Goal: Information Seeking & Learning: Learn about a topic

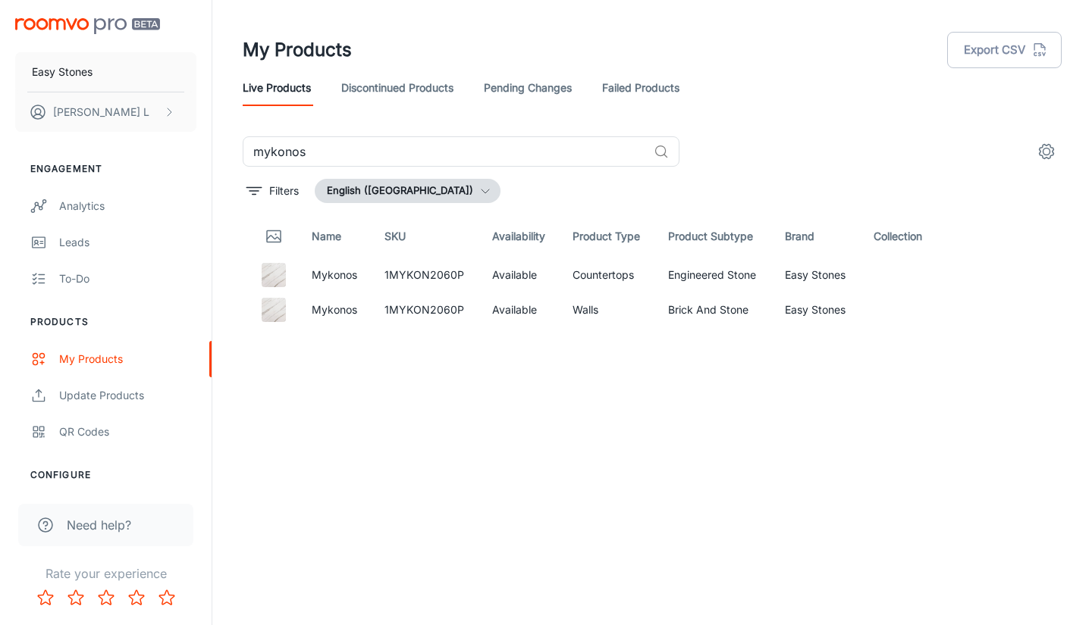
click at [779, 156] on div "mykonos ​" at bounding box center [652, 151] width 819 height 30
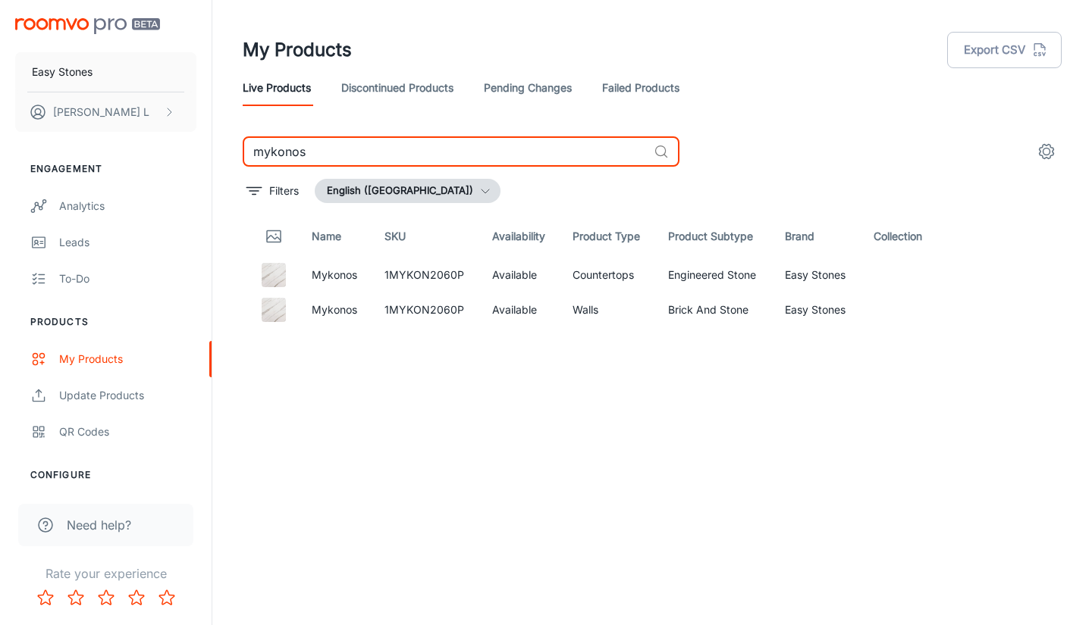
drag, startPoint x: 505, startPoint y: 156, endPoint x: 0, endPoint y: 156, distance: 504.9
click at [0, 157] on div "Easy Stones Wes L Engagement Analytics Leads To-do Products My Products Update …" at bounding box center [546, 306] width 1092 height 613
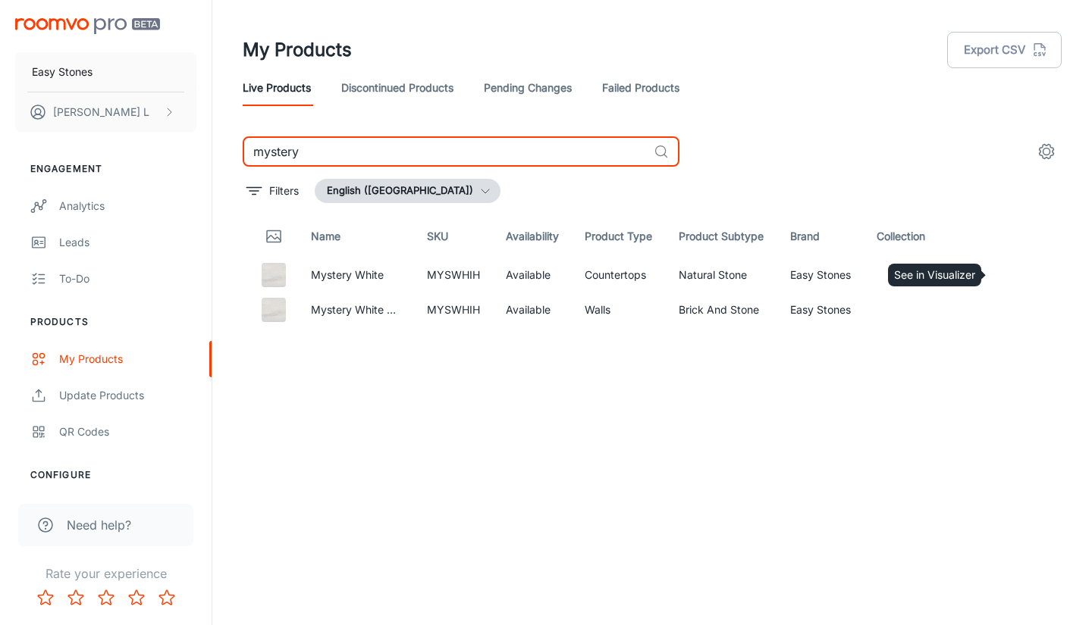
click at [1008, 268] on icon "See in Visualizer" at bounding box center [1004, 275] width 18 height 18
click at [401, 160] on input "mystery" at bounding box center [445, 151] width 405 height 30
type input "m"
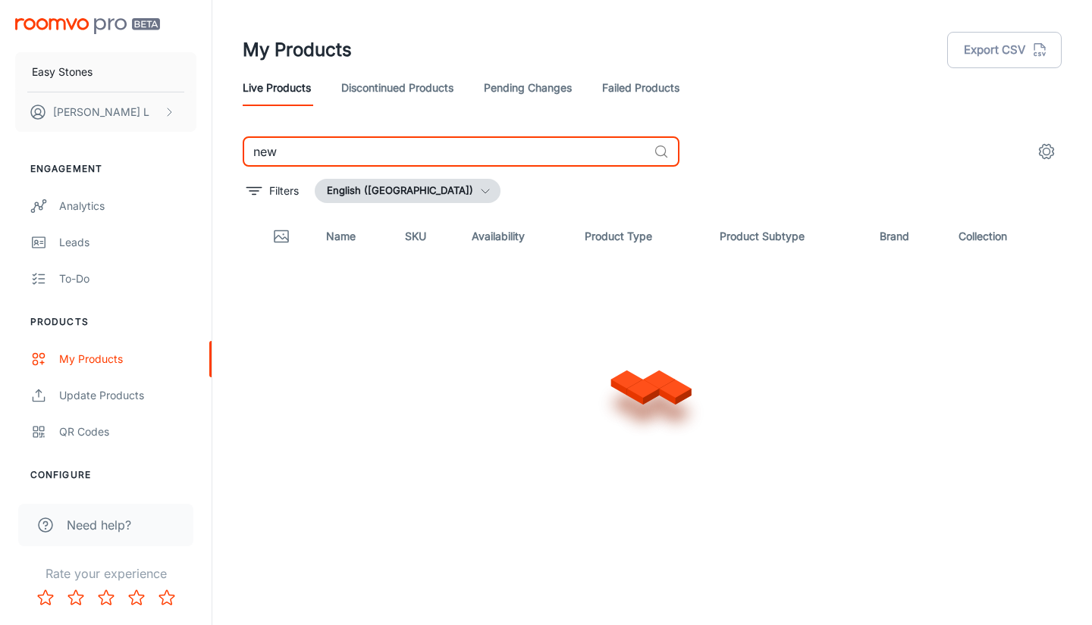
type input "new"
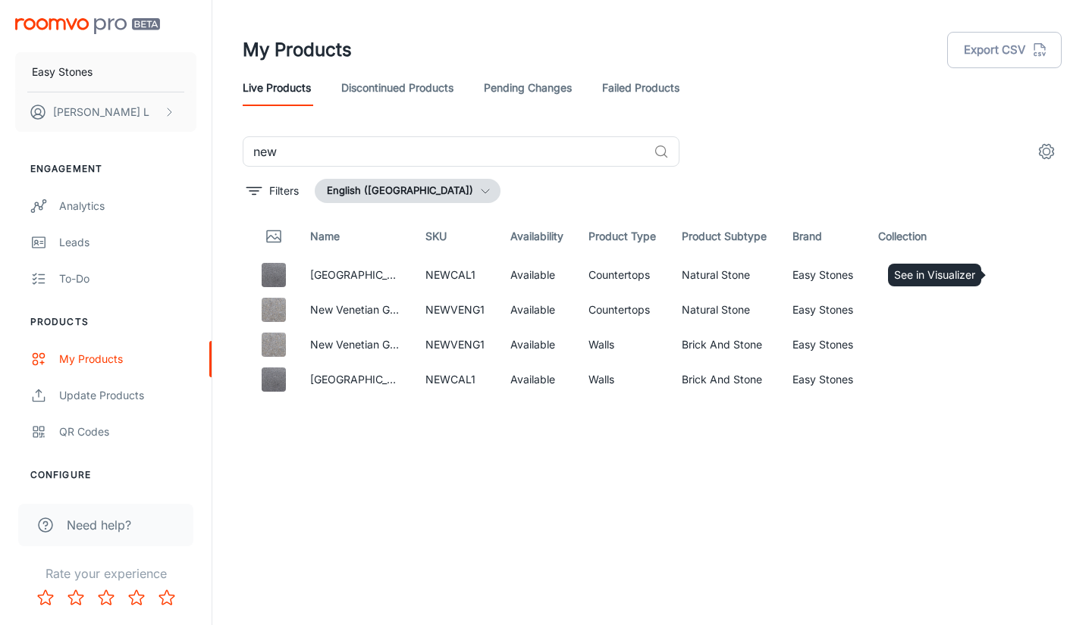
click at [1004, 273] on circle "See in Visualizer" at bounding box center [1004, 275] width 6 height 6
click at [1004, 309] on icon "See in Visualizer" at bounding box center [1004, 310] width 18 height 18
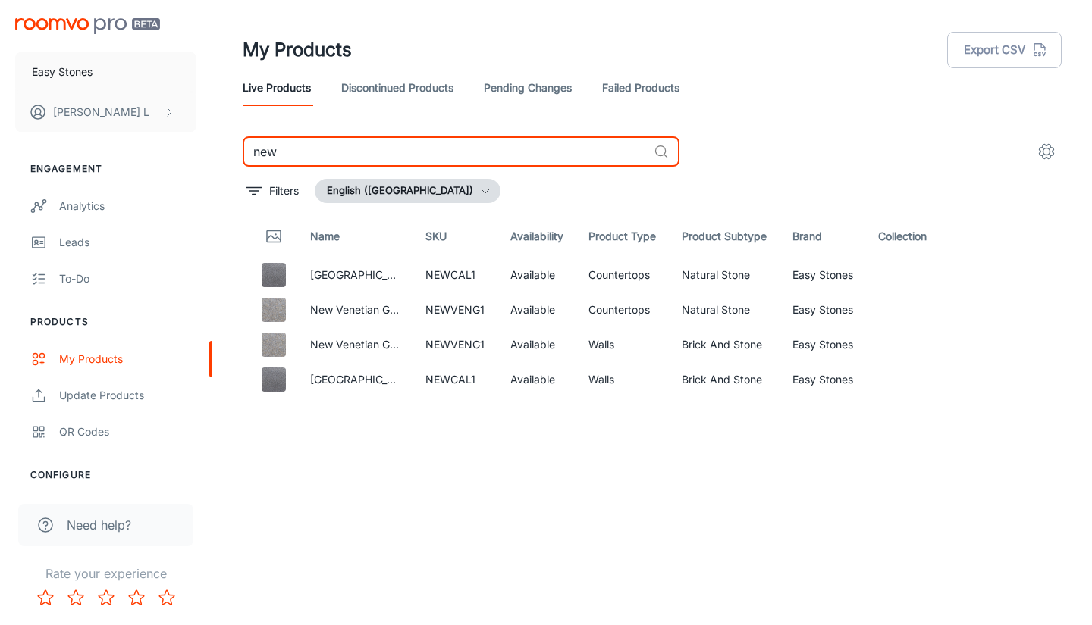
click at [547, 139] on input "new" at bounding box center [445, 151] width 405 height 30
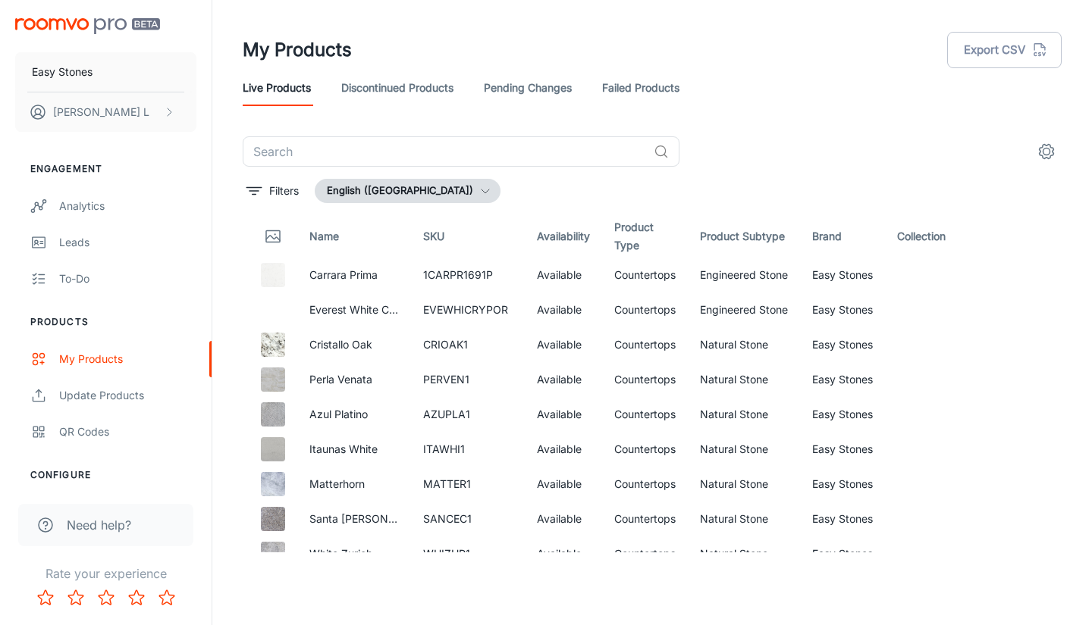
click at [564, 145] on input "text" at bounding box center [445, 151] width 405 height 30
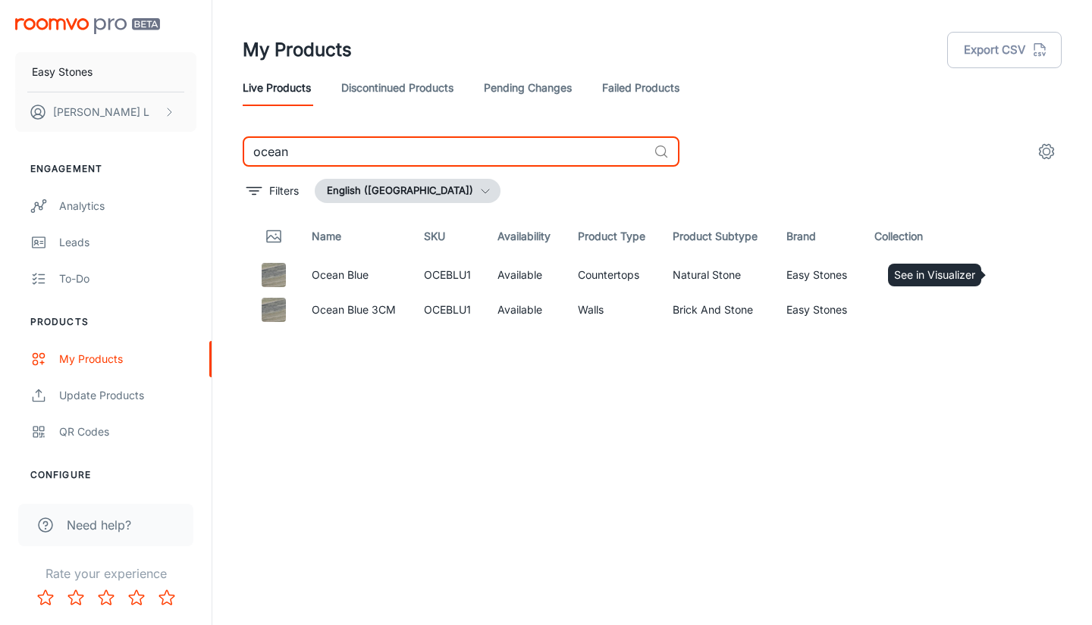
click at [1010, 279] on icon "See in Visualizer" at bounding box center [1004, 275] width 18 height 18
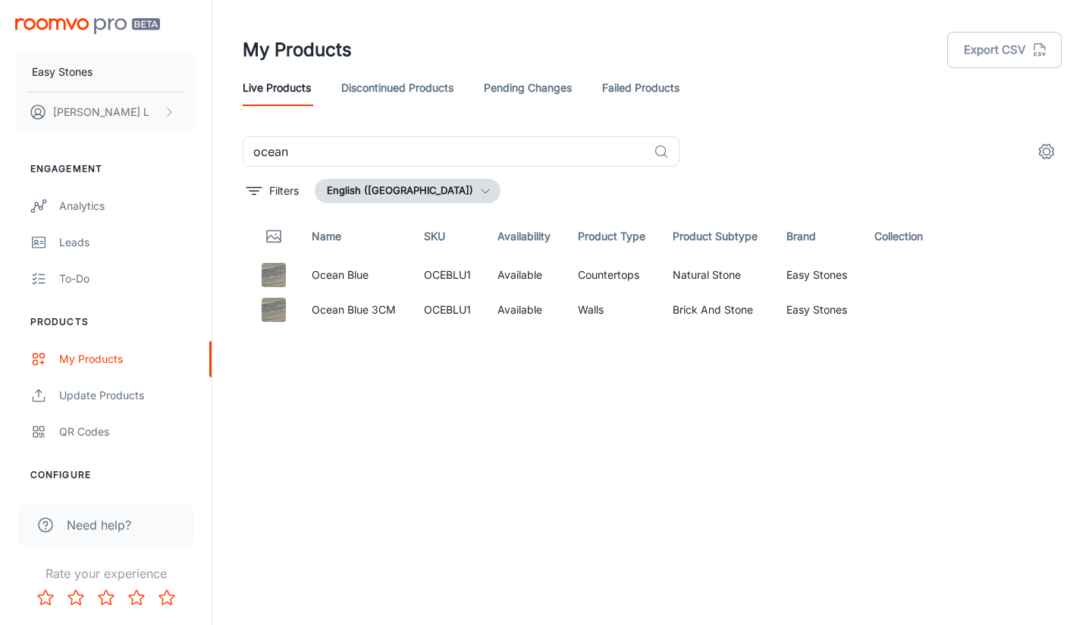
click at [860, 157] on div "ocean ​" at bounding box center [652, 151] width 819 height 30
click at [577, 185] on div "Filters English (United States)" at bounding box center [652, 191] width 819 height 24
drag, startPoint x: 337, startPoint y: 132, endPoint x: 291, endPoint y: 152, distance: 50.3
click at [291, 152] on div "My Products Export CSV Live Products Discontinued Products Pending Changes Fail…" at bounding box center [651, 276] width 855 height 553
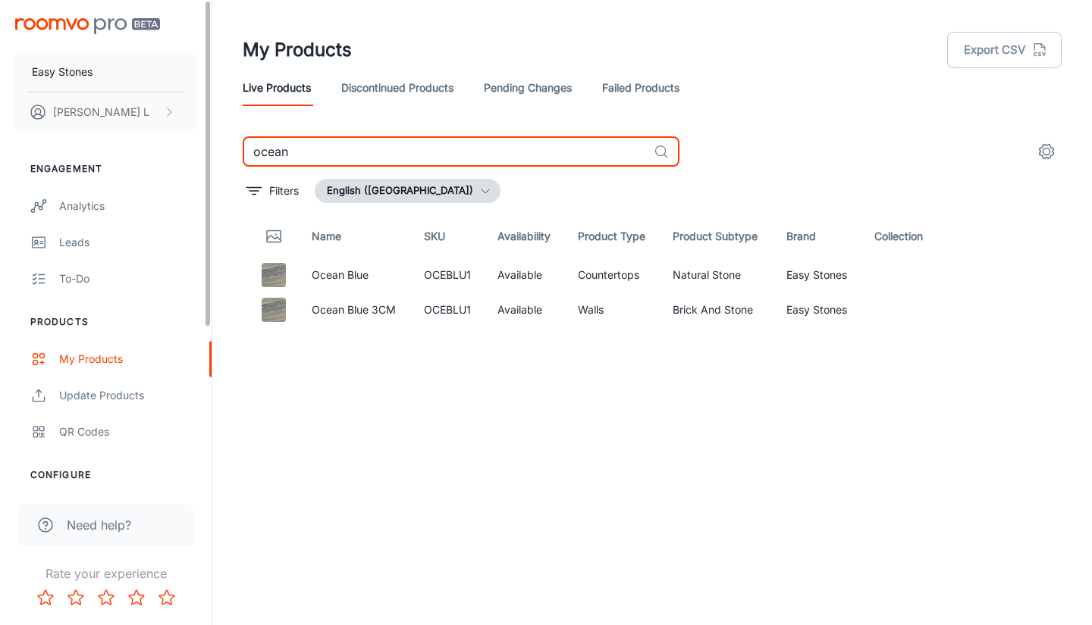
drag, startPoint x: 293, startPoint y: 151, endPoint x: 189, endPoint y: 149, distance: 104.6
click at [189, 149] on div "Easy Stones Wes L Engagement Analytics Leads To-do Products My Products Update …" at bounding box center [546, 306] width 1092 height 613
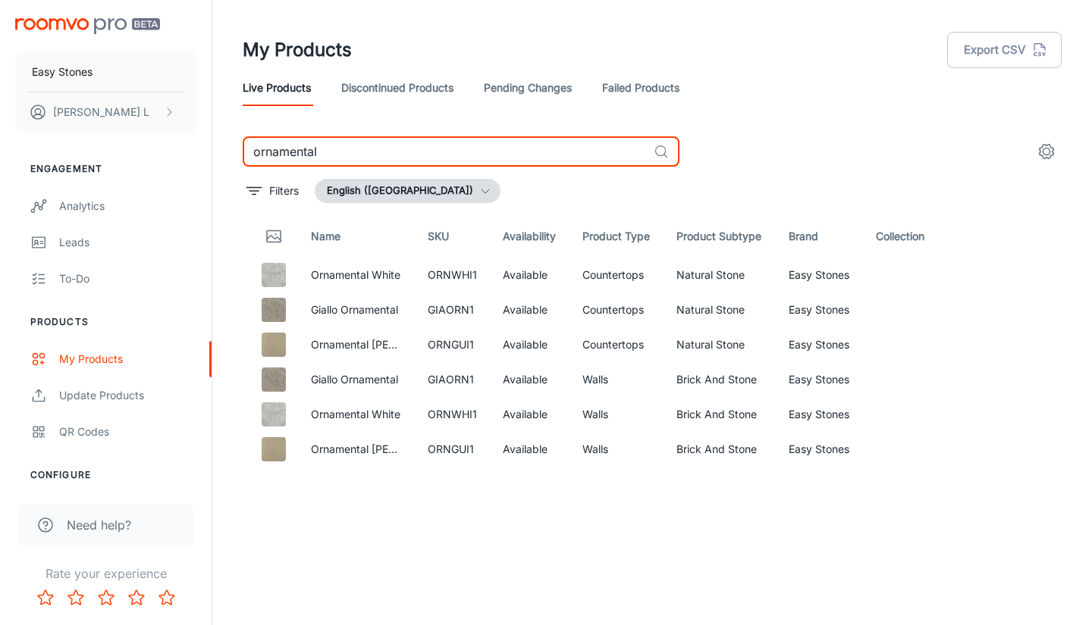
click at [1001, 271] on icon "See in Visualizer" at bounding box center [1005, 275] width 16 height 11
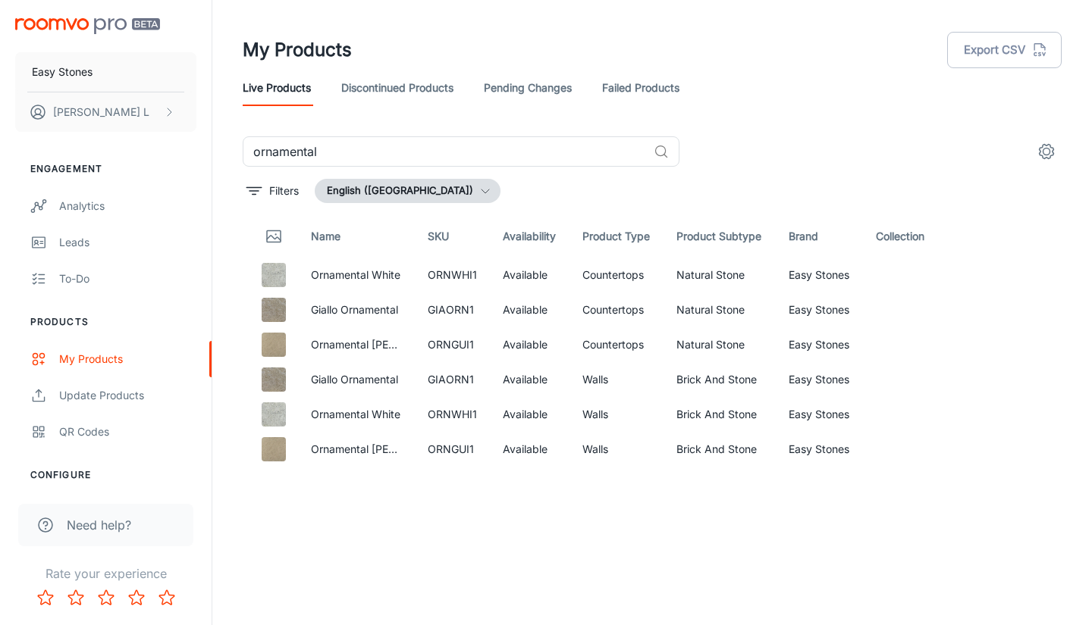
click at [421, 154] on input "ornamental" at bounding box center [445, 151] width 405 height 30
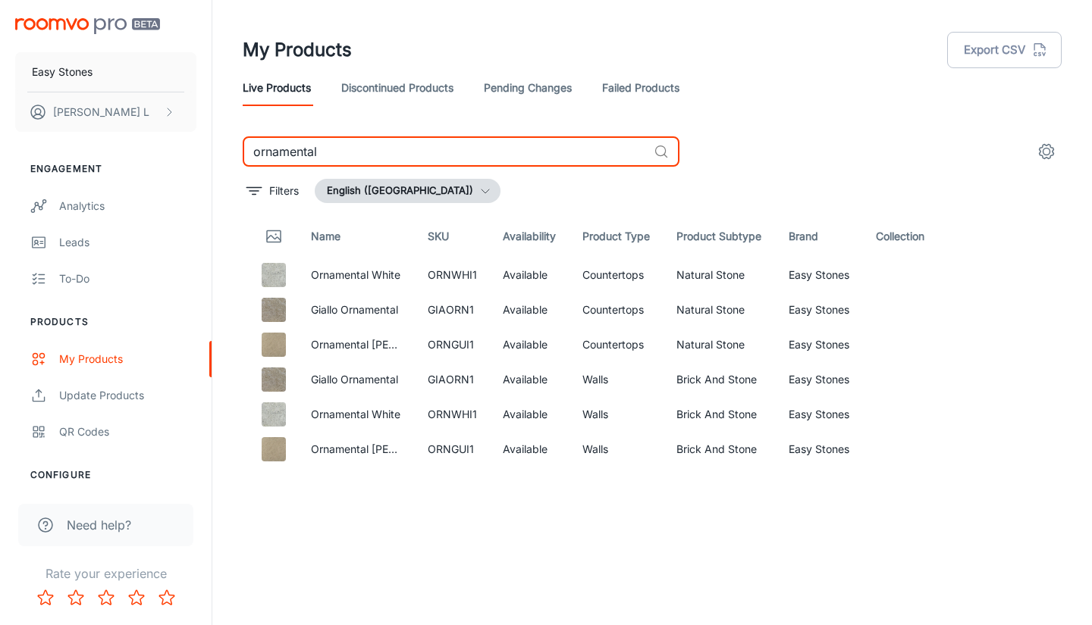
click at [421, 154] on input "ornamental" at bounding box center [445, 151] width 405 height 30
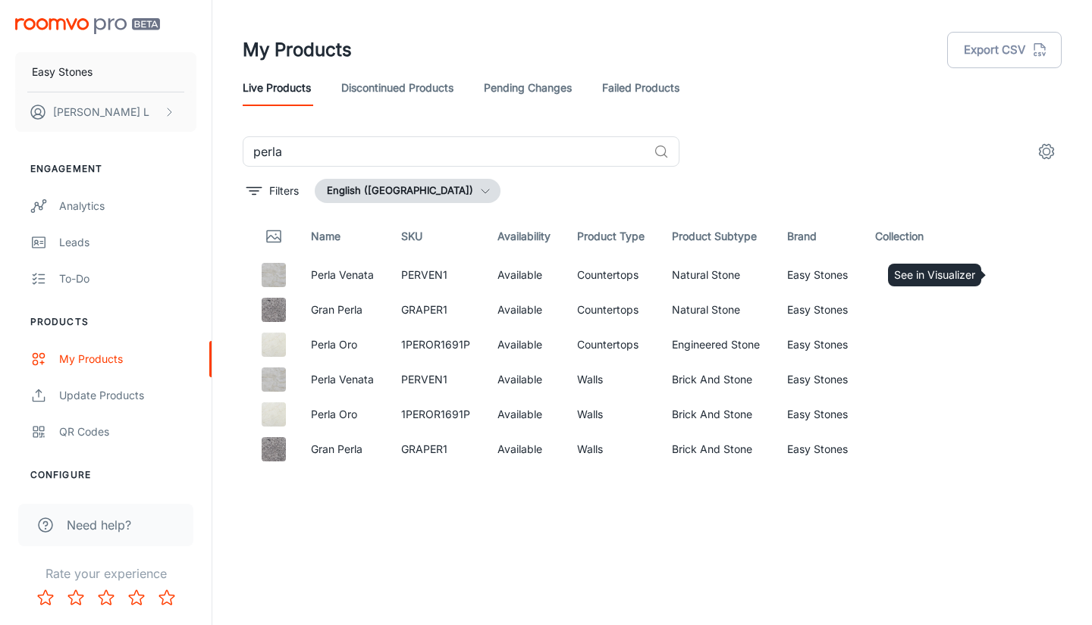
click at [1003, 267] on icon "See in Visualizer" at bounding box center [1004, 275] width 18 height 18
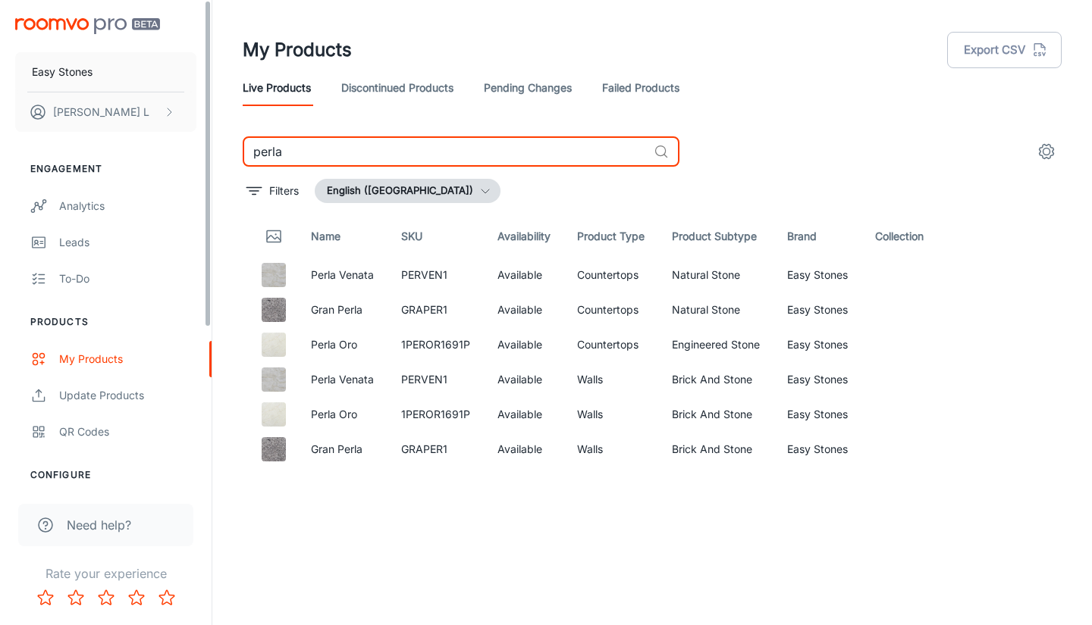
drag, startPoint x: 582, startPoint y: 158, endPoint x: 159, endPoint y: 166, distance: 423.1
click at [159, 166] on div "Easy Stones Wes L Engagement Analytics Leads To-do Products My Products Update …" at bounding box center [546, 306] width 1092 height 613
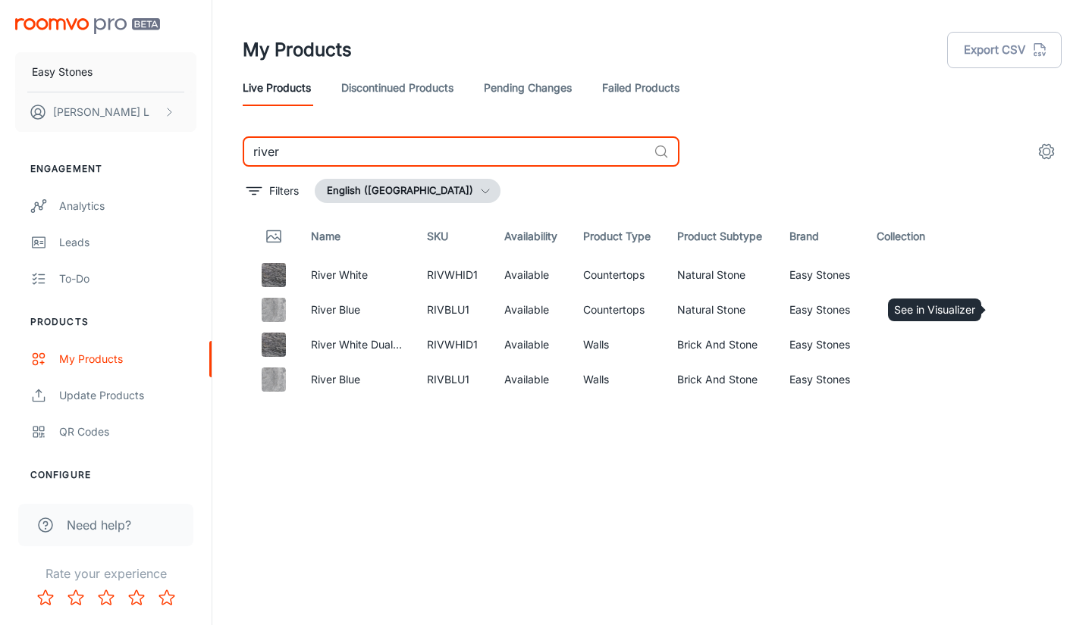
click at [1002, 305] on icon "See in Visualizer" at bounding box center [1005, 310] width 16 height 11
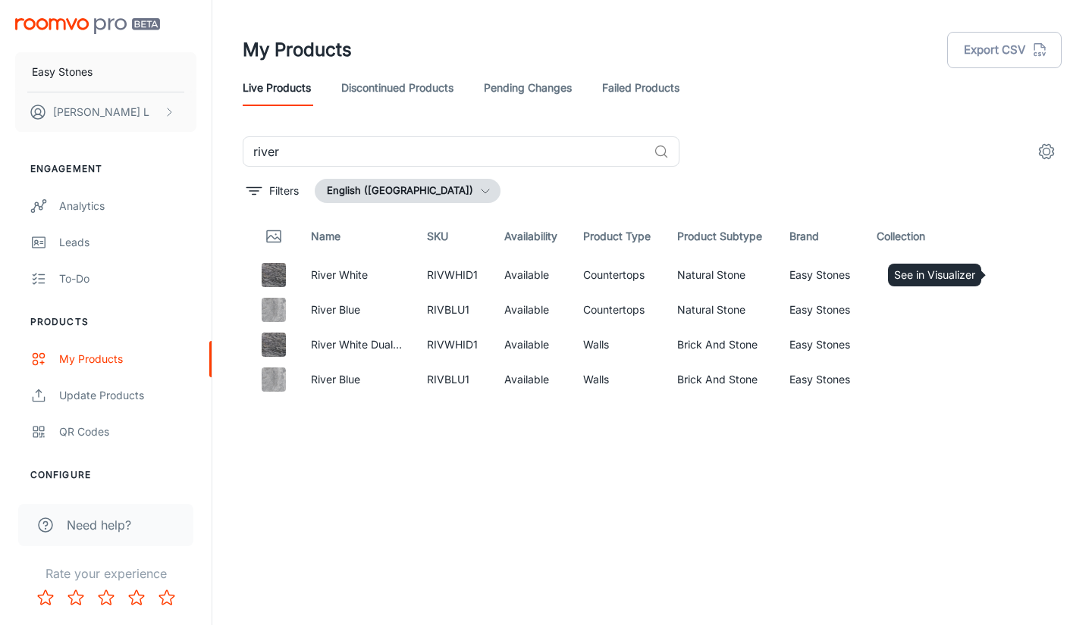
click at [999, 274] on icon "See in Visualizer" at bounding box center [1004, 275] width 18 height 18
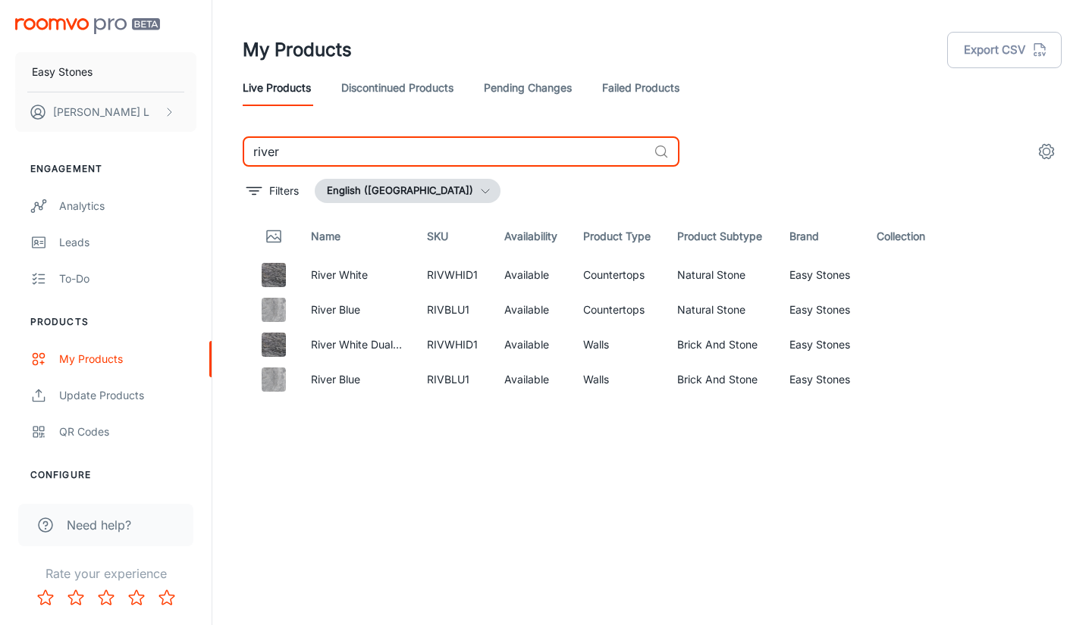
click at [512, 143] on input "river" at bounding box center [445, 151] width 405 height 30
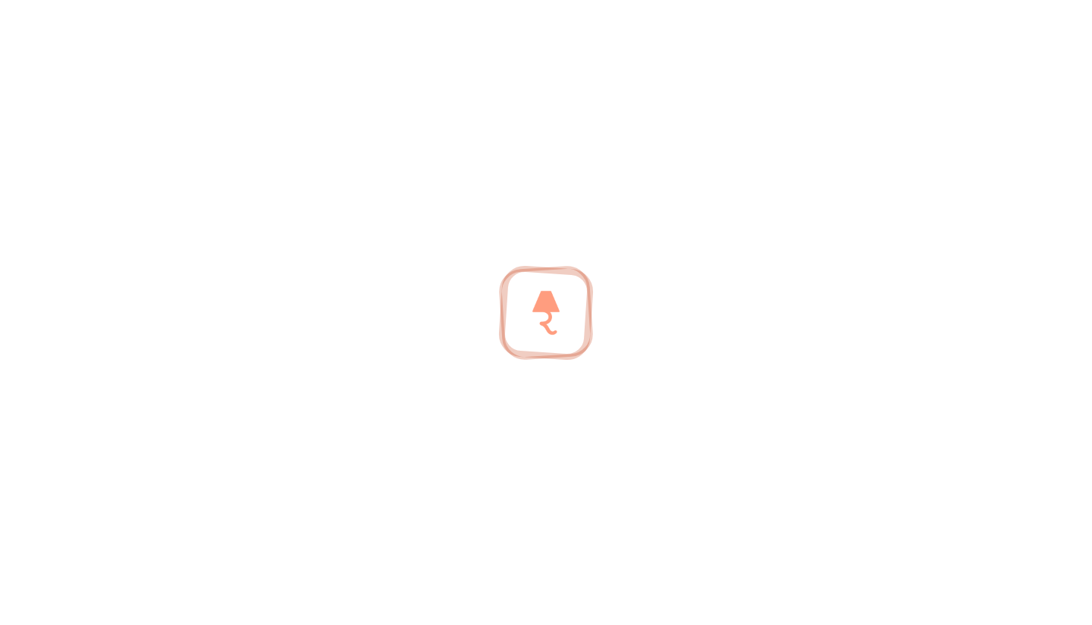
type input "r"
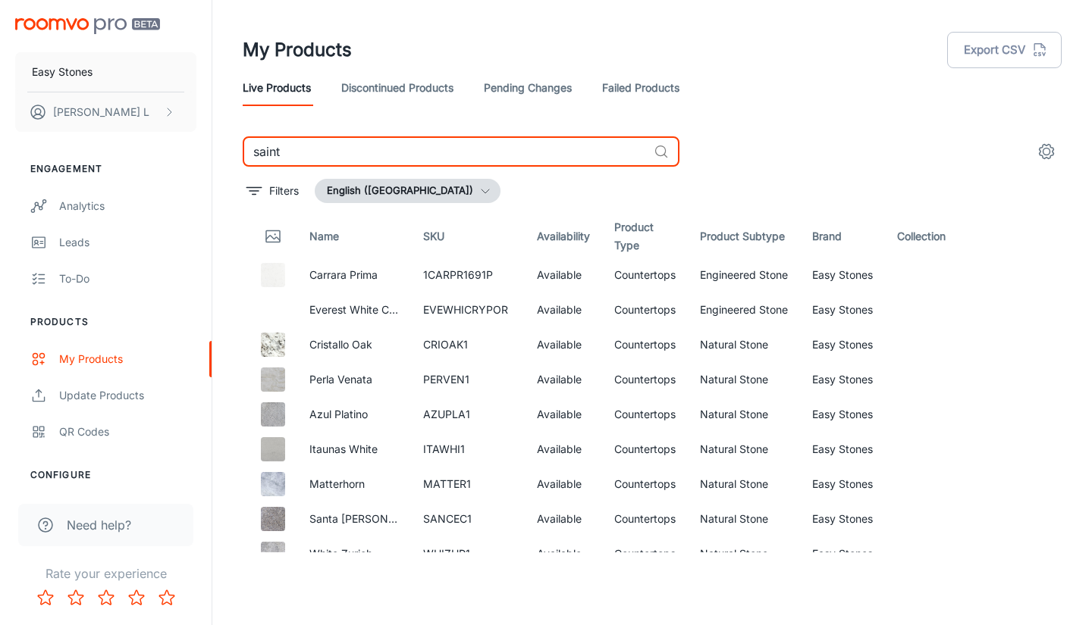
type input "saint"
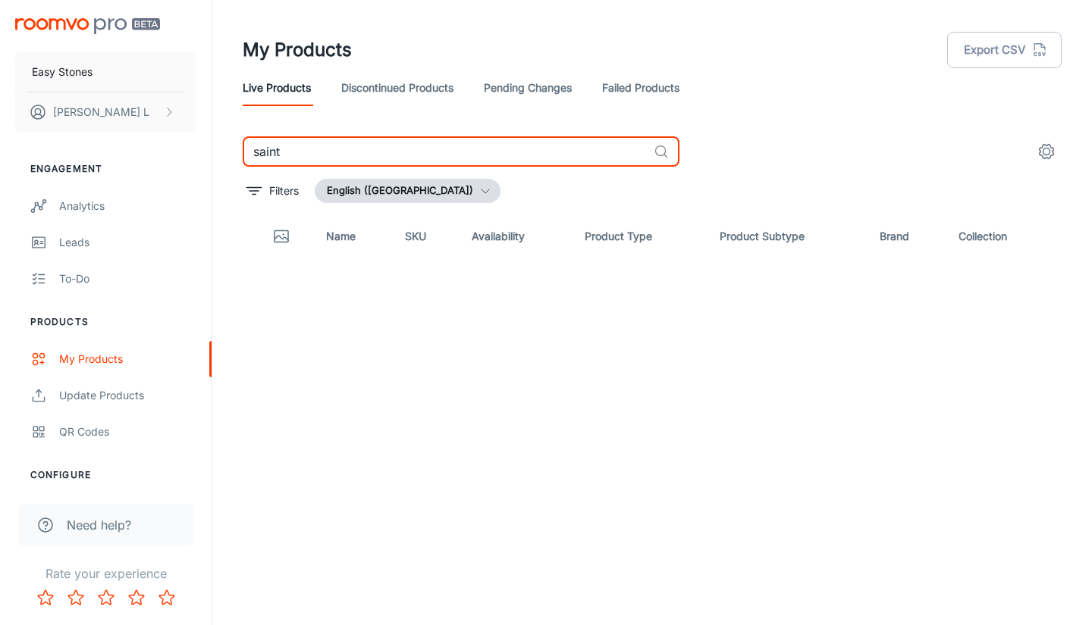
click at [495, 155] on input "saint" at bounding box center [445, 151] width 405 height 30
click at [663, 155] on circle at bounding box center [661, 151] width 10 height 10
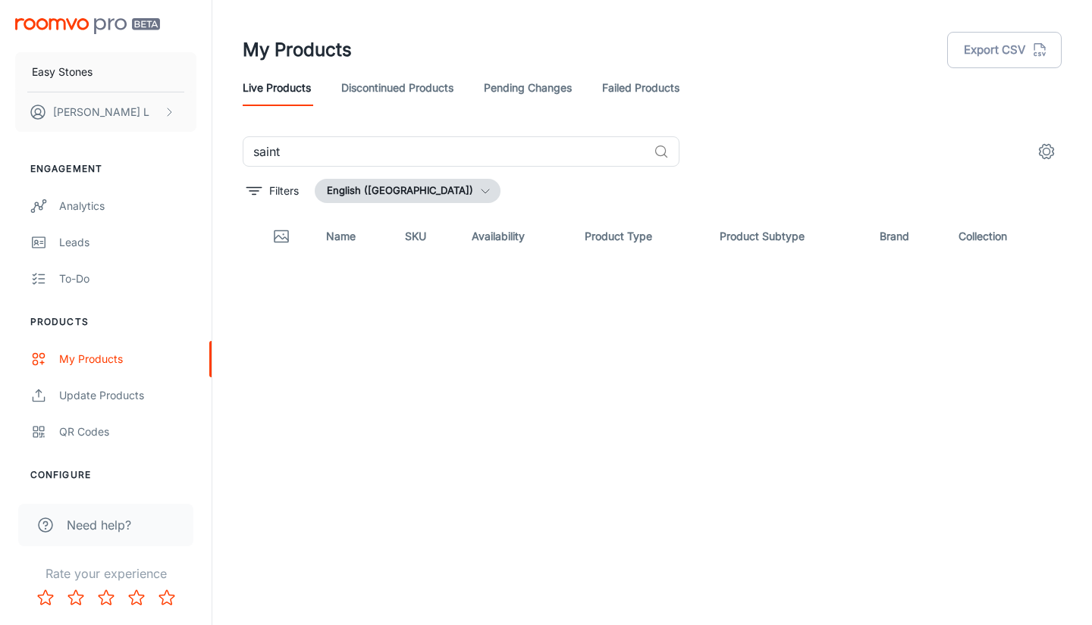
click at [663, 155] on circle at bounding box center [661, 151] width 10 height 10
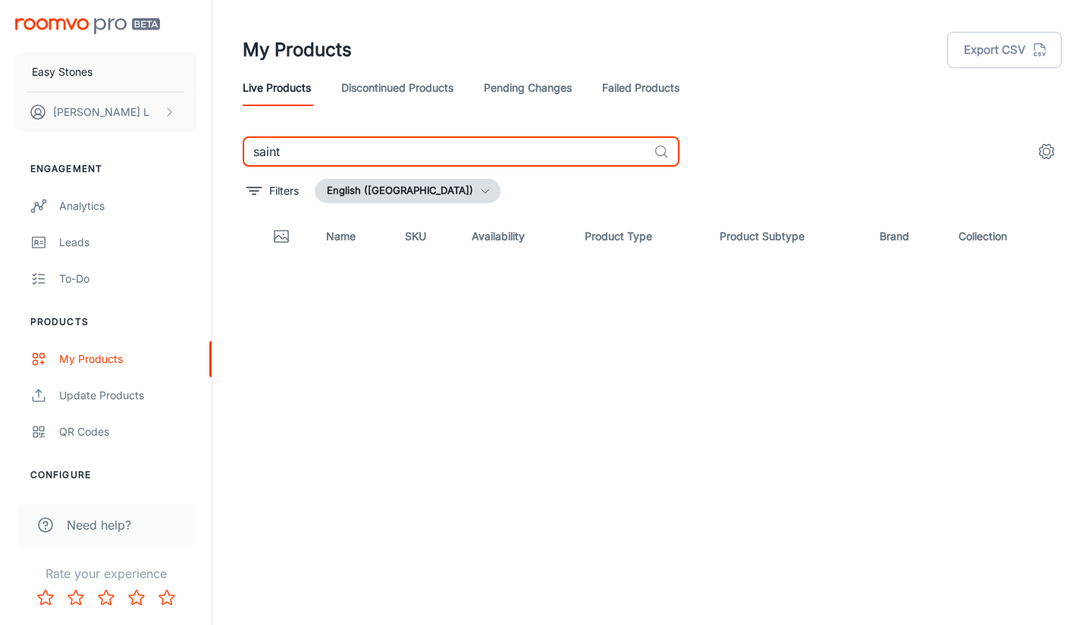
click at [613, 157] on input "saint" at bounding box center [445, 151] width 405 height 30
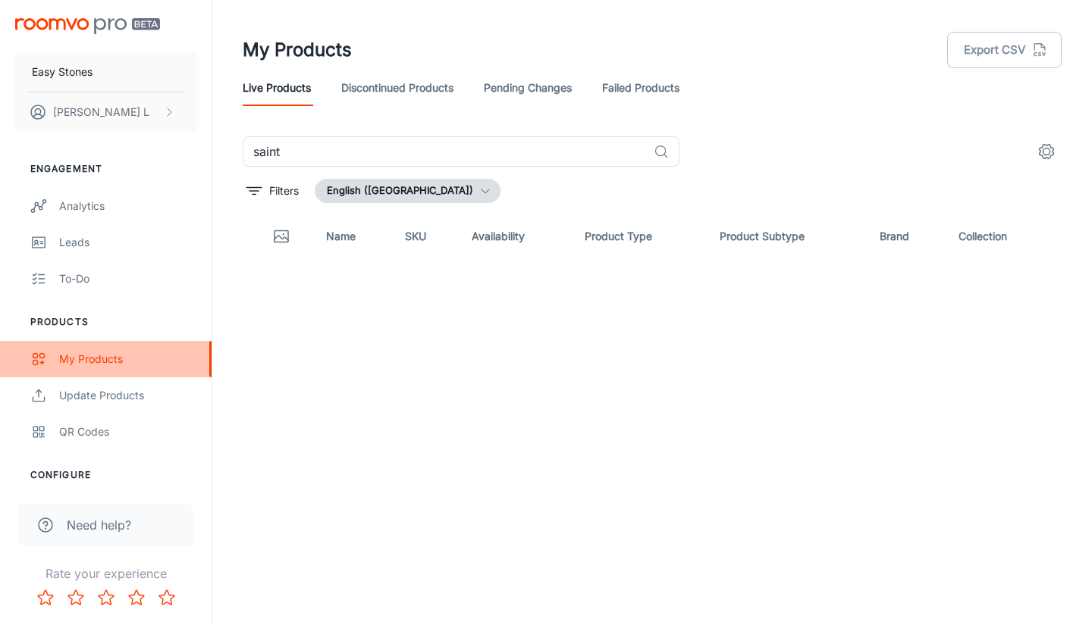
click at [104, 359] on div "My Products" at bounding box center [127, 359] width 137 height 17
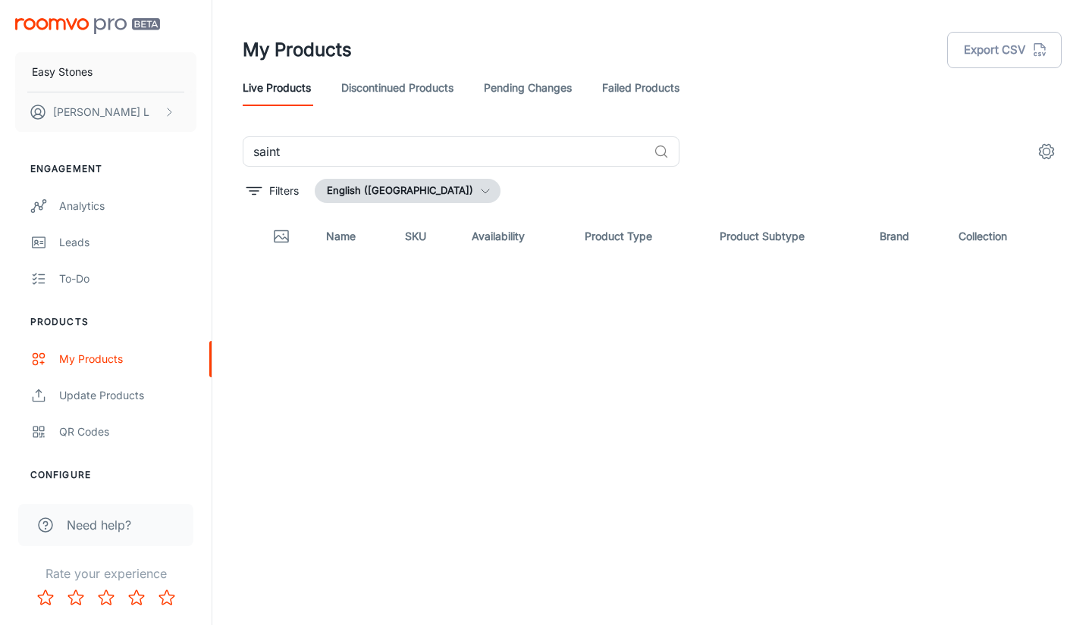
click at [846, 119] on header "My Products Export CSV Live Products Discontinued Products Pending Changes Fail…" at bounding box center [651, 68] width 855 height 136
click at [845, 118] on header "My Products Export CSV Live Products Discontinued Products Pending Changes Fail…" at bounding box center [651, 68] width 855 height 136
click at [841, 114] on header "My Products Export CSV Live Products Discontinued Products Pending Changes Fail…" at bounding box center [651, 68] width 855 height 136
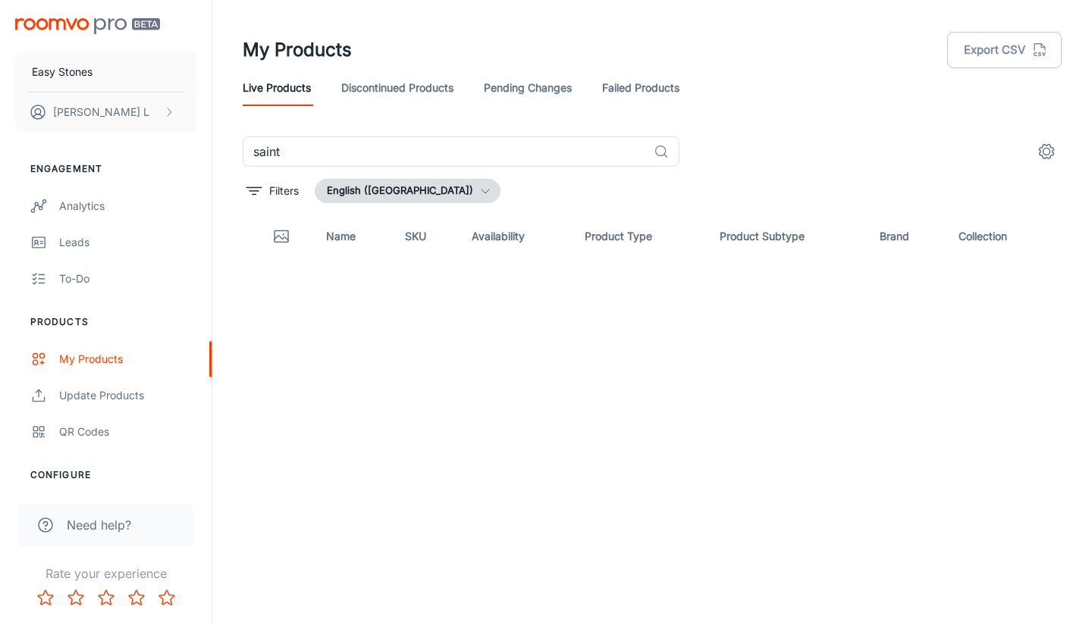
click at [841, 114] on header "My Products Export CSV Live Products Discontinued Products Pending Changes Fail…" at bounding box center [651, 68] width 855 height 136
click at [837, 112] on header "My Products Export CSV Live Products Discontinued Products Pending Changes Fail…" at bounding box center [651, 68] width 855 height 136
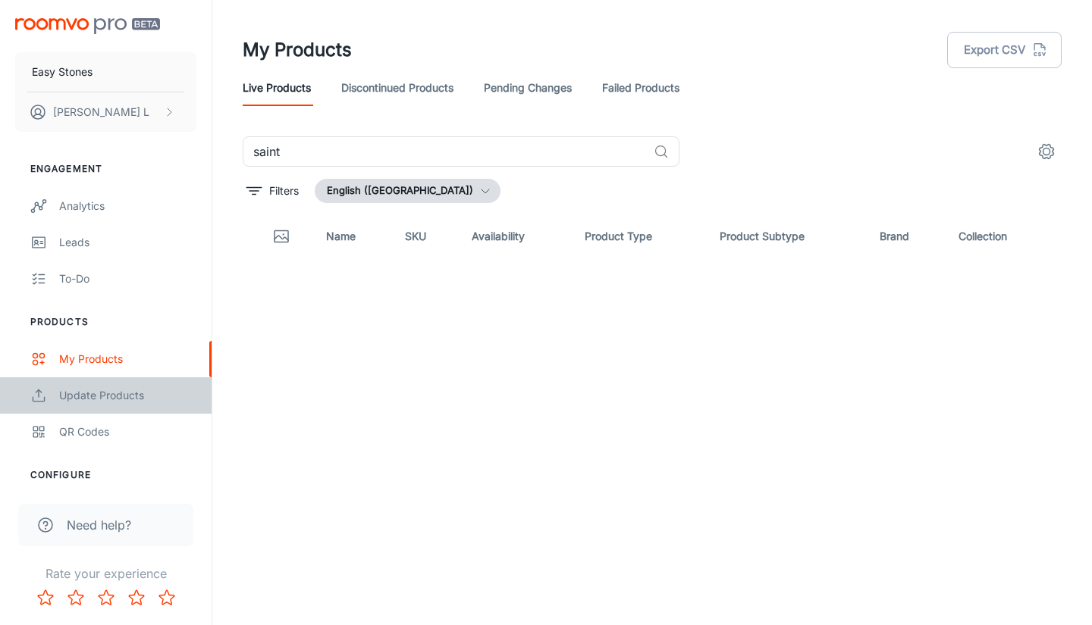
click at [102, 394] on div "Update Products" at bounding box center [127, 395] width 137 height 17
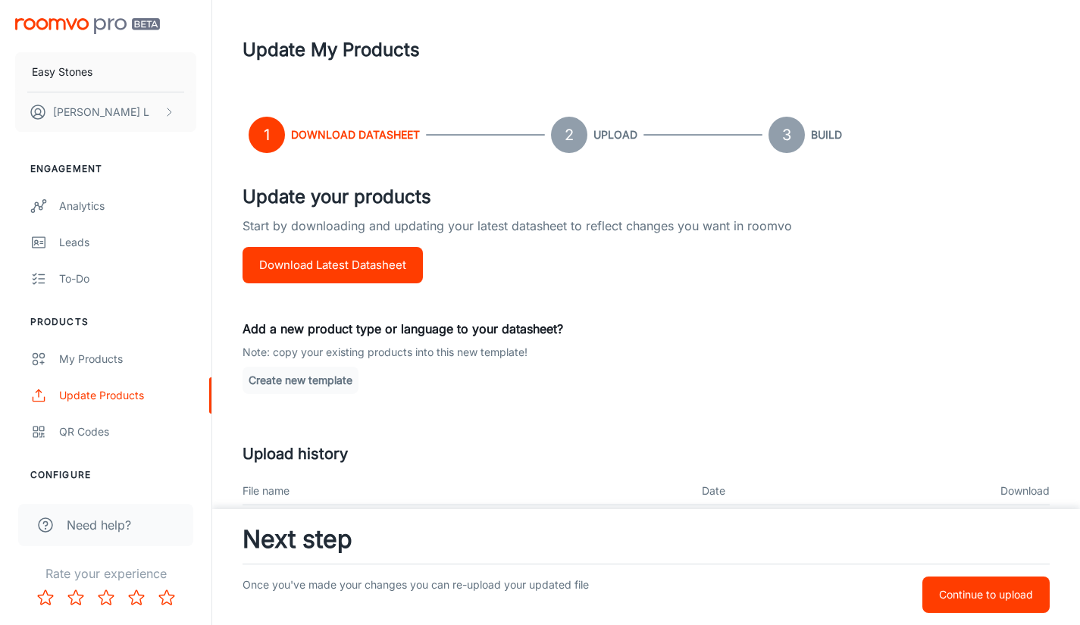
click at [114, 357] on div "My Products" at bounding box center [127, 359] width 137 height 17
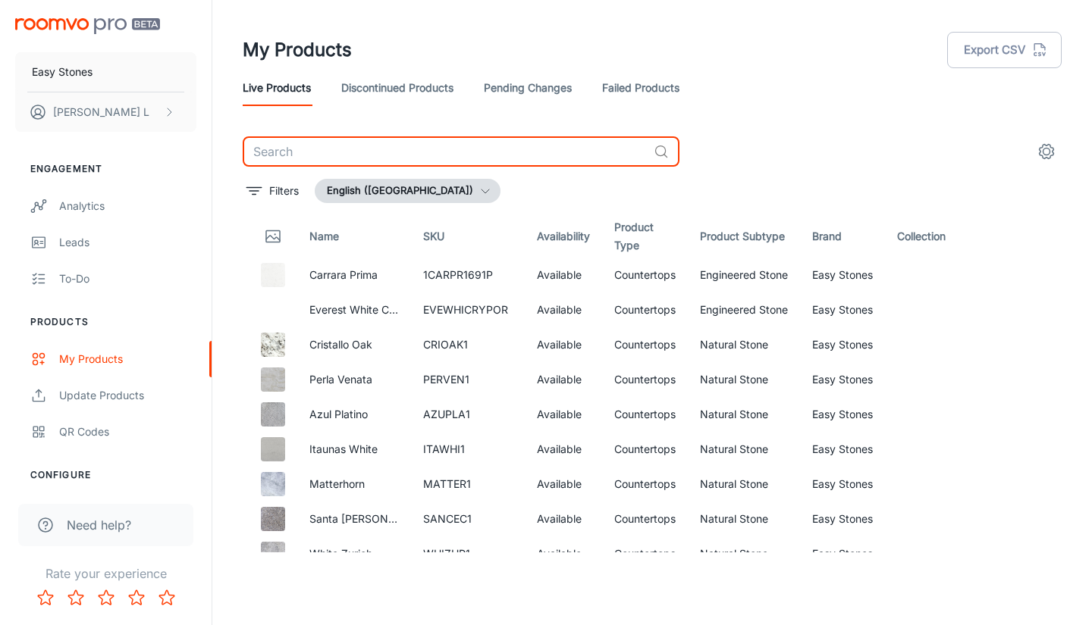
click at [525, 155] on input "text" at bounding box center [445, 151] width 405 height 30
type input "saint"
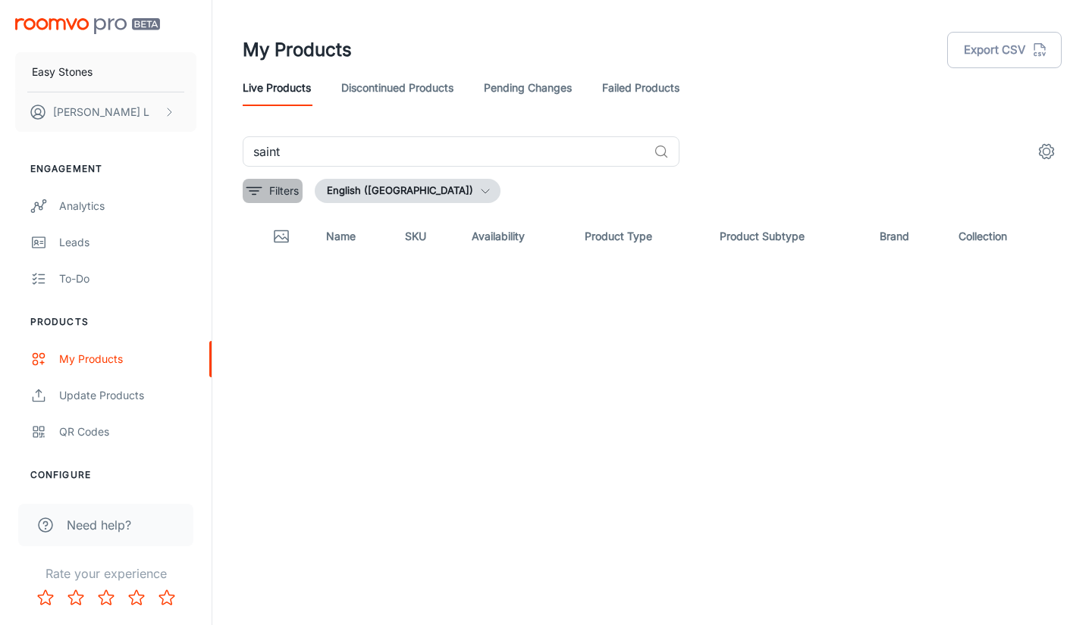
click at [260, 183] on icon "filter" at bounding box center [254, 191] width 18 height 18
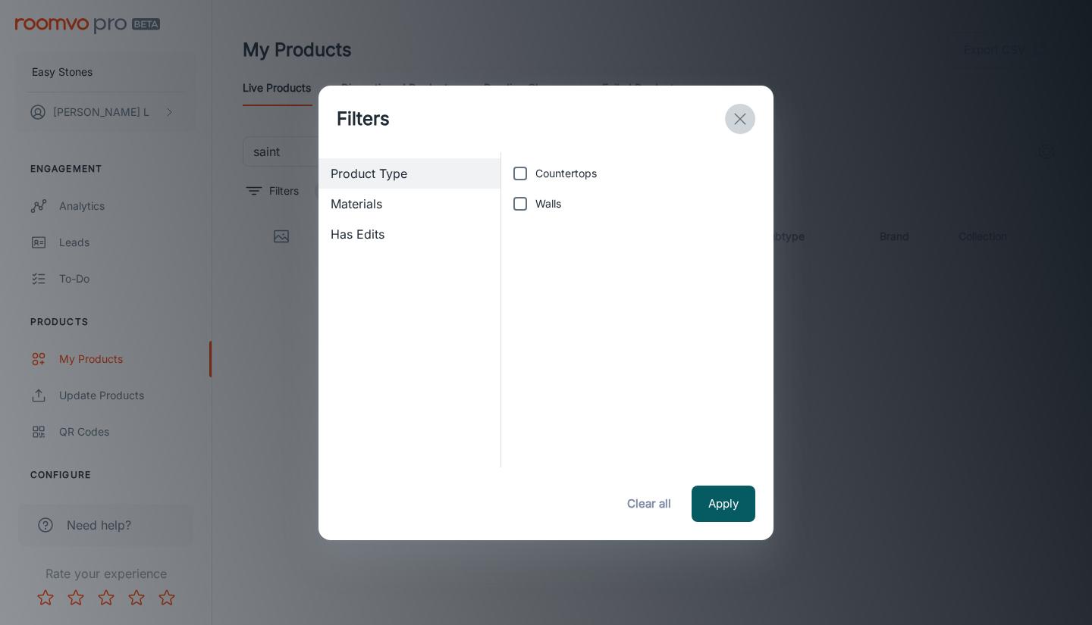
click at [738, 121] on icon "exit" at bounding box center [740, 119] width 18 height 18
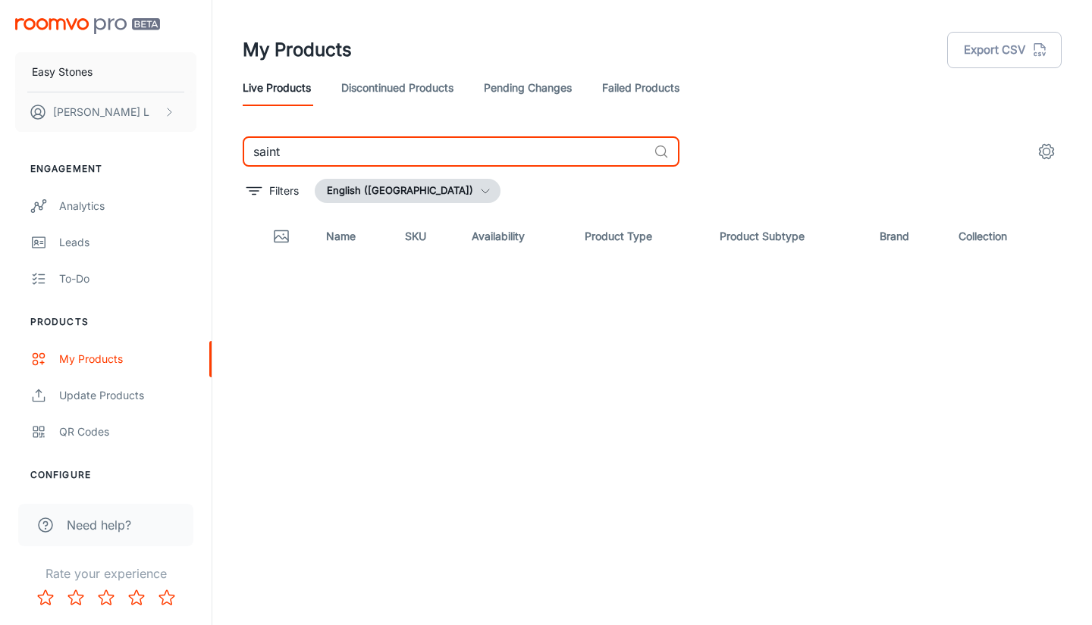
click at [412, 157] on input "saint" at bounding box center [445, 151] width 405 height 30
type input "s"
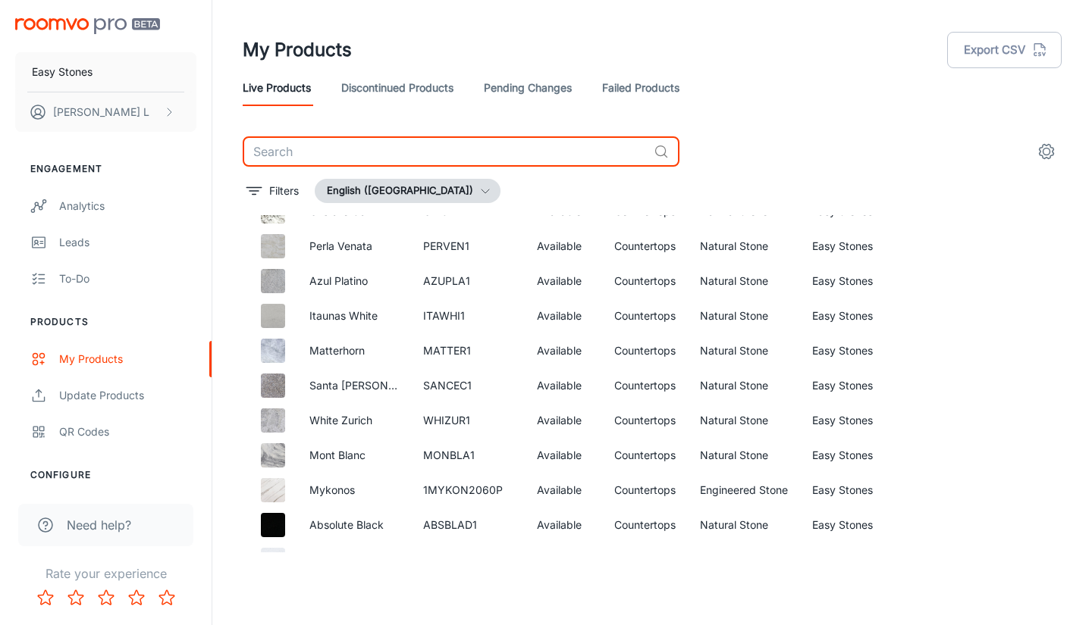
scroll to position [152, 0]
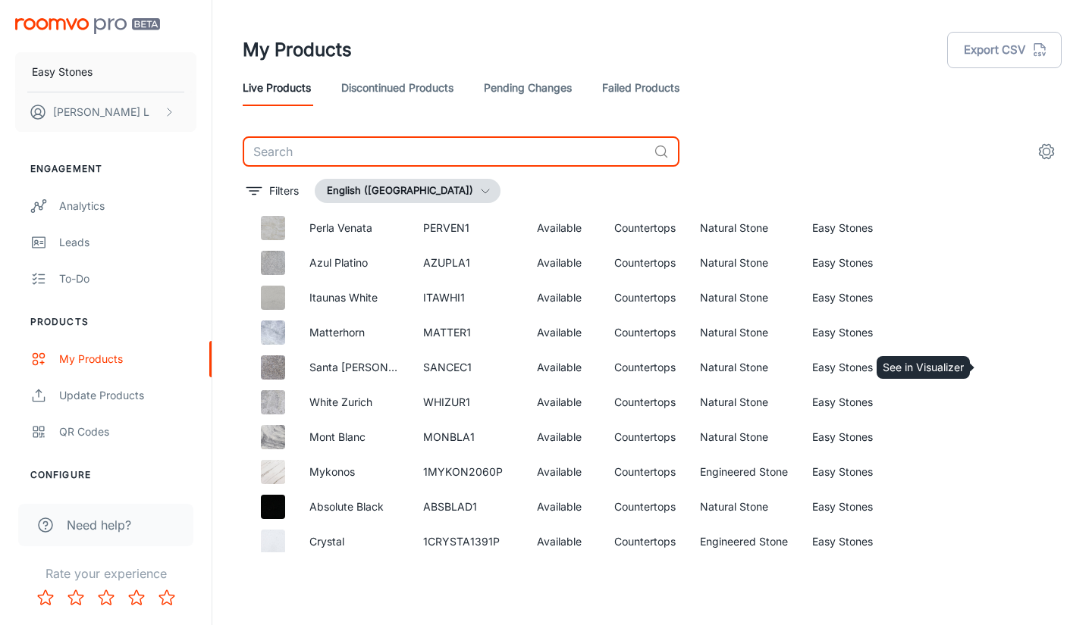
click at [995, 371] on icon "See in Visualizer" at bounding box center [1004, 368] width 18 height 18
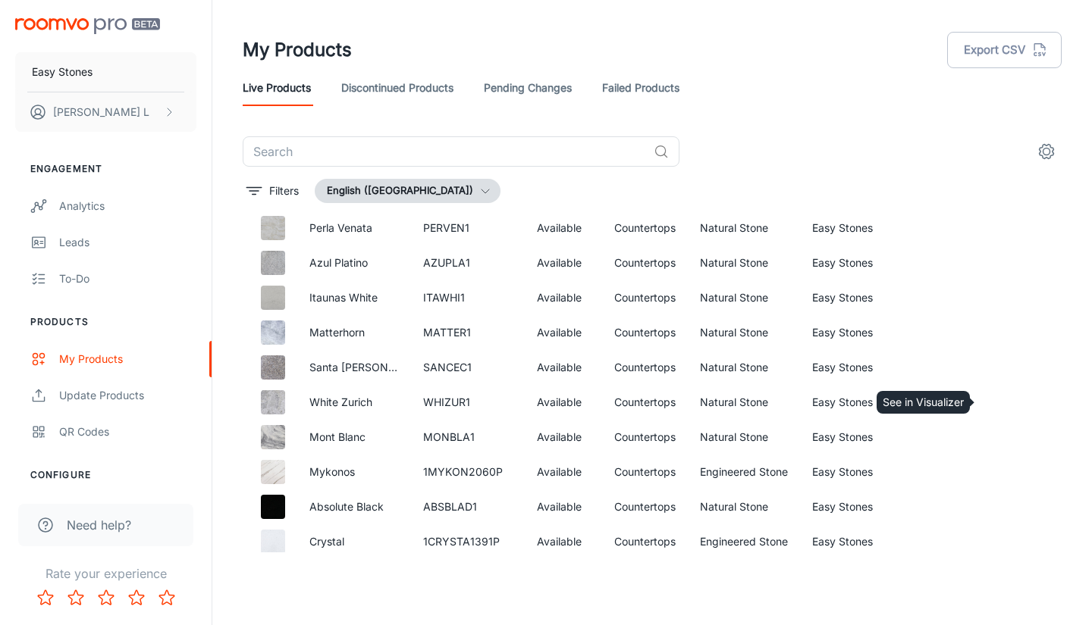
click at [995, 401] on icon "See in Visualizer" at bounding box center [1004, 402] width 18 height 18
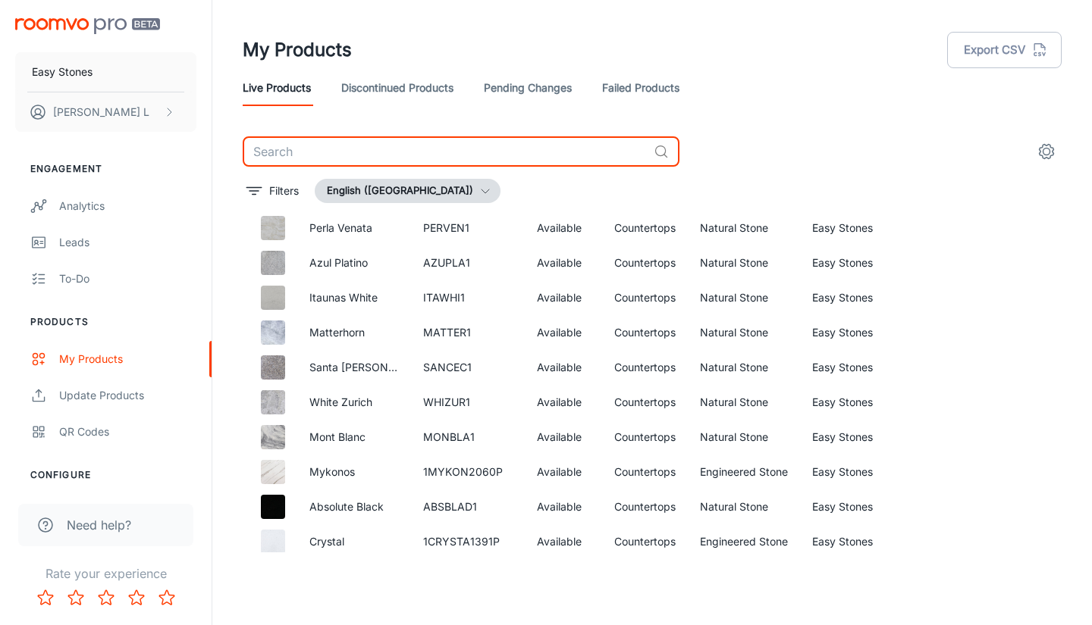
click at [503, 151] on input "text" at bounding box center [445, 151] width 405 height 30
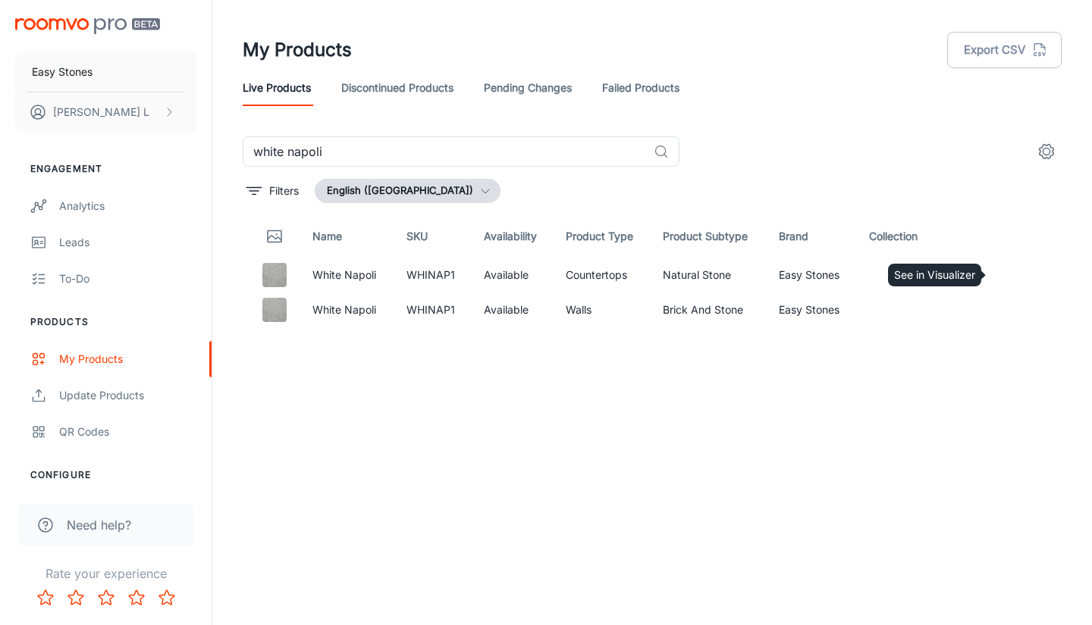
click at [1012, 270] on icon "See in Visualizer" at bounding box center [1004, 275] width 18 height 18
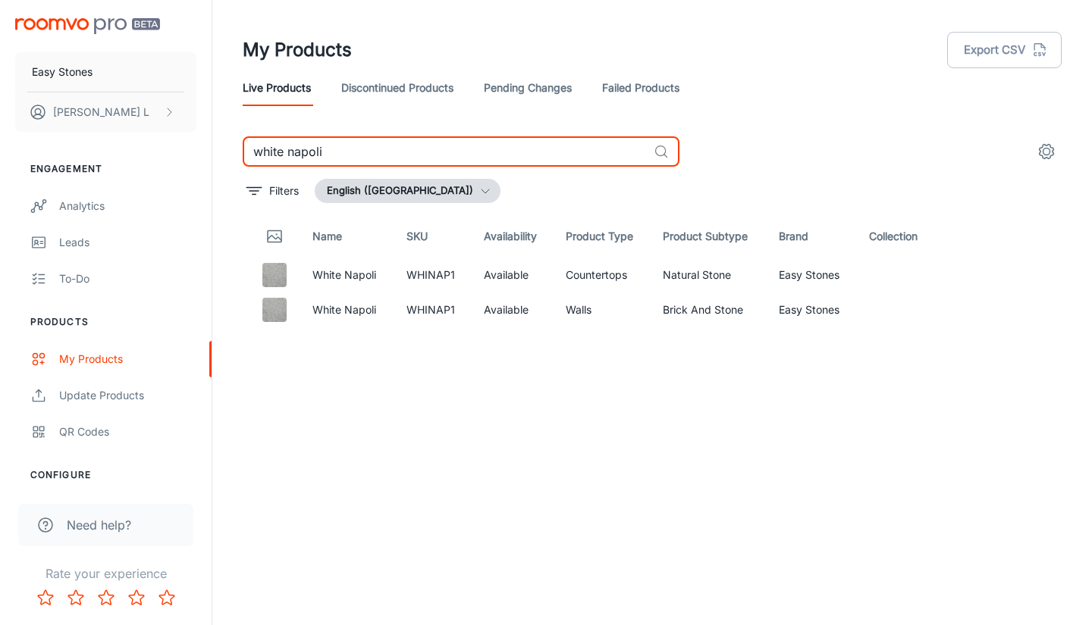
drag, startPoint x: 392, startPoint y: 143, endPoint x: 384, endPoint y: 146, distance: 8.9
click at [384, 146] on input "white napoli" at bounding box center [445, 151] width 405 height 30
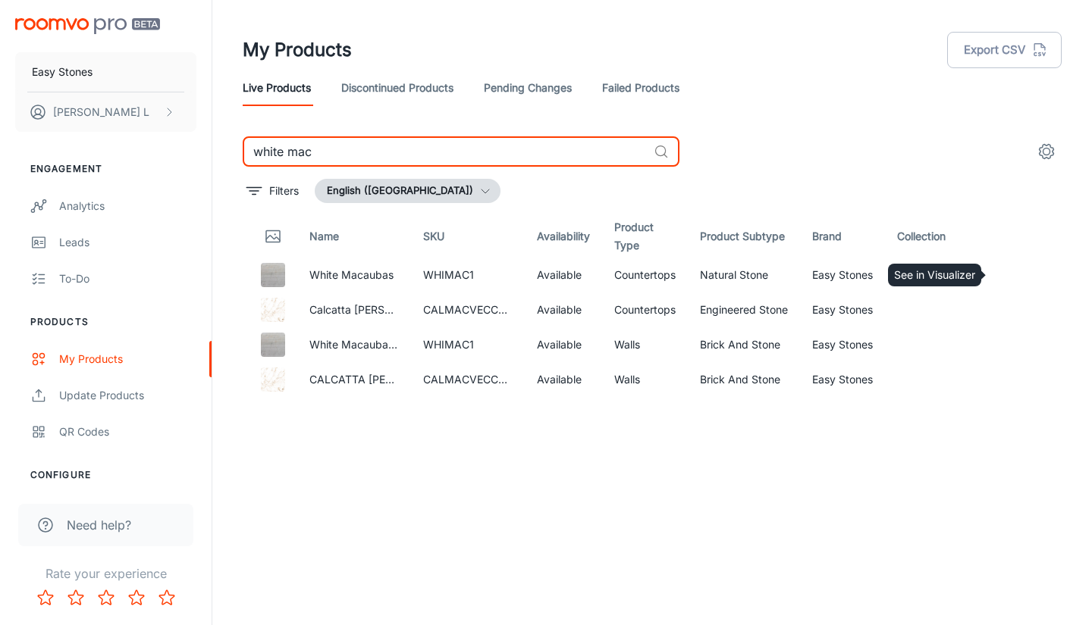
click at [998, 275] on icon "See in Visualizer" at bounding box center [1004, 275] width 18 height 18
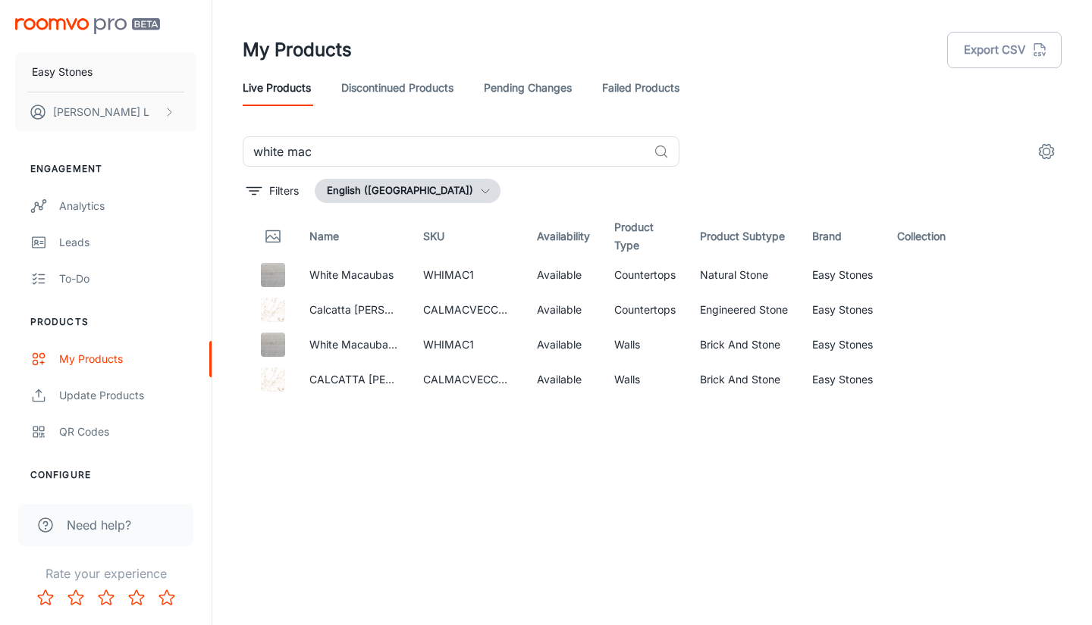
click at [420, 151] on input "white mac" at bounding box center [445, 151] width 405 height 30
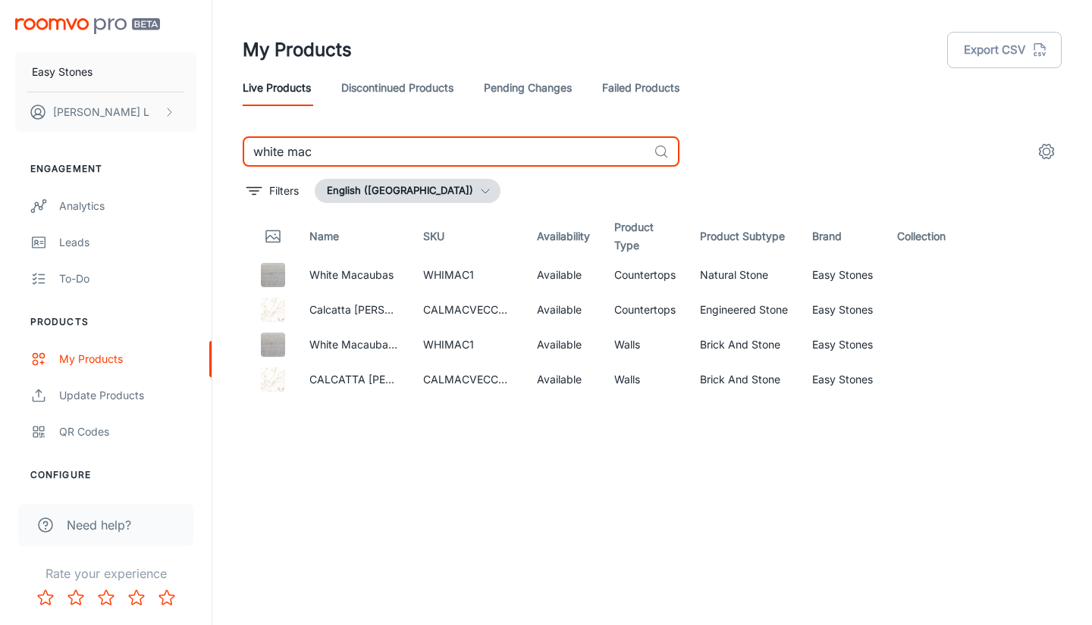
click at [420, 151] on input "white mac" at bounding box center [445, 151] width 405 height 30
type input "w"
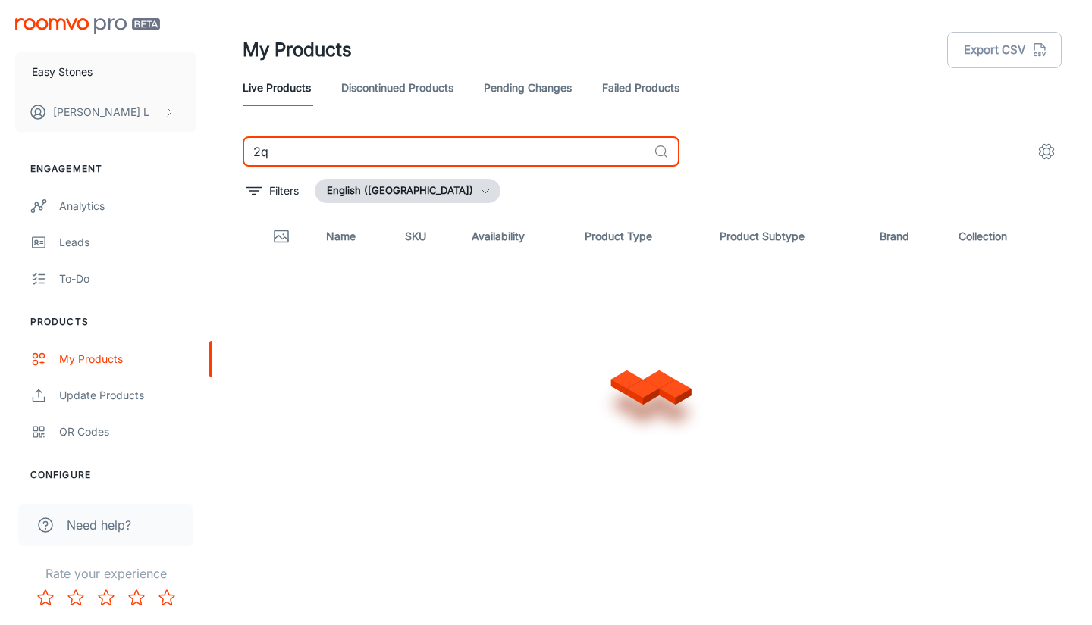
type input "2"
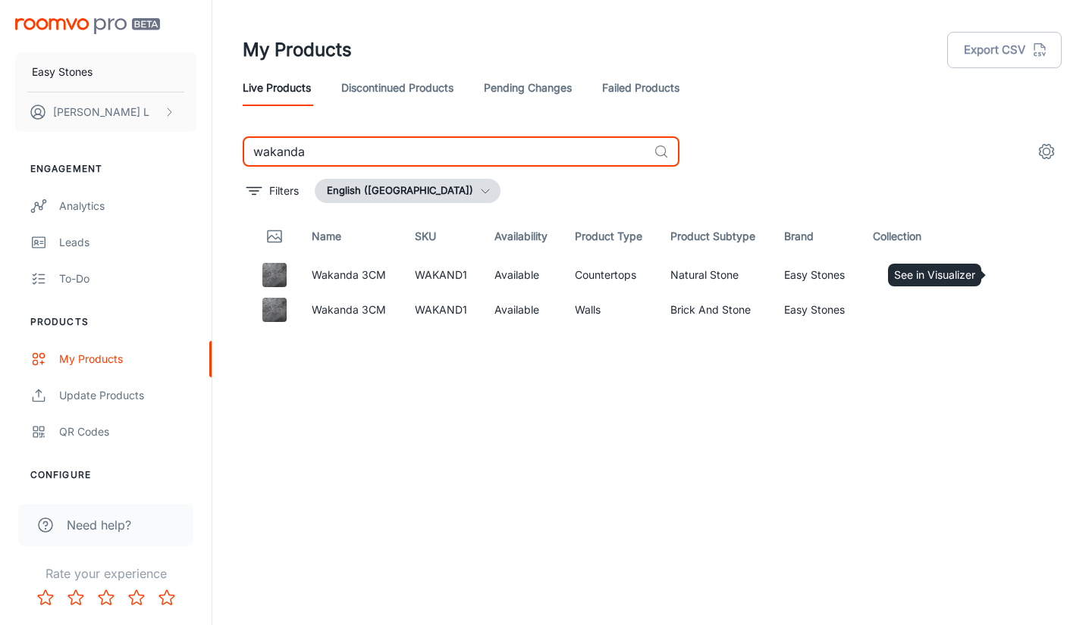
click at [1004, 277] on icon "See in Visualizer" at bounding box center [1004, 275] width 18 height 18
drag, startPoint x: 454, startPoint y: 155, endPoint x: 169, endPoint y: 155, distance: 285.0
click at [169, 155] on div "Easy Stones Wes L Engagement Analytics Leads To-do Products My Products Update …" at bounding box center [546, 306] width 1092 height 613
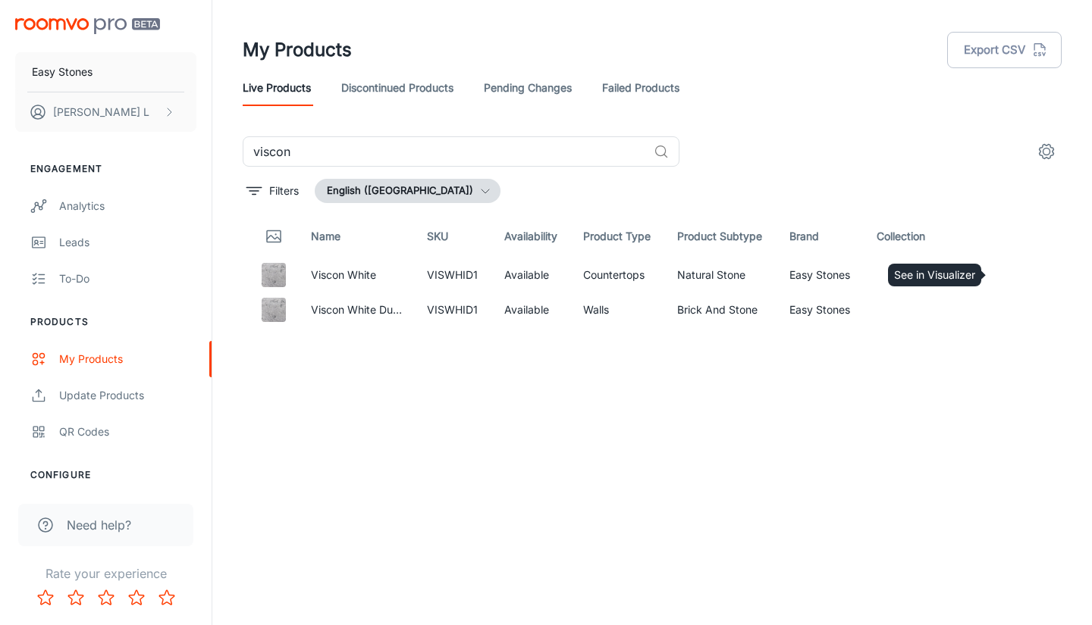
click at [1011, 279] on icon "See in Visualizer" at bounding box center [1004, 275] width 18 height 18
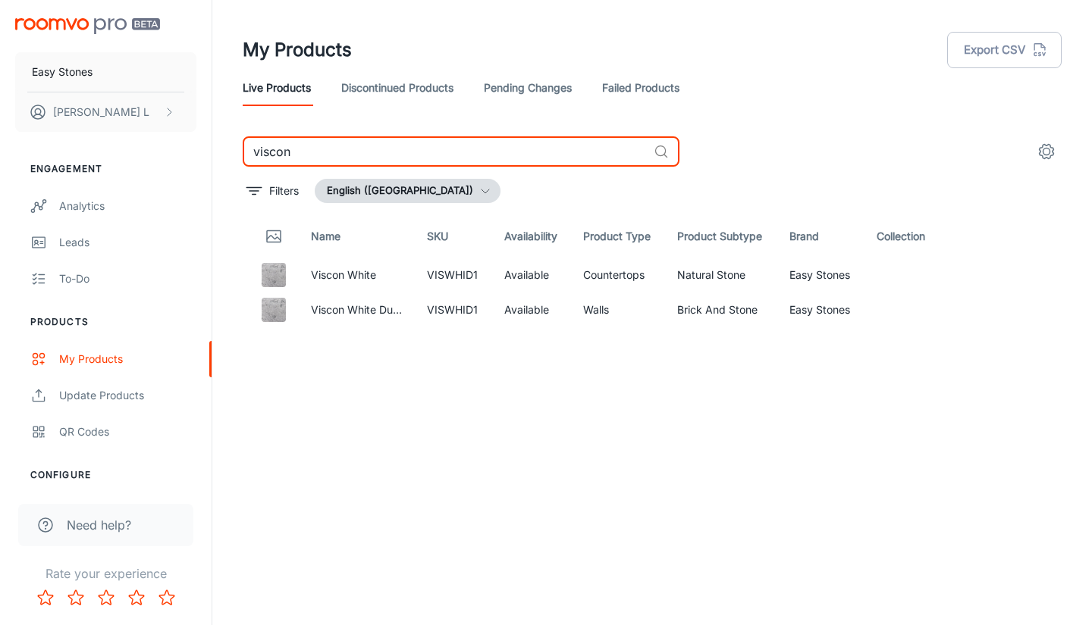
click at [385, 147] on input "viscon" at bounding box center [445, 151] width 405 height 30
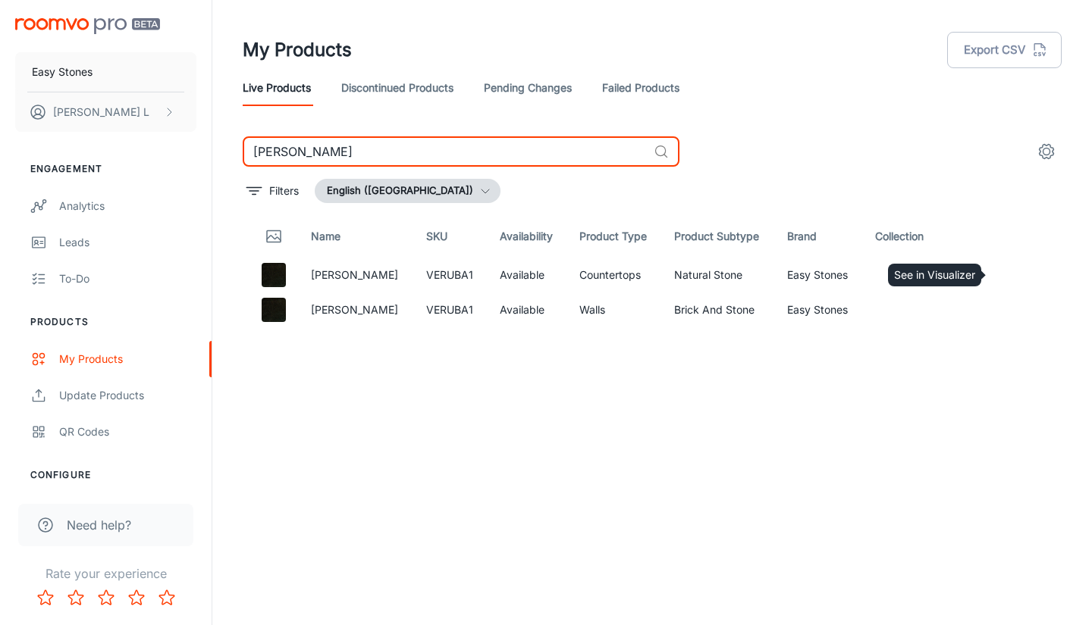
click at [1000, 268] on icon "See in Visualizer" at bounding box center [1004, 275] width 18 height 18
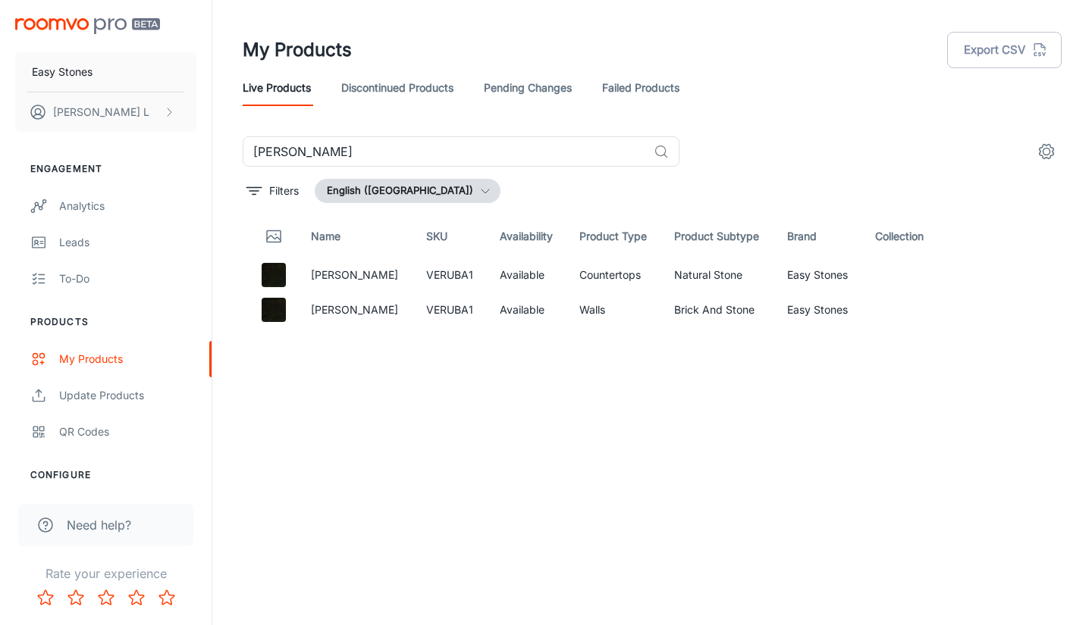
click at [359, 145] on input "verda" at bounding box center [445, 151] width 405 height 30
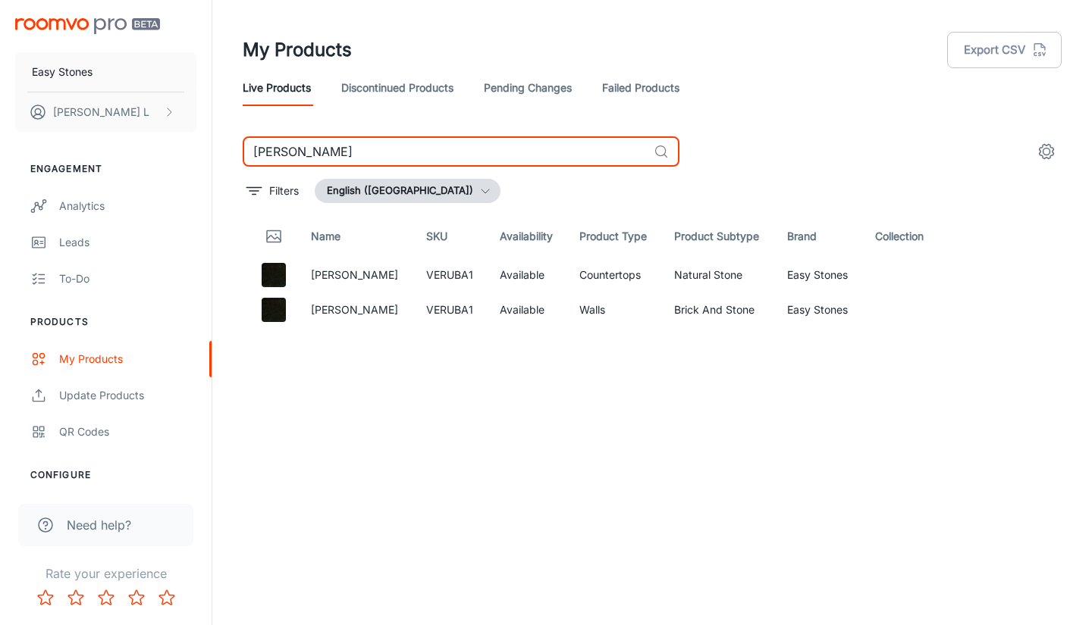
click at [359, 145] on input "verda" at bounding box center [445, 151] width 405 height 30
click at [1004, 279] on icon "See in Visualizer" at bounding box center [1004, 275] width 18 height 18
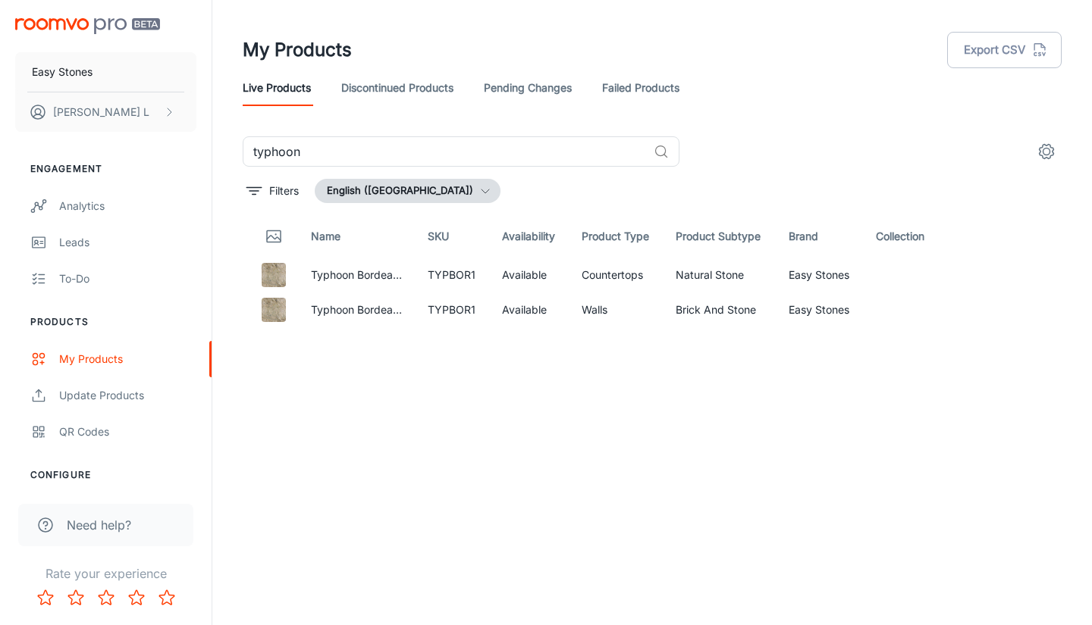
click at [414, 139] on input "typhoon" at bounding box center [445, 151] width 405 height 30
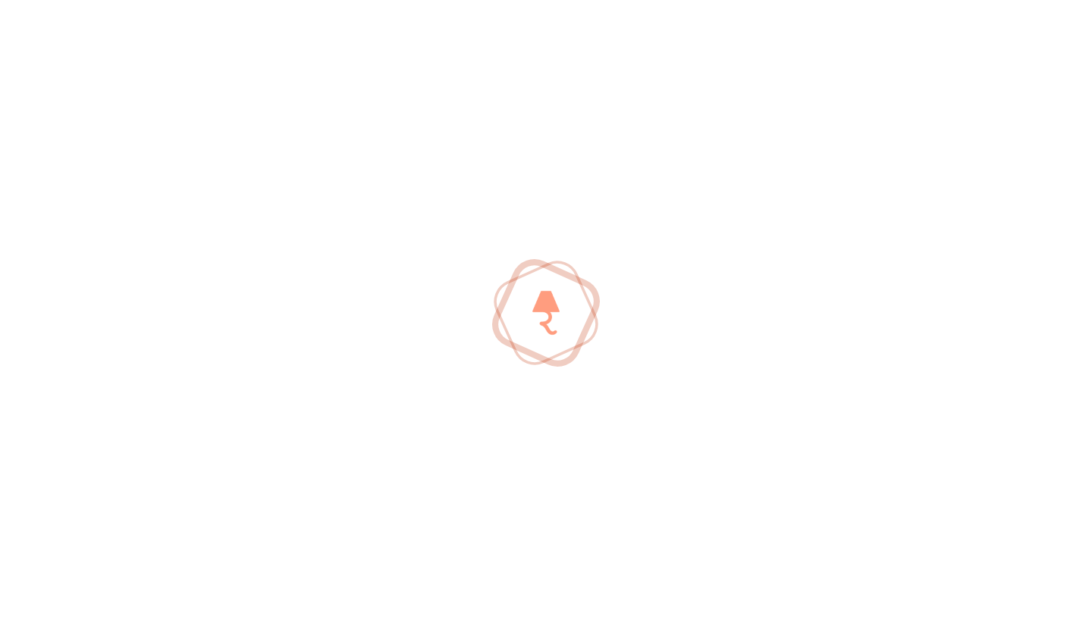
type input "t"
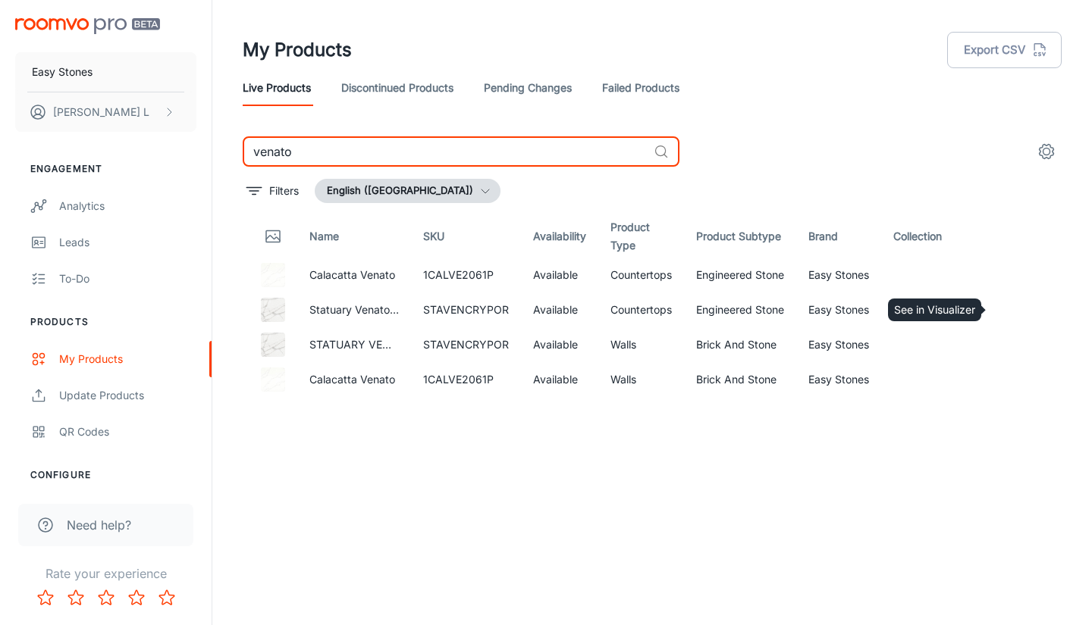
click at [1004, 315] on icon "See in Visualizer" at bounding box center [1005, 310] width 16 height 11
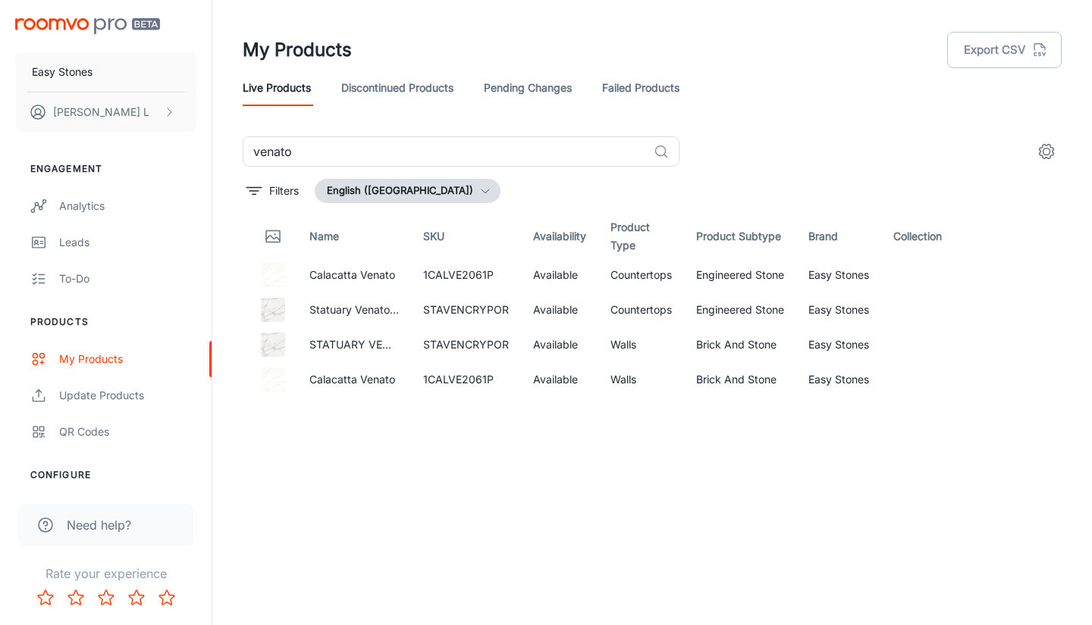
click at [406, 144] on input "venato" at bounding box center [445, 151] width 405 height 30
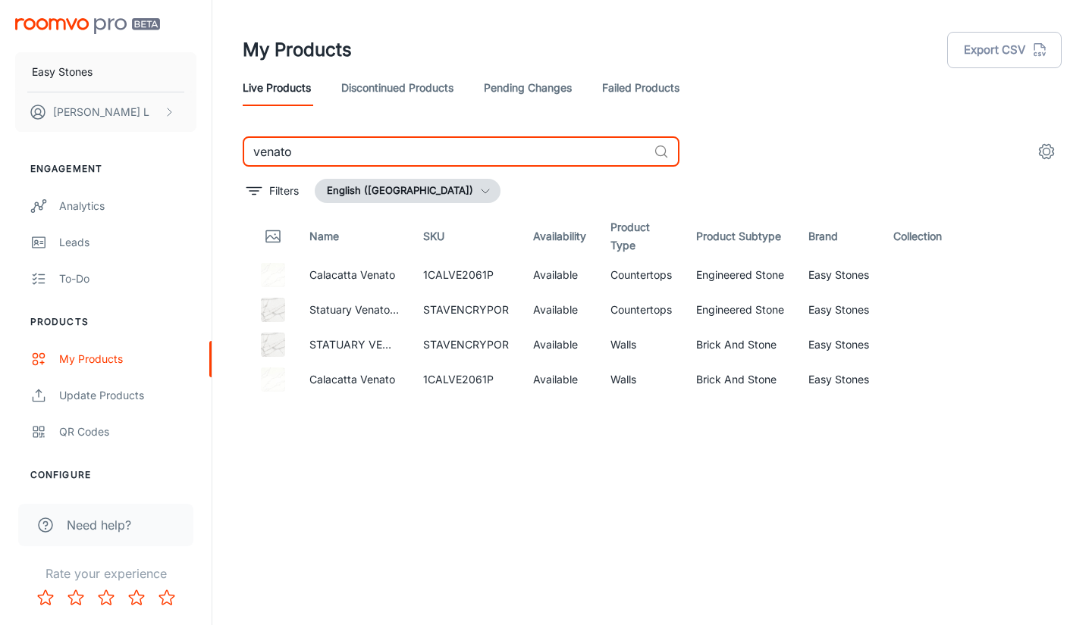
click at [406, 144] on input "venato" at bounding box center [445, 151] width 405 height 30
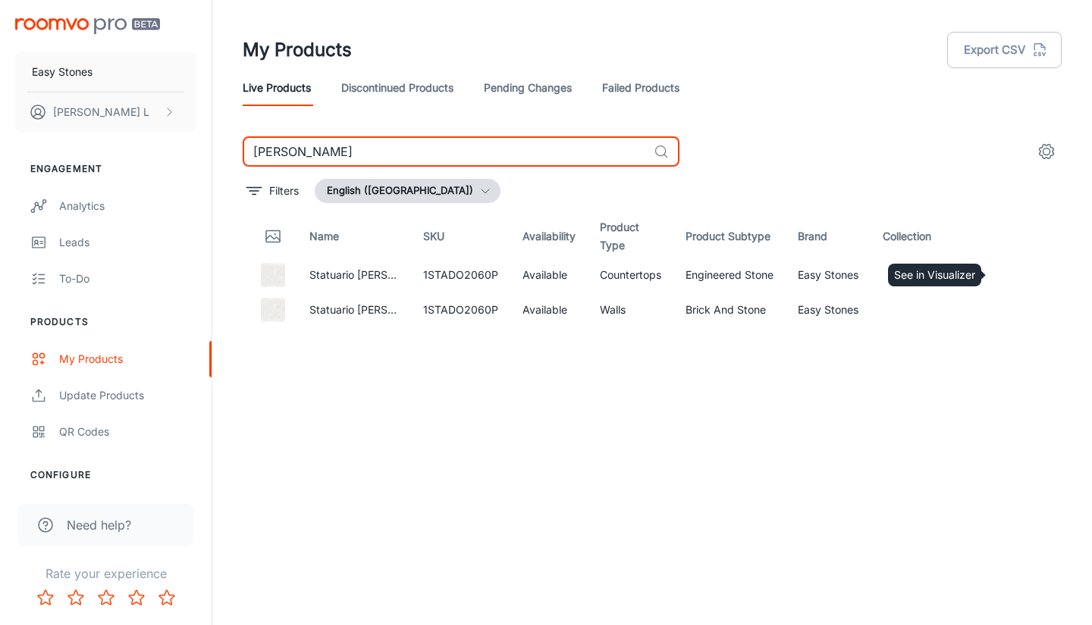
click at [999, 280] on icon "See in Visualizer" at bounding box center [1004, 275] width 18 height 18
drag, startPoint x: 377, startPoint y: 149, endPoint x: 130, endPoint y: 150, distance: 247.1
click at [130, 150] on div "Easy Stones Wes L Engagement Analytics Leads To-do Products My Products Update …" at bounding box center [546, 306] width 1092 height 613
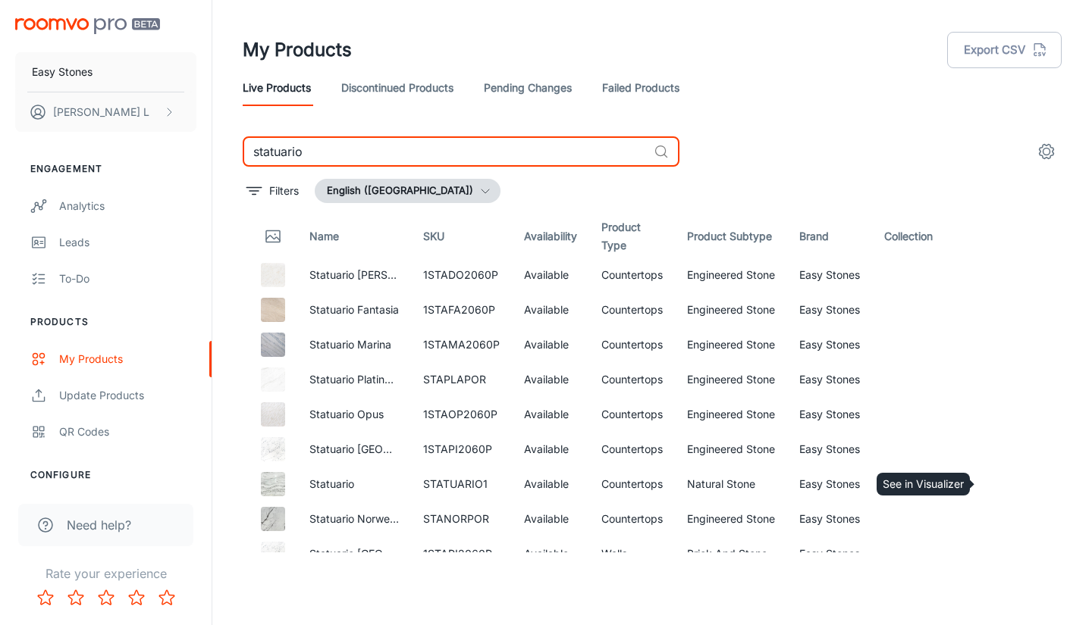
click at [995, 490] on icon "See in Visualizer" at bounding box center [1004, 484] width 18 height 18
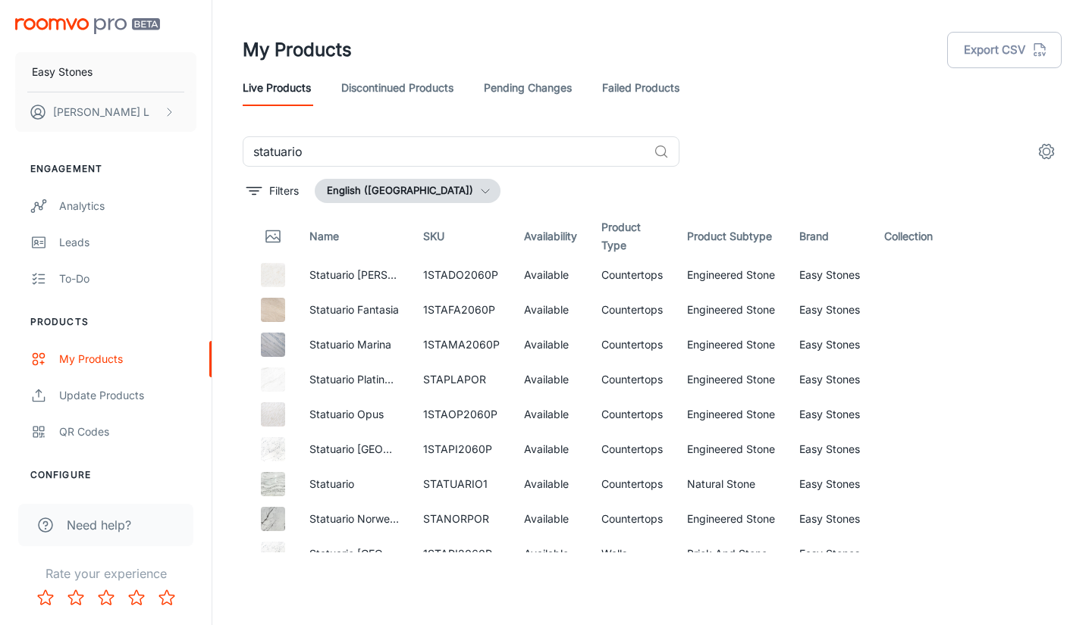
click at [568, 26] on header "My Products Export CSV Live Products Discontinued Products Pending Changes Fail…" at bounding box center [651, 68] width 855 height 136
click at [731, 58] on div "My Products Export CSV" at bounding box center [652, 49] width 819 height 39
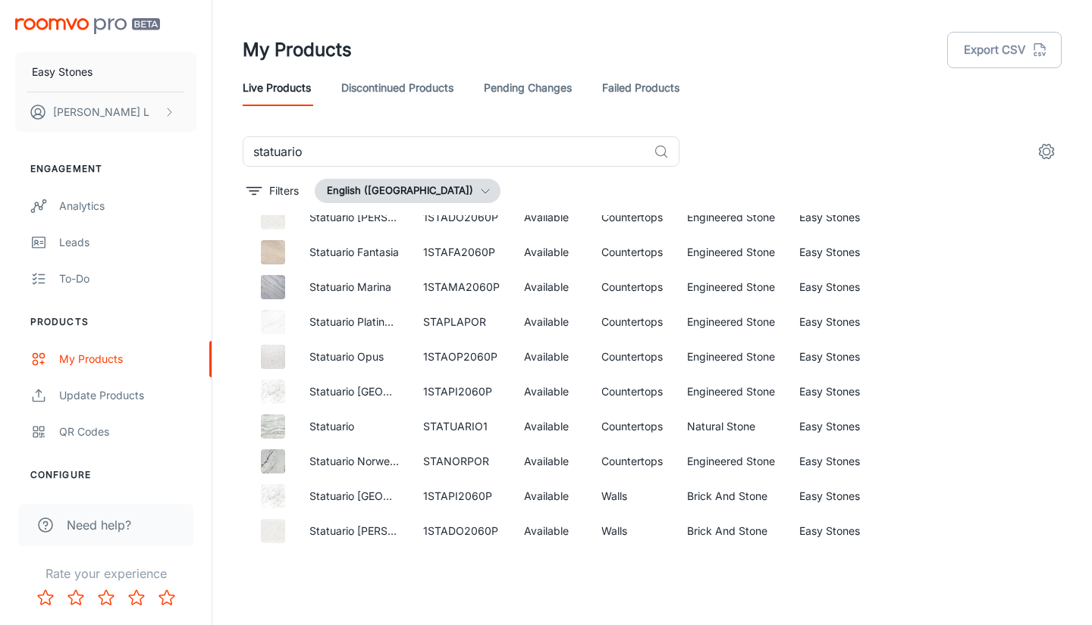
scroll to position [76, 0]
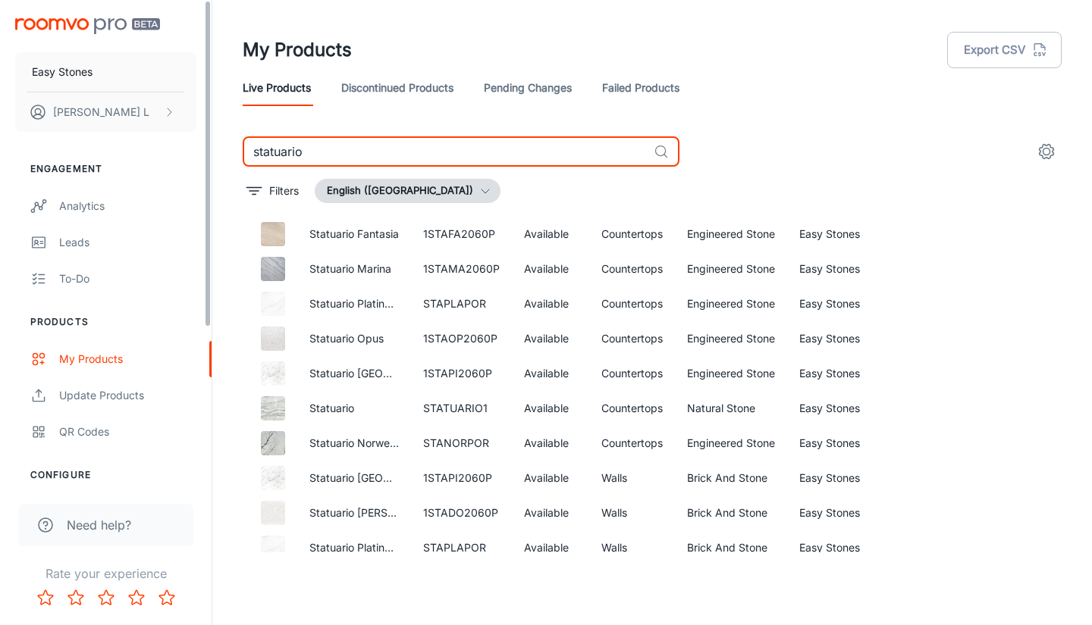
drag, startPoint x: 403, startPoint y: 142, endPoint x: 186, endPoint y: 149, distance: 216.2
click at [186, 149] on div "Easy Stones Wes L Engagement Analytics Leads To-do Products My Products Update …" at bounding box center [546, 306] width 1092 height 613
type input "shadow"
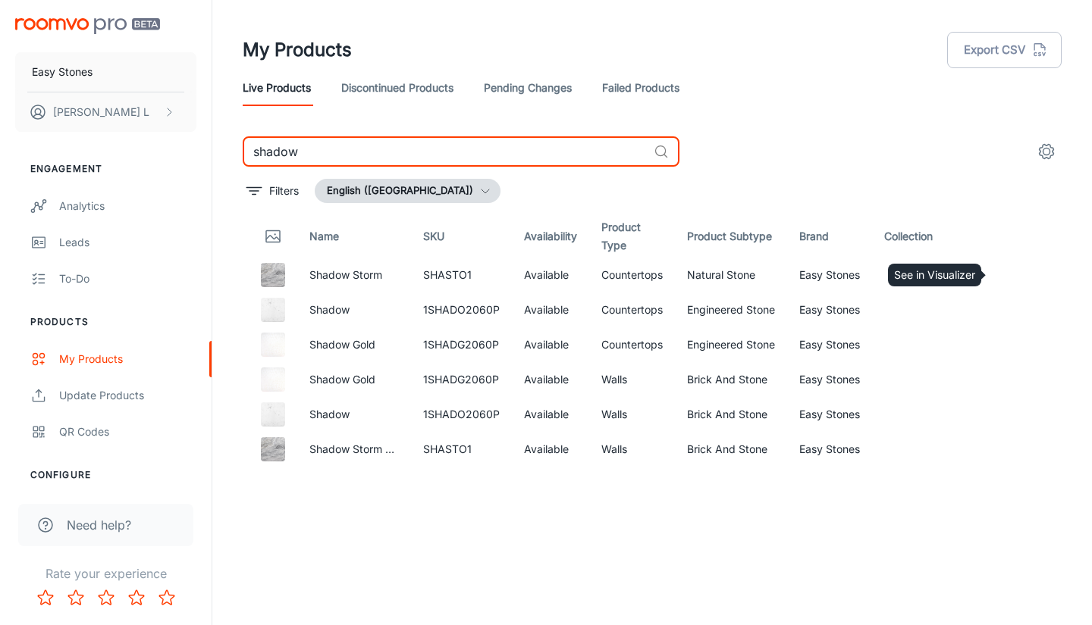
click at [1001, 277] on icon "See in Visualizer" at bounding box center [1004, 275] width 18 height 18
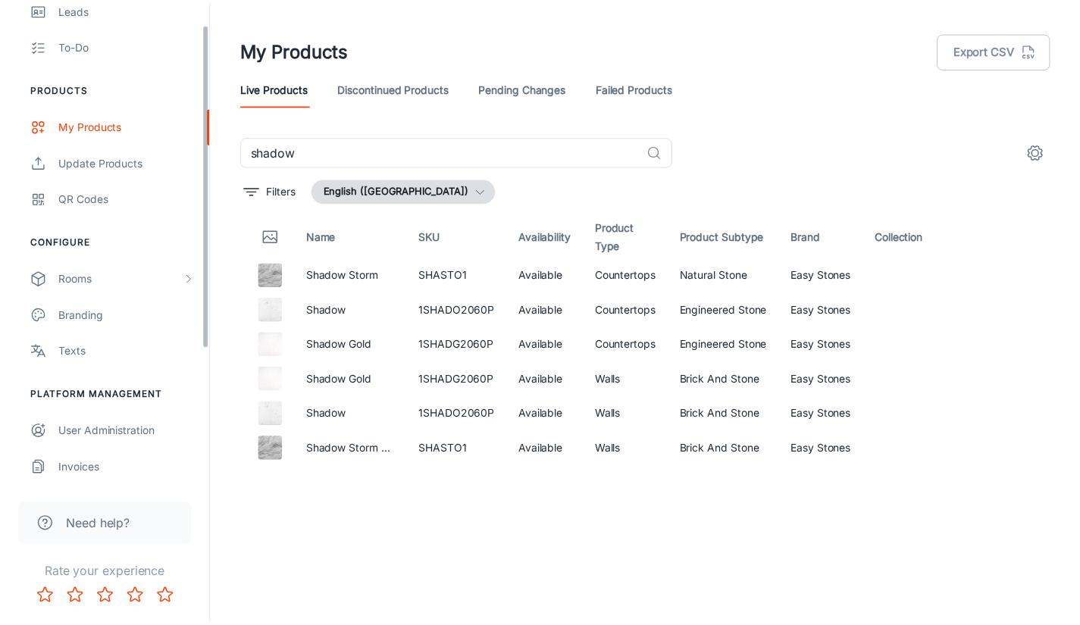
scroll to position [234, 0]
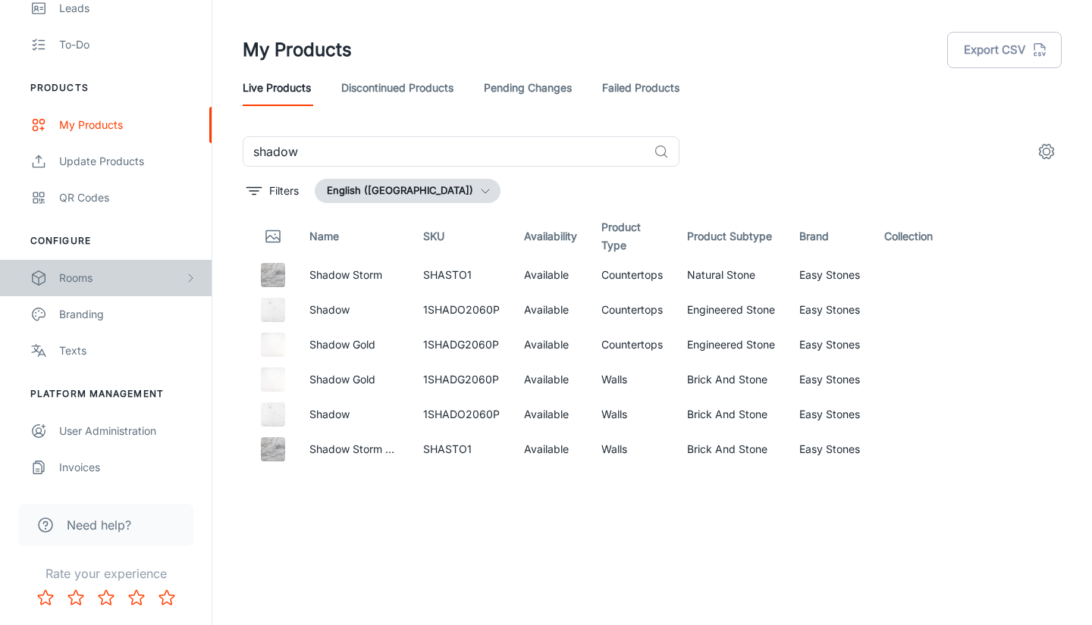
click at [123, 277] on div "Rooms" at bounding box center [121, 278] width 125 height 17
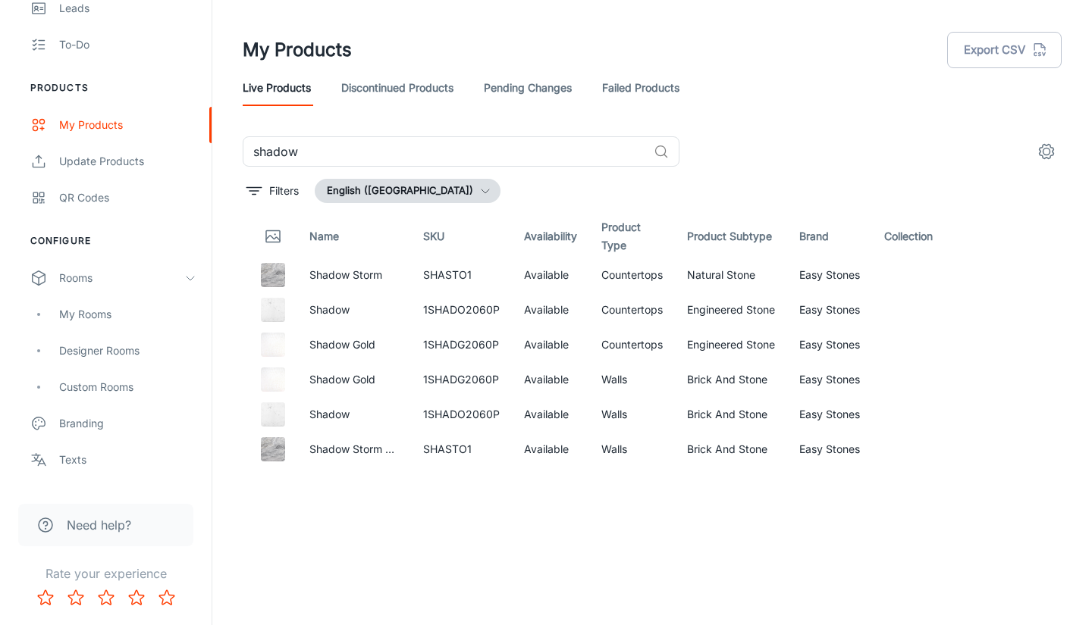
click at [90, 315] on div "My Rooms" at bounding box center [127, 314] width 137 height 17
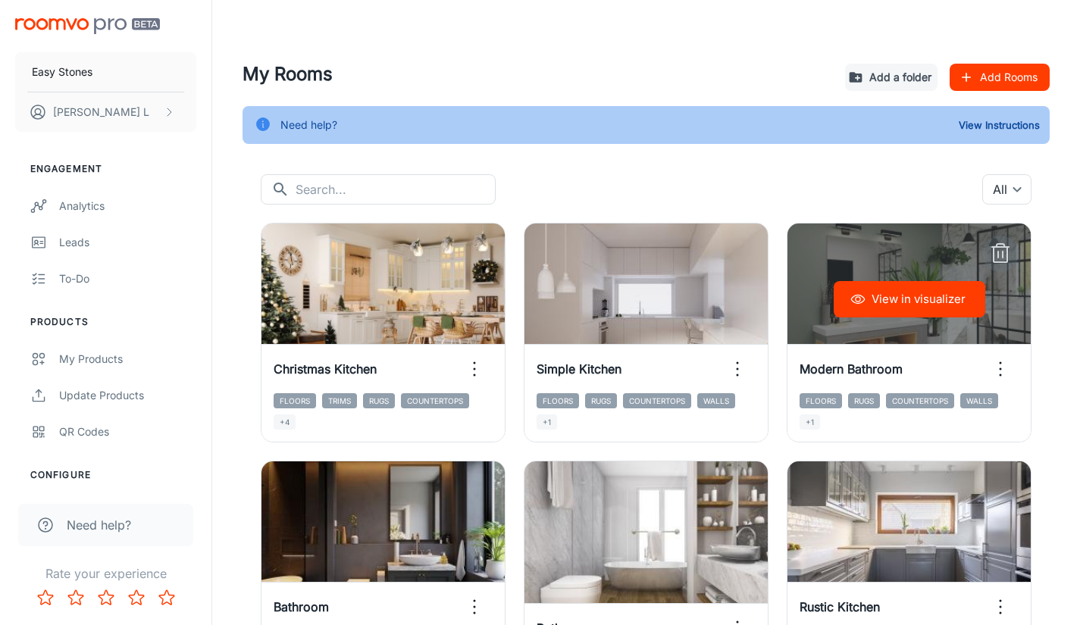
click at [1004, 257] on icon "button" at bounding box center [1001, 254] width 24 height 24
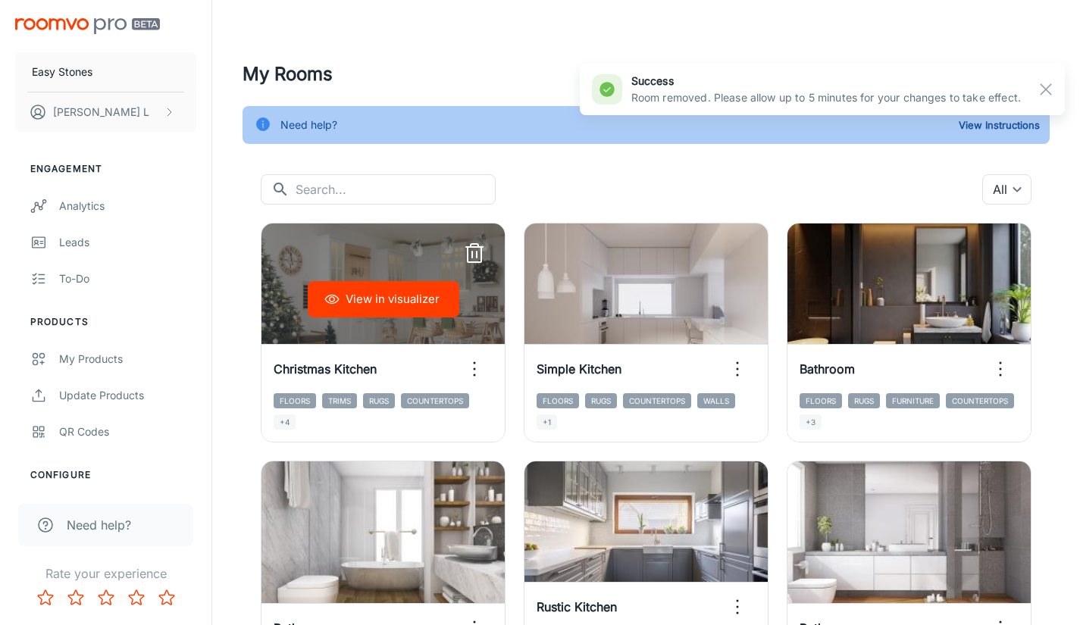
click at [477, 255] on line "button" at bounding box center [477, 255] width 0 height 6
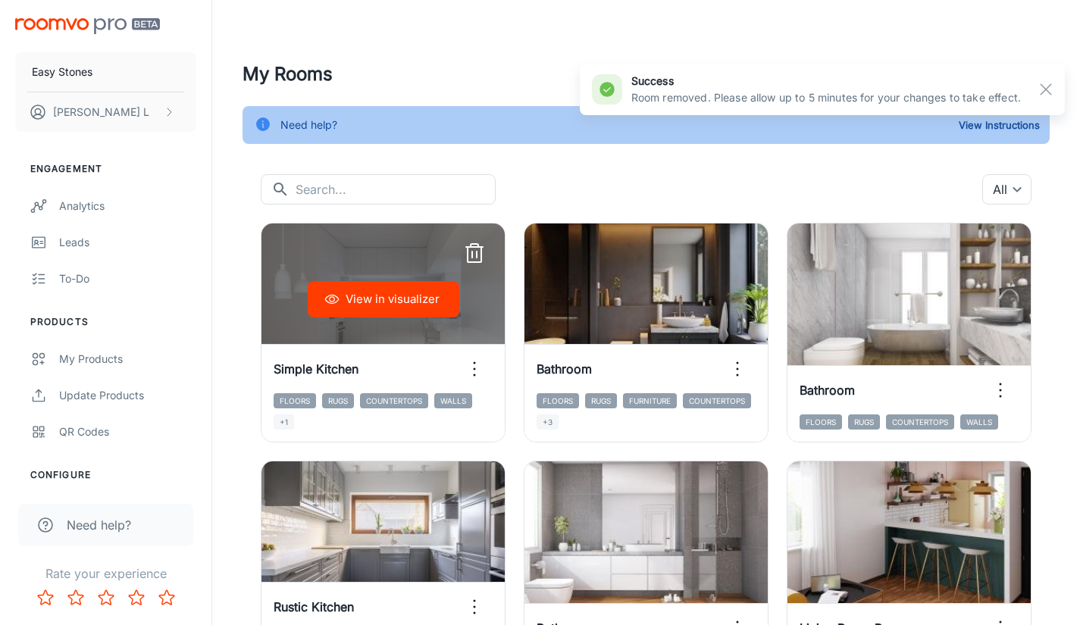
click at [472, 252] on line "button" at bounding box center [472, 255] width 0 height 6
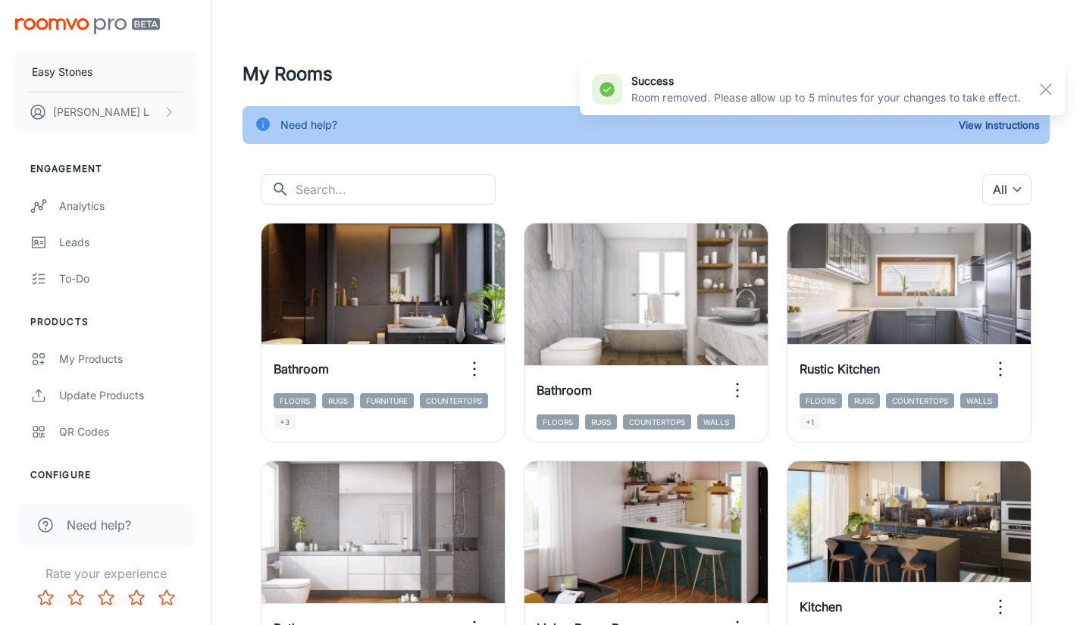
scroll to position [76, 0]
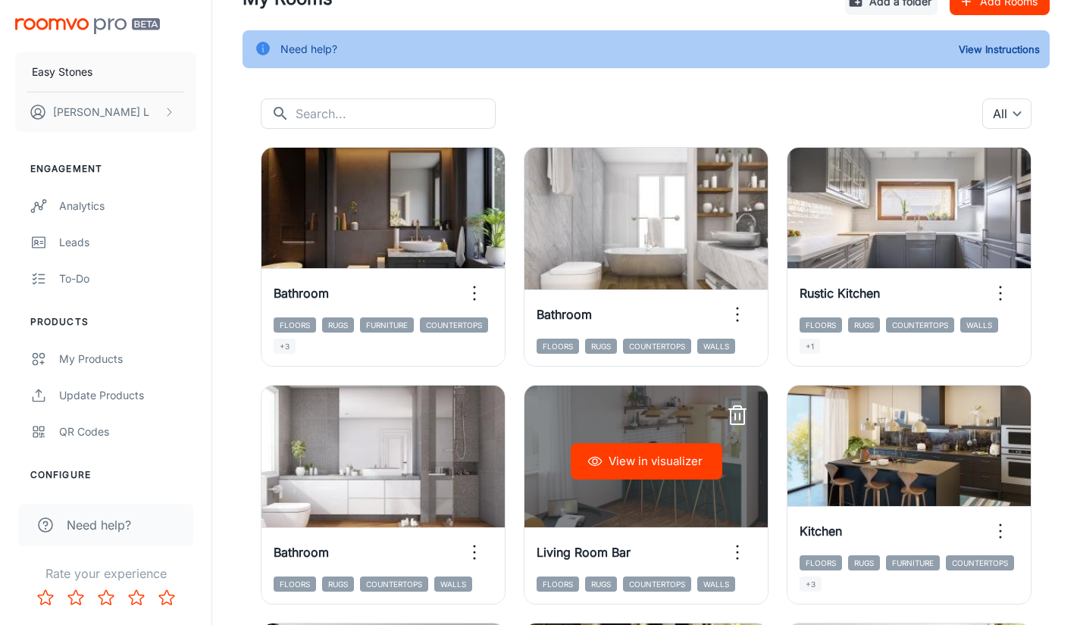
click at [733, 412] on icon "button" at bounding box center [737, 416] width 24 height 24
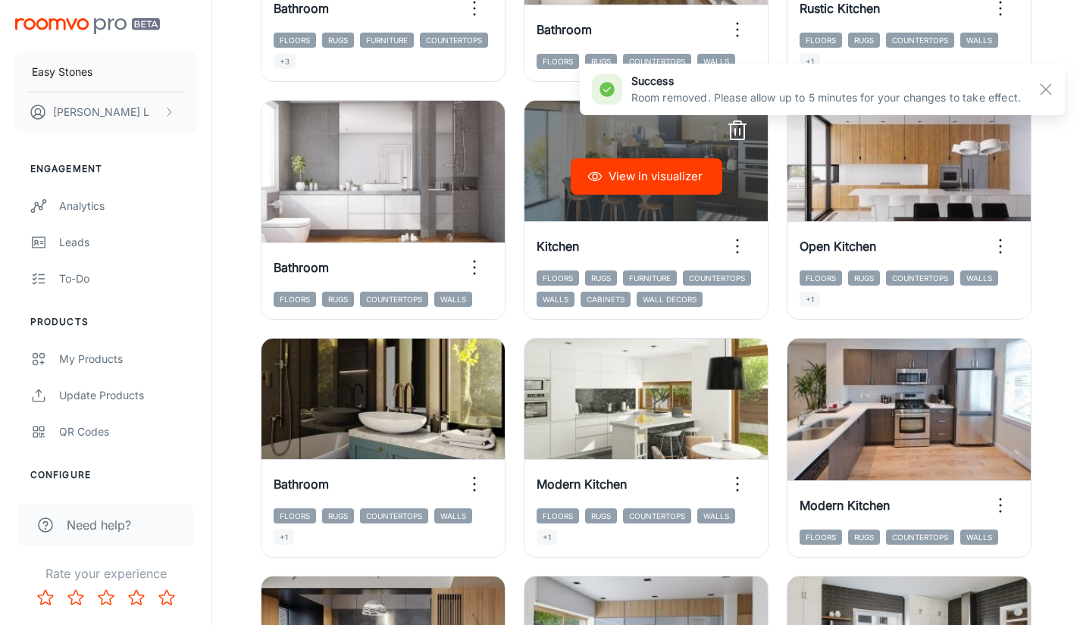
scroll to position [379, 0]
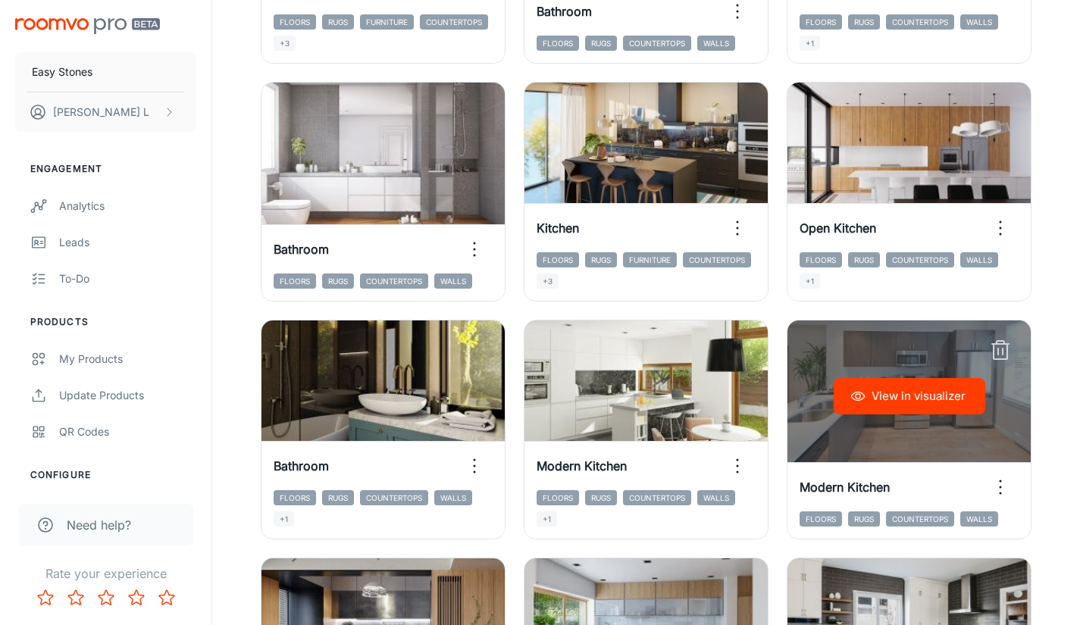
click at [1003, 351] on line "button" at bounding box center [1003, 352] width 0 height 6
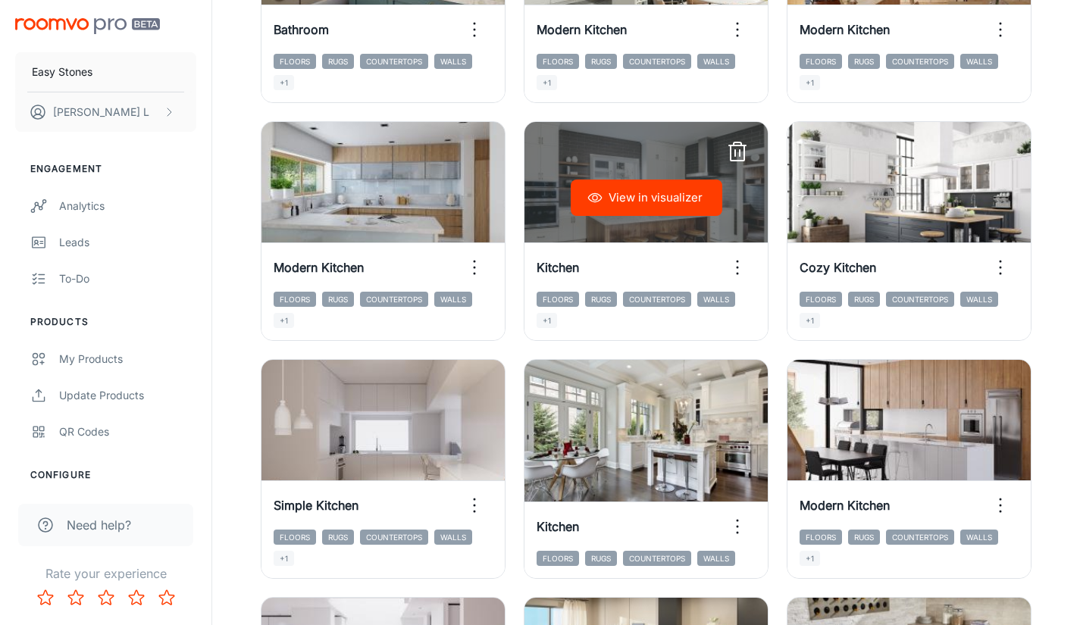
scroll to position [834, 0]
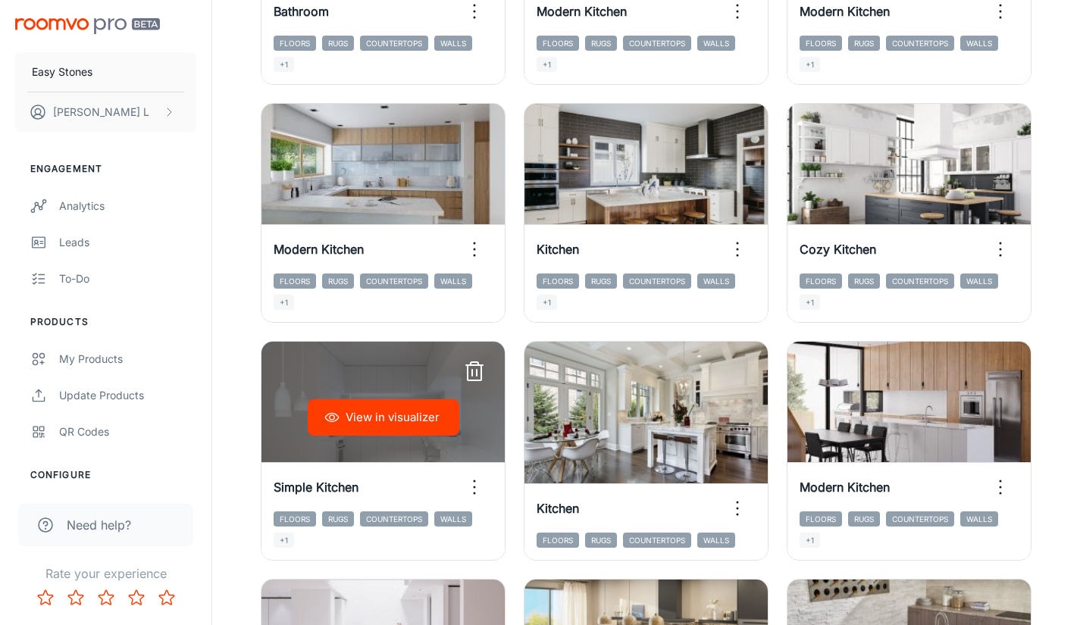
click at [478, 365] on icon "button" at bounding box center [475, 363] width 8 height 3
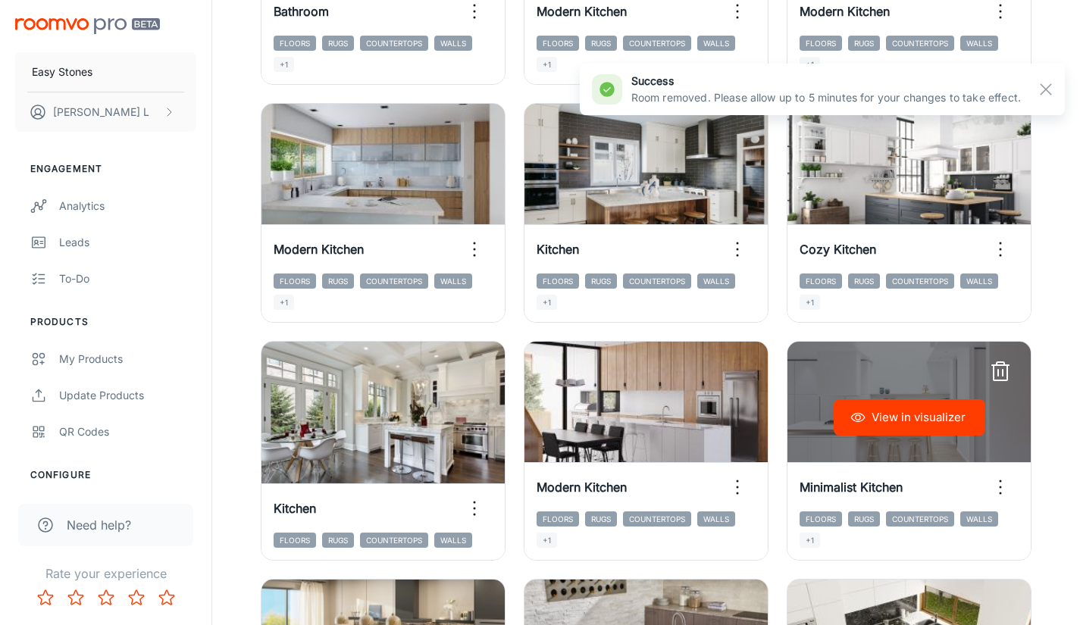
click at [1001, 371] on icon "button" at bounding box center [1001, 372] width 24 height 24
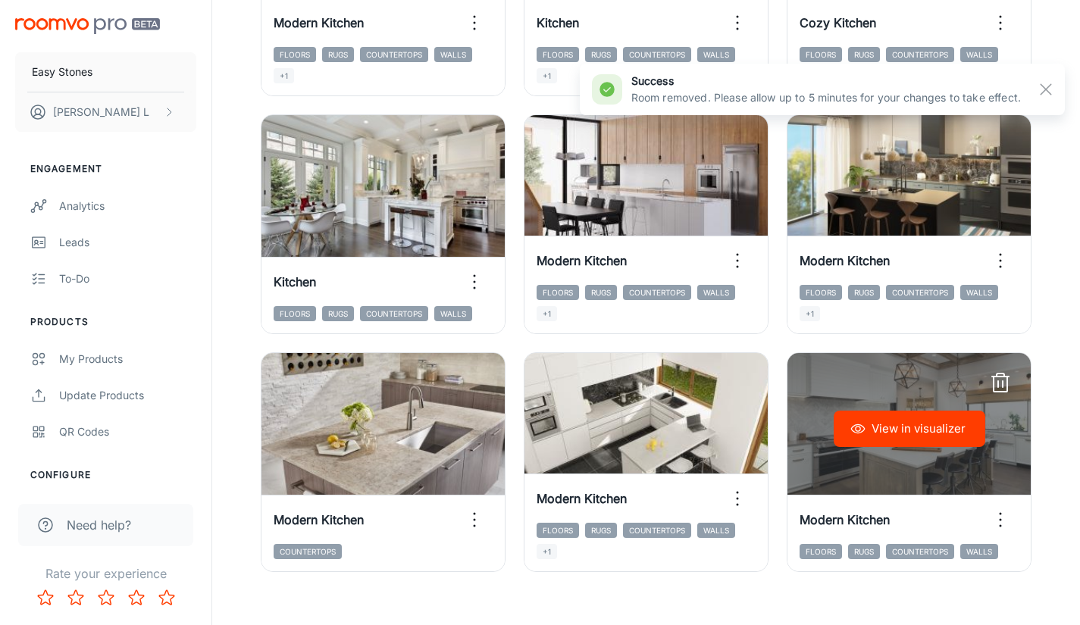
scroll to position [1061, 0]
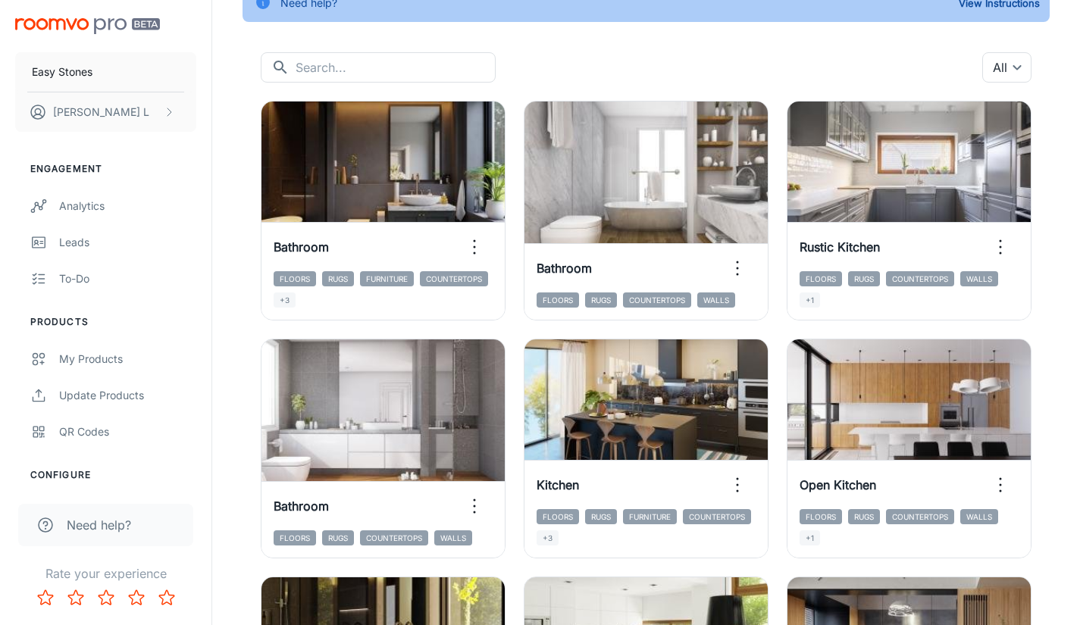
scroll to position [0, 0]
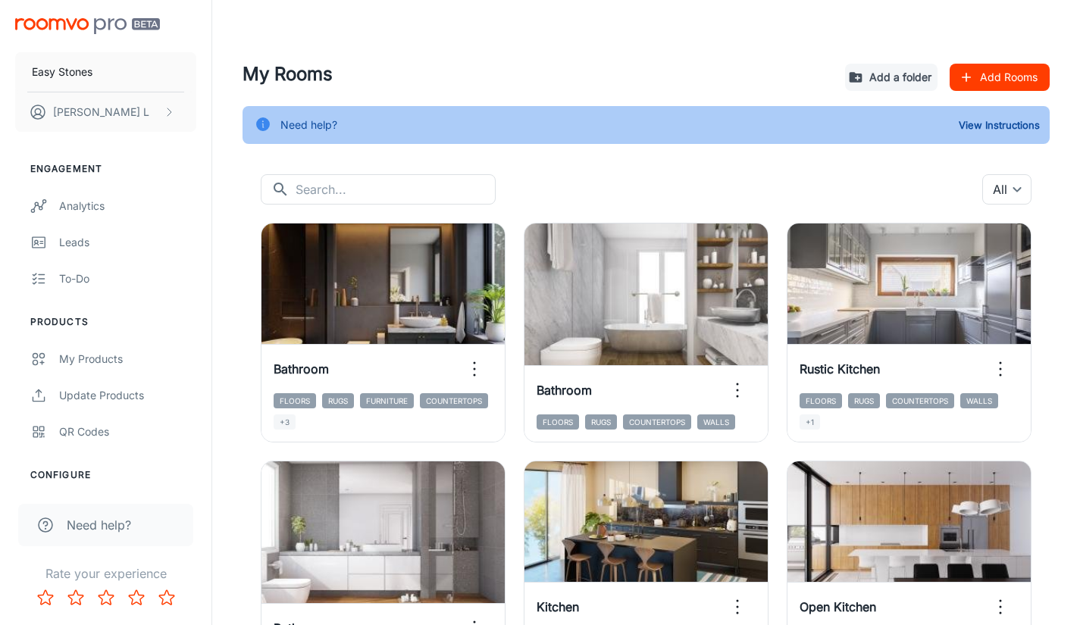
click at [695, 185] on div "​ ​ All ​" at bounding box center [646, 189] width 771 height 30
click at [642, 188] on div "​ ​ All ​" at bounding box center [646, 189] width 771 height 30
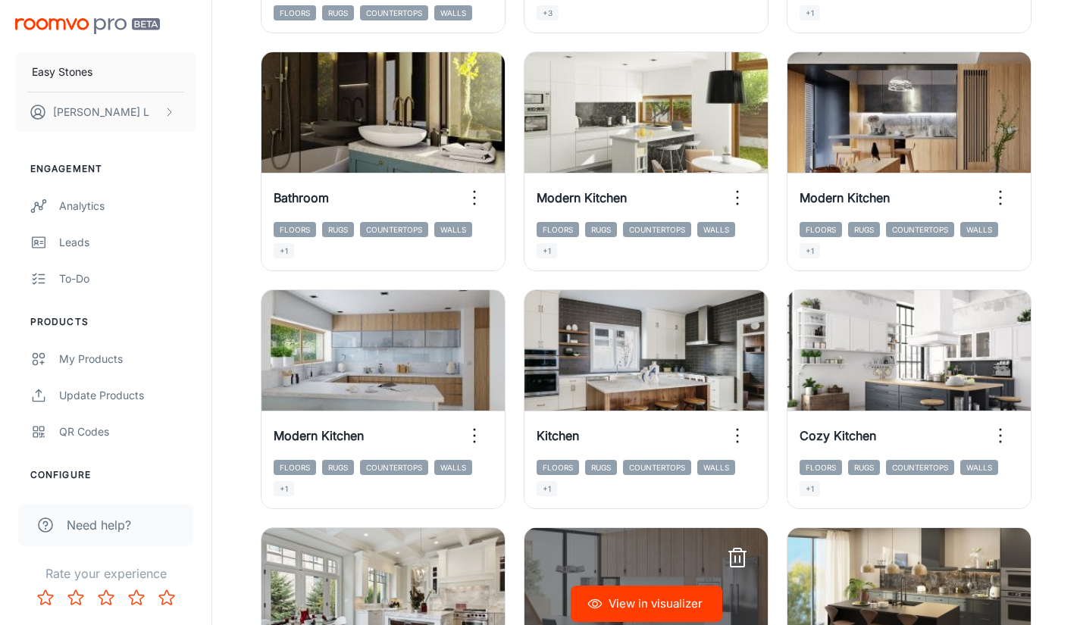
scroll to position [531, 0]
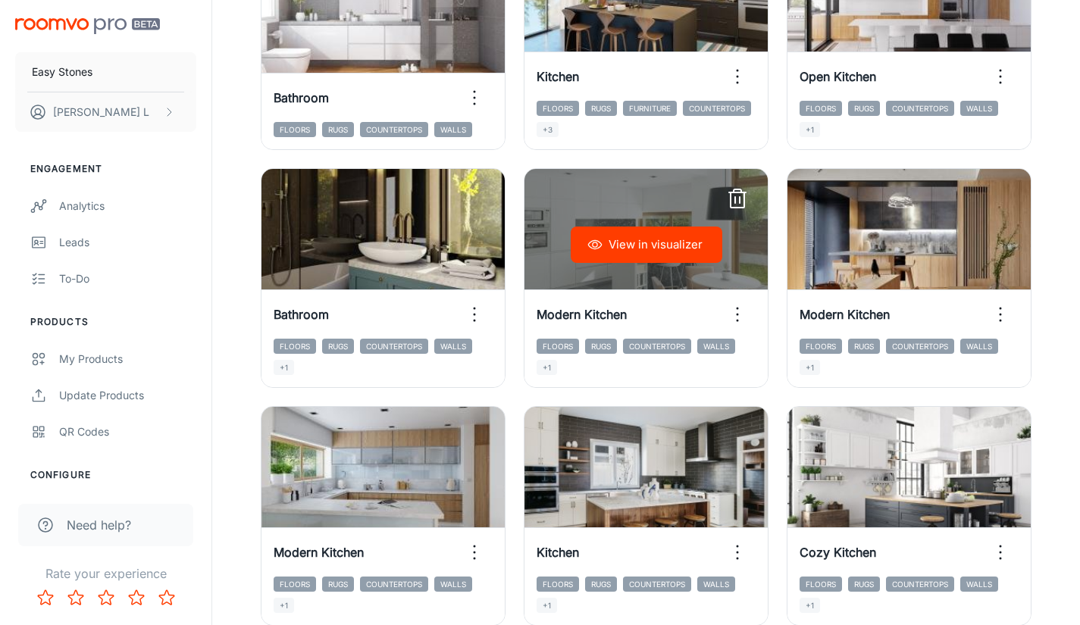
click at [738, 199] on icon "button" at bounding box center [737, 199] width 24 height 24
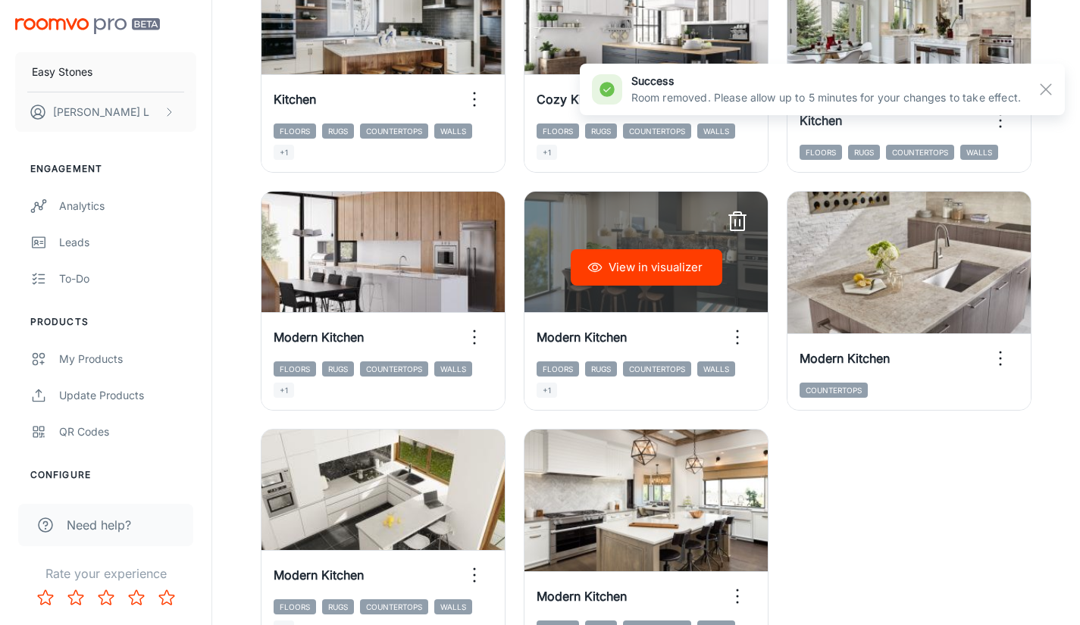
scroll to position [986, 0]
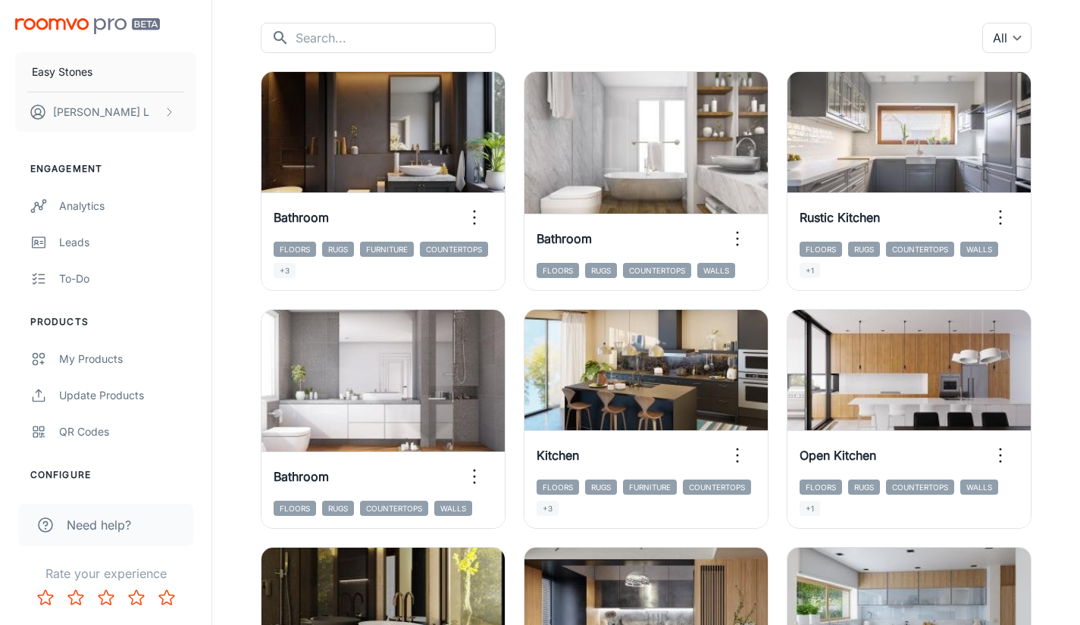
scroll to position [0, 0]
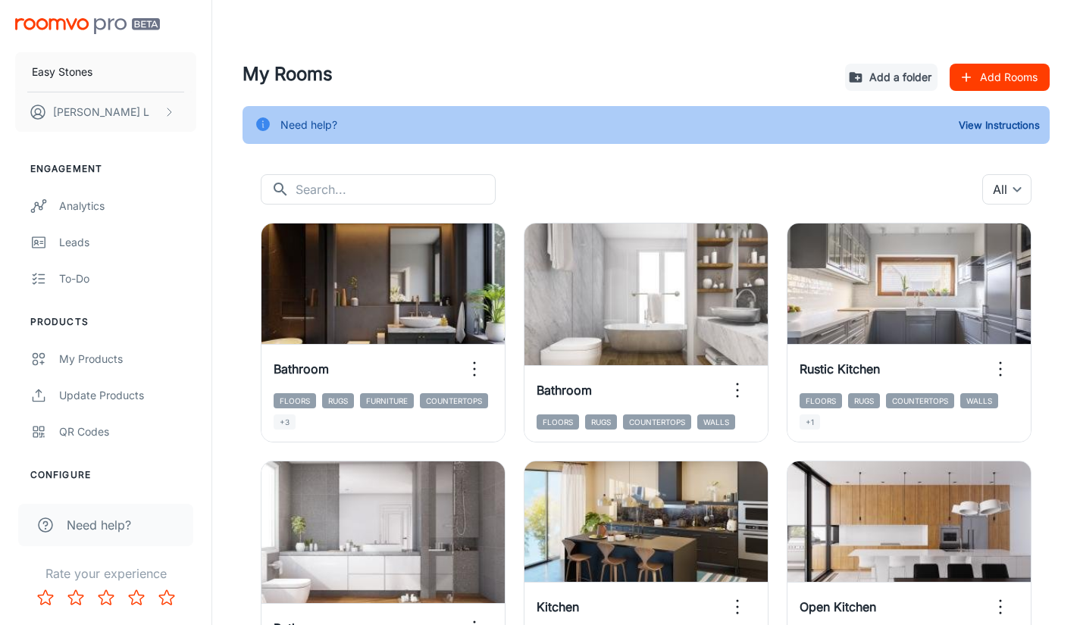
click at [738, 181] on div "​ ​ All ​" at bounding box center [646, 189] width 771 height 30
click at [564, 26] on header at bounding box center [646, 30] width 844 height 61
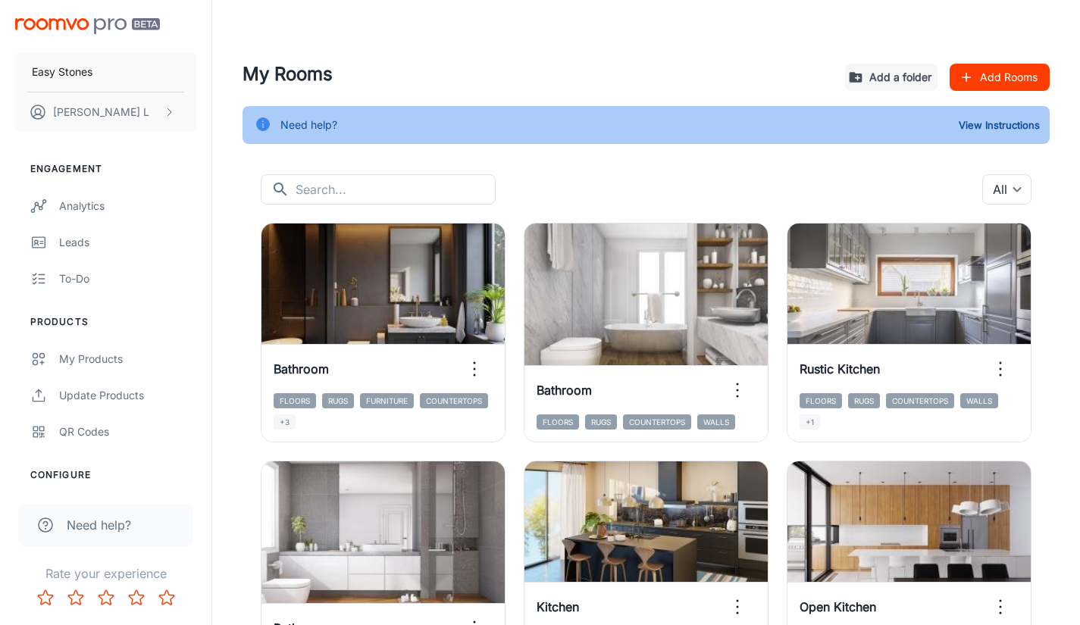
click at [564, 26] on header at bounding box center [646, 30] width 844 height 61
click at [517, 54] on header at bounding box center [646, 30] width 844 height 61
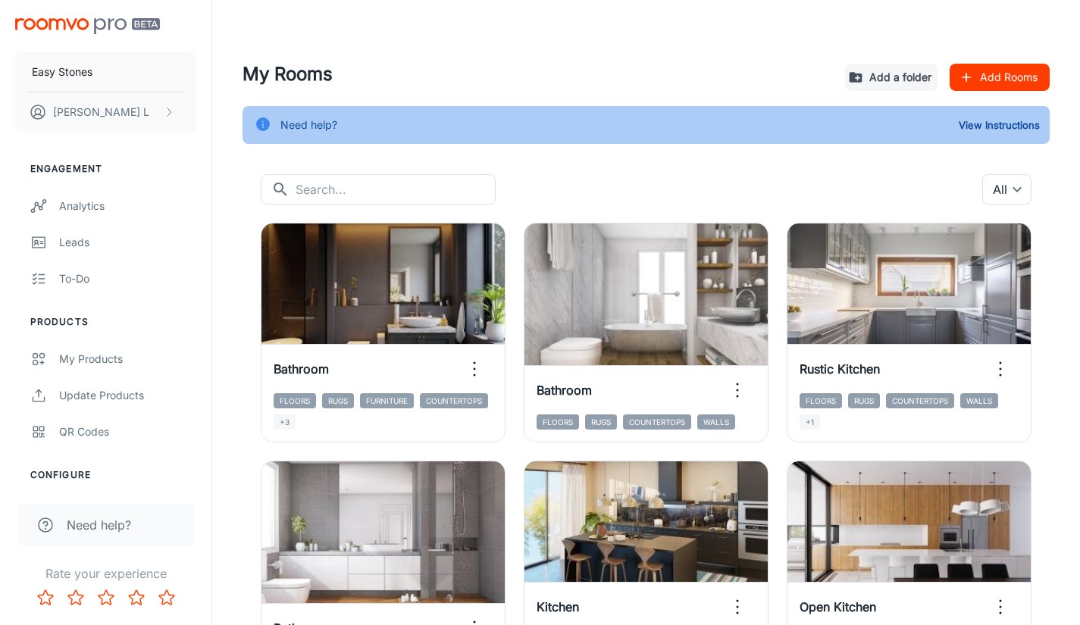
click at [628, 55] on header at bounding box center [646, 30] width 844 height 61
click at [688, 77] on h4 "My Rooms" at bounding box center [538, 74] width 591 height 27
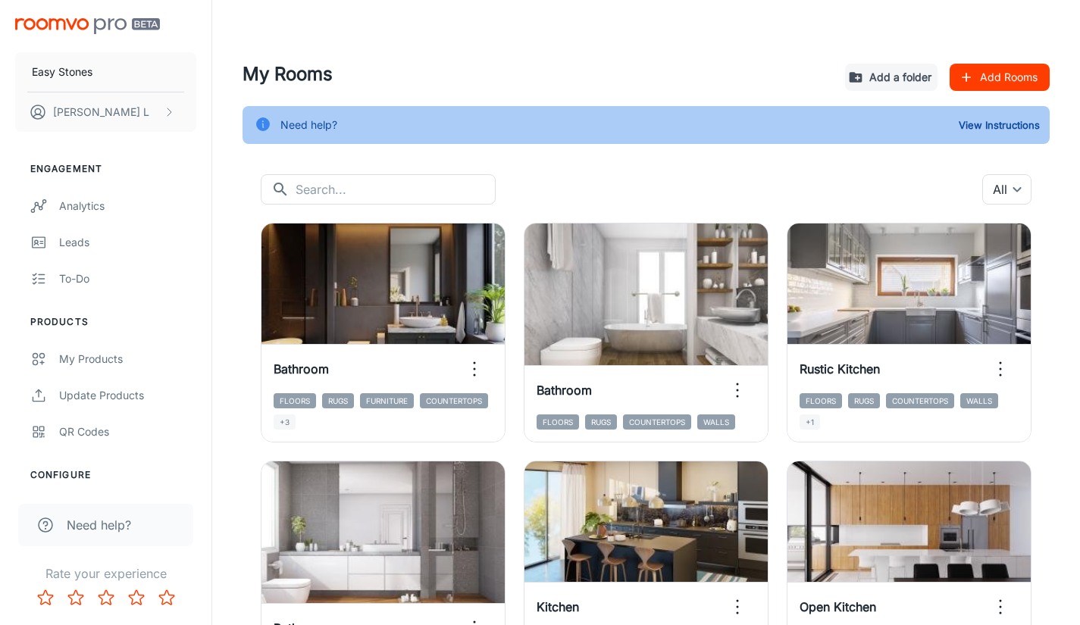
click at [688, 77] on h4 "My Rooms" at bounding box center [538, 74] width 591 height 27
click at [569, 59] on header at bounding box center [646, 30] width 844 height 61
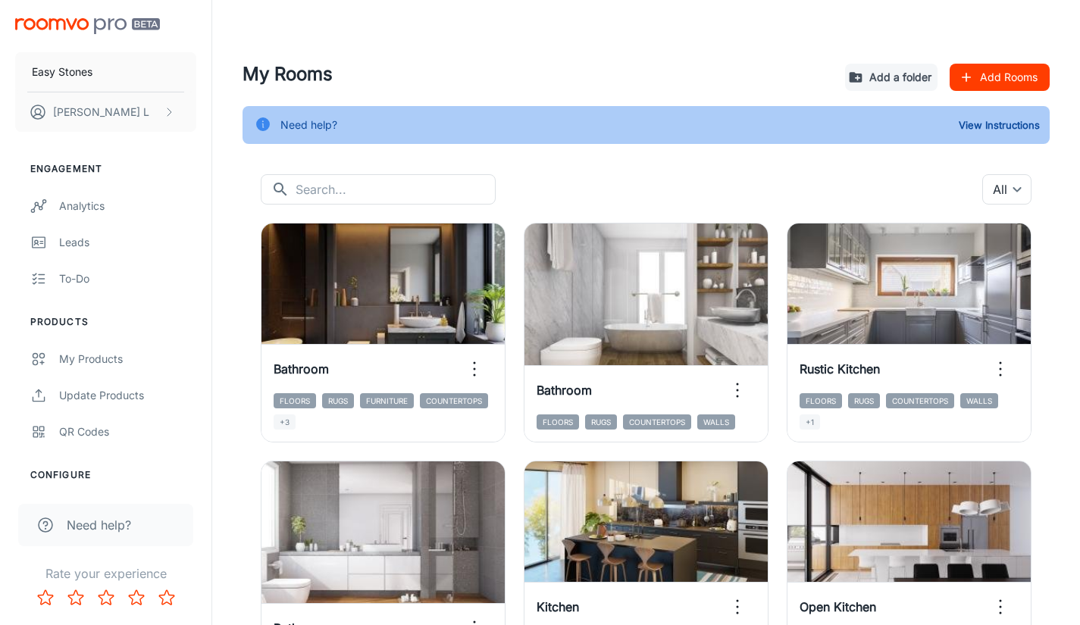
click at [569, 59] on header at bounding box center [646, 30] width 844 height 61
click at [560, 50] on header at bounding box center [646, 30] width 844 height 61
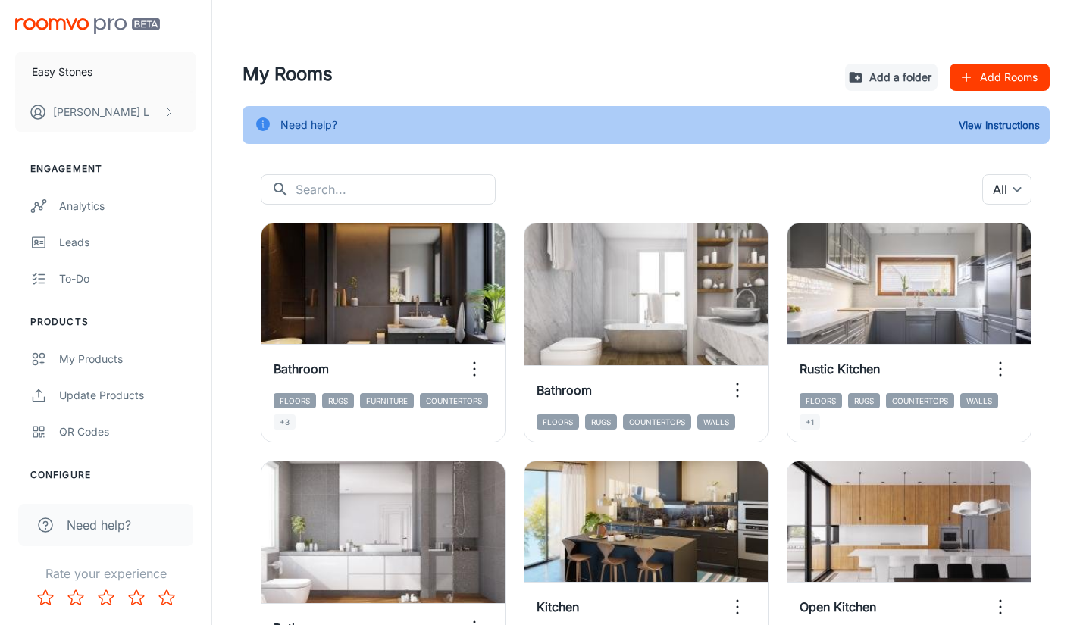
click at [527, 34] on header at bounding box center [646, 30] width 844 height 61
click at [495, 75] on h4 "My Rooms" at bounding box center [538, 74] width 591 height 27
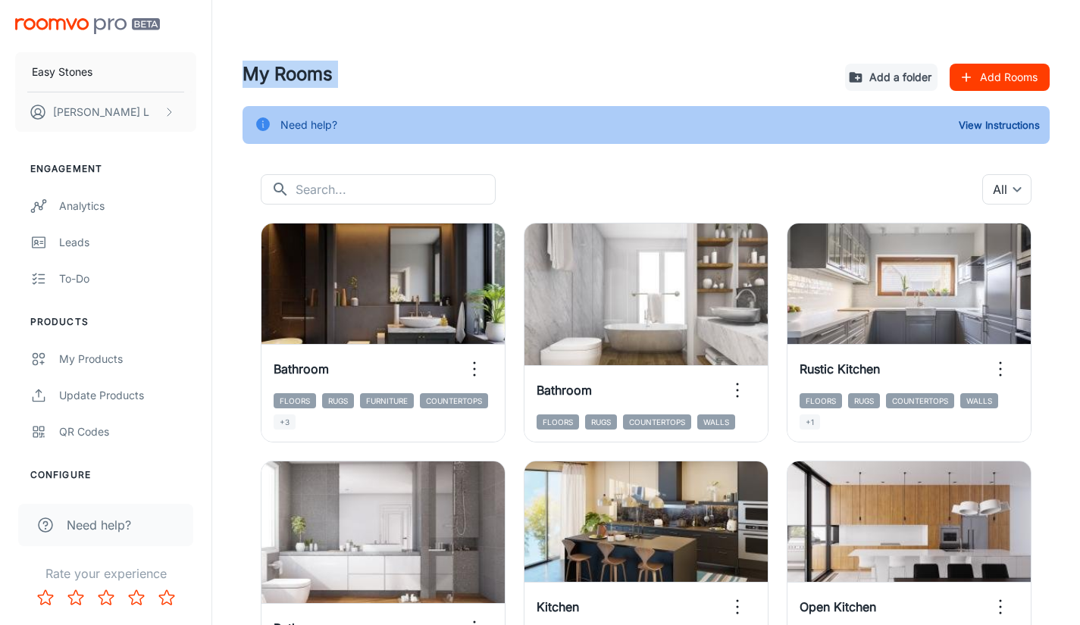
click at [495, 75] on h4 "My Rooms" at bounding box center [538, 74] width 591 height 27
click at [304, 77] on h4 "My Rooms" at bounding box center [538, 74] width 591 height 27
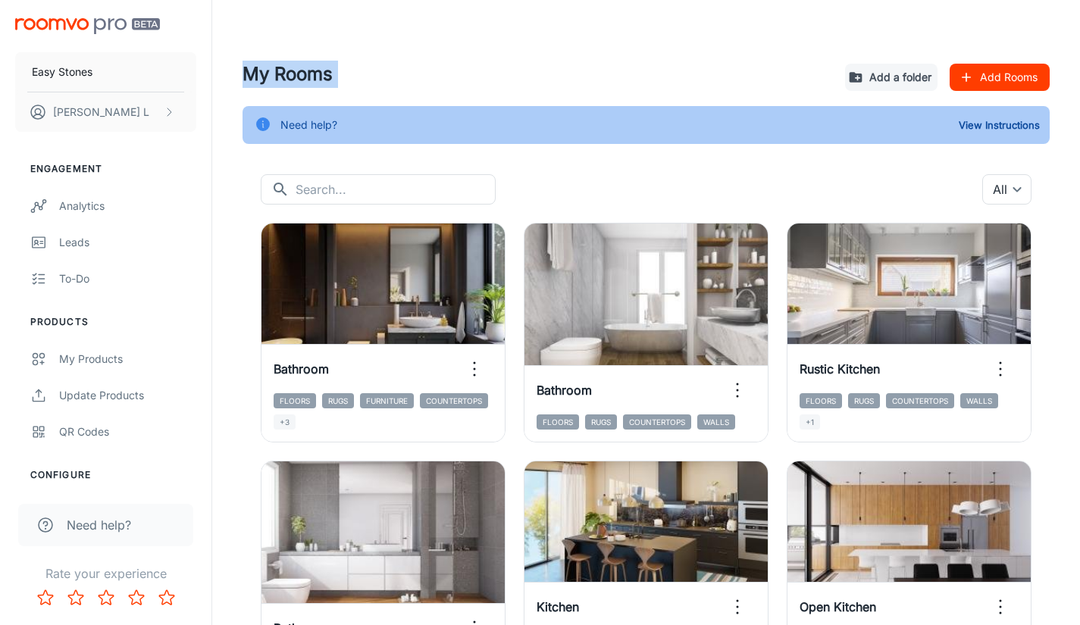
click at [305, 77] on h4 "My Rooms" at bounding box center [538, 74] width 591 height 27
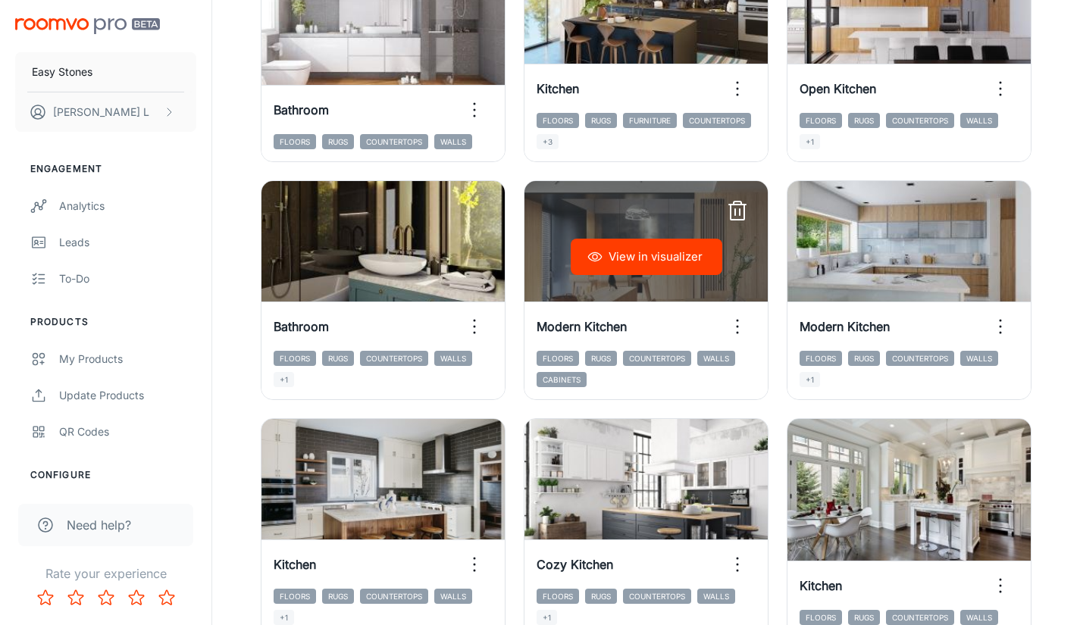
scroll to position [531, 0]
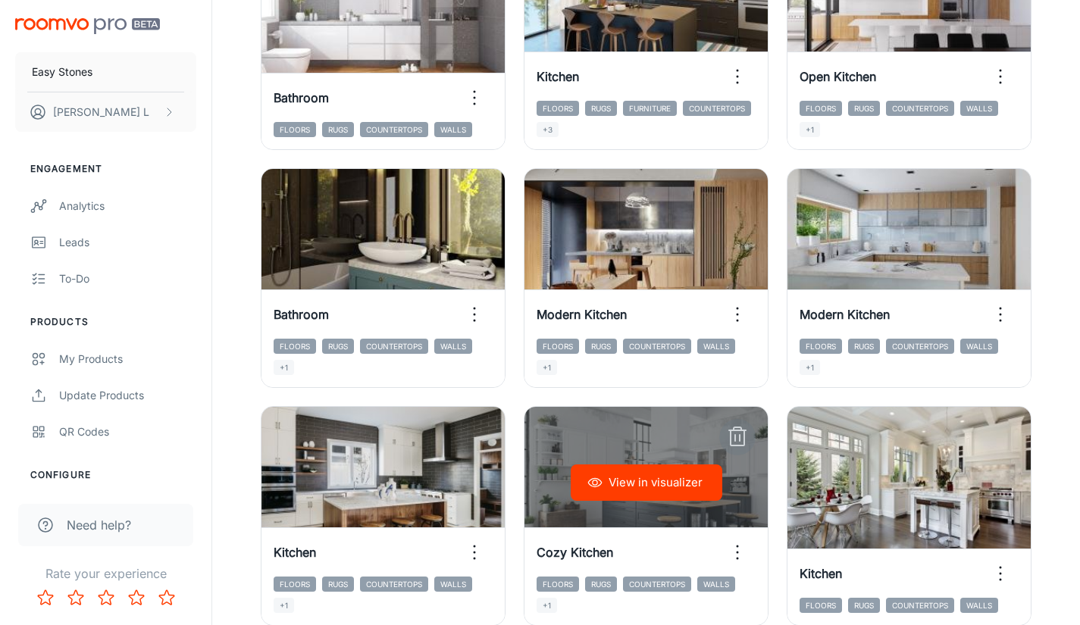
click at [743, 443] on icon "button" at bounding box center [737, 437] width 24 height 24
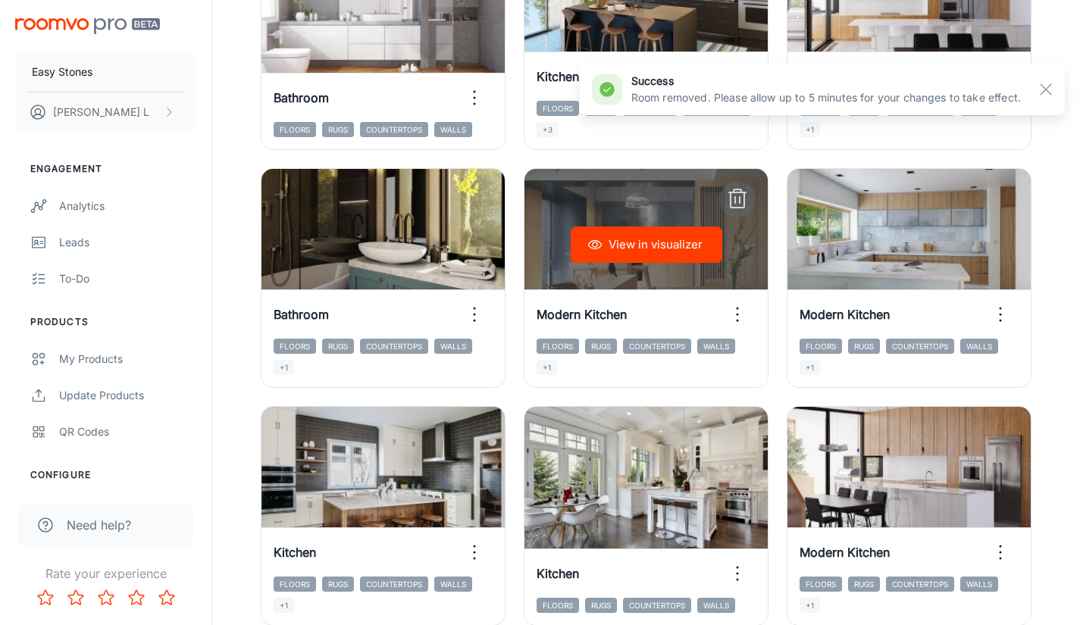
click at [735, 199] on line "button" at bounding box center [735, 200] width 0 height 6
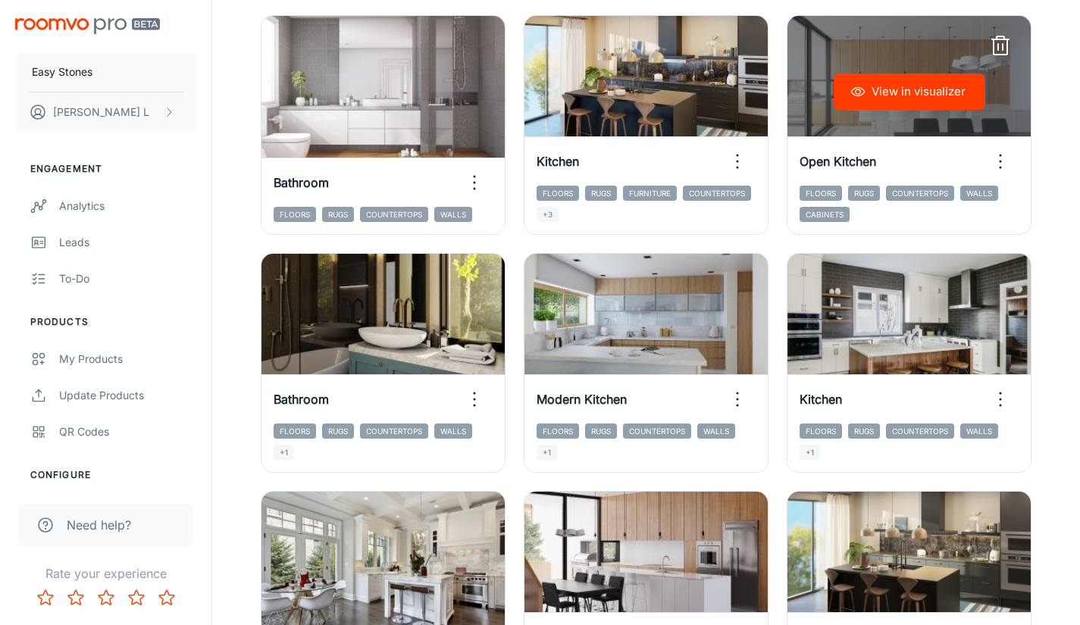
scroll to position [539, 0]
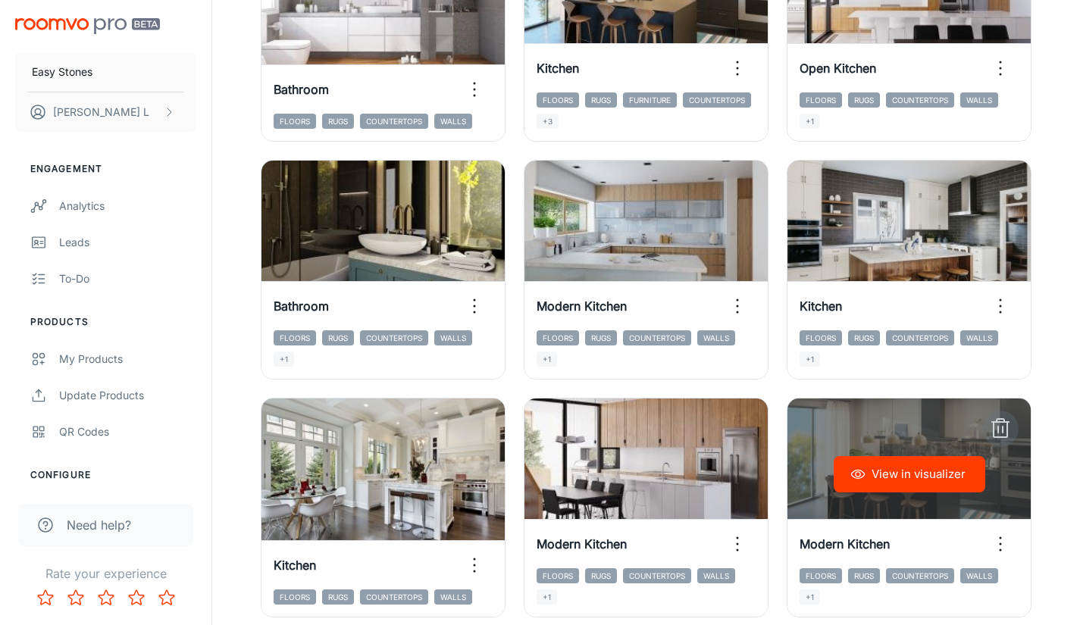
click at [1003, 420] on icon "button" at bounding box center [1001, 420] width 8 height 3
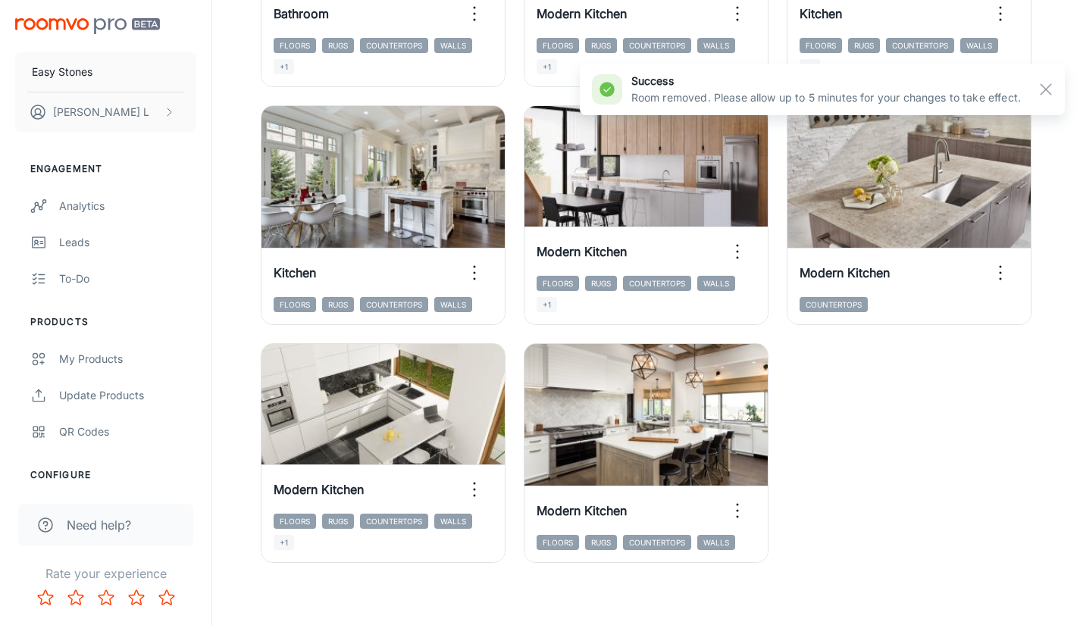
scroll to position [842, 0]
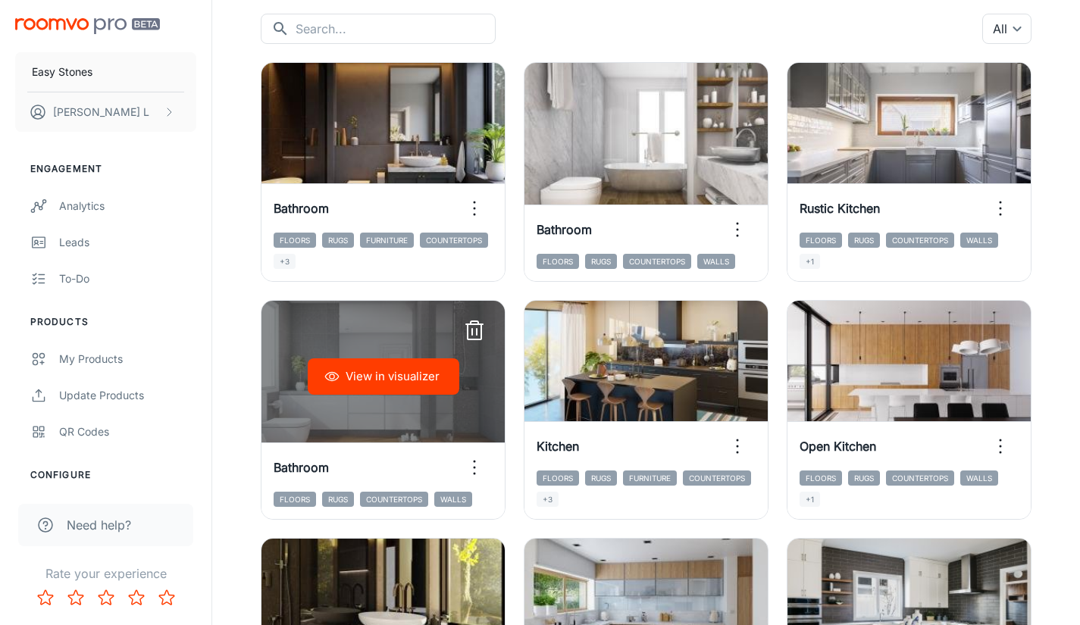
scroll to position [160, 0]
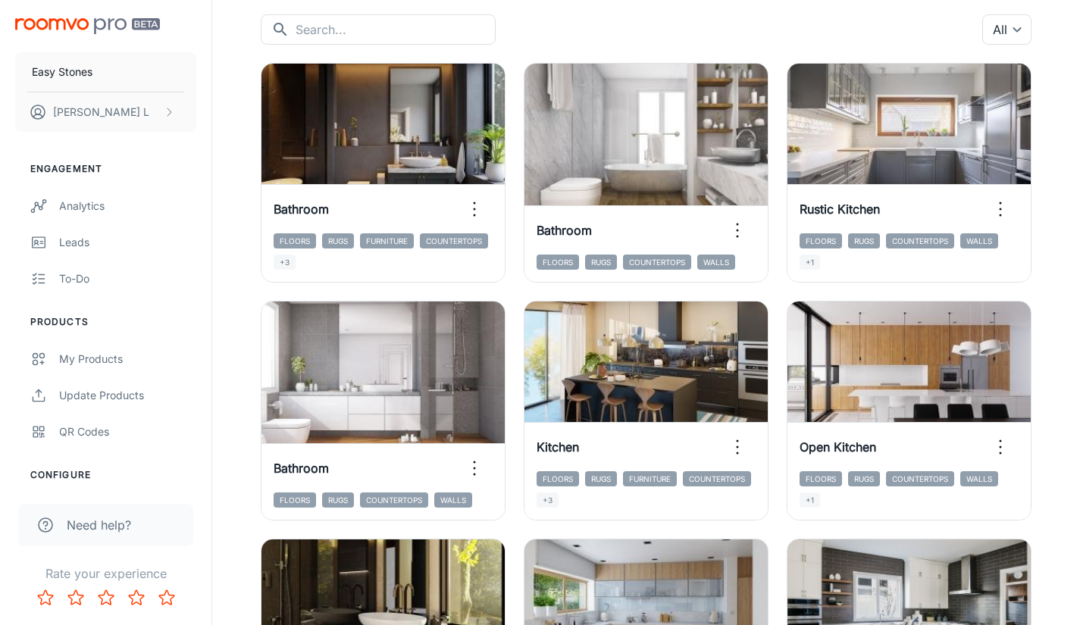
click at [823, 22] on div "​ ​ All ​" at bounding box center [646, 29] width 771 height 30
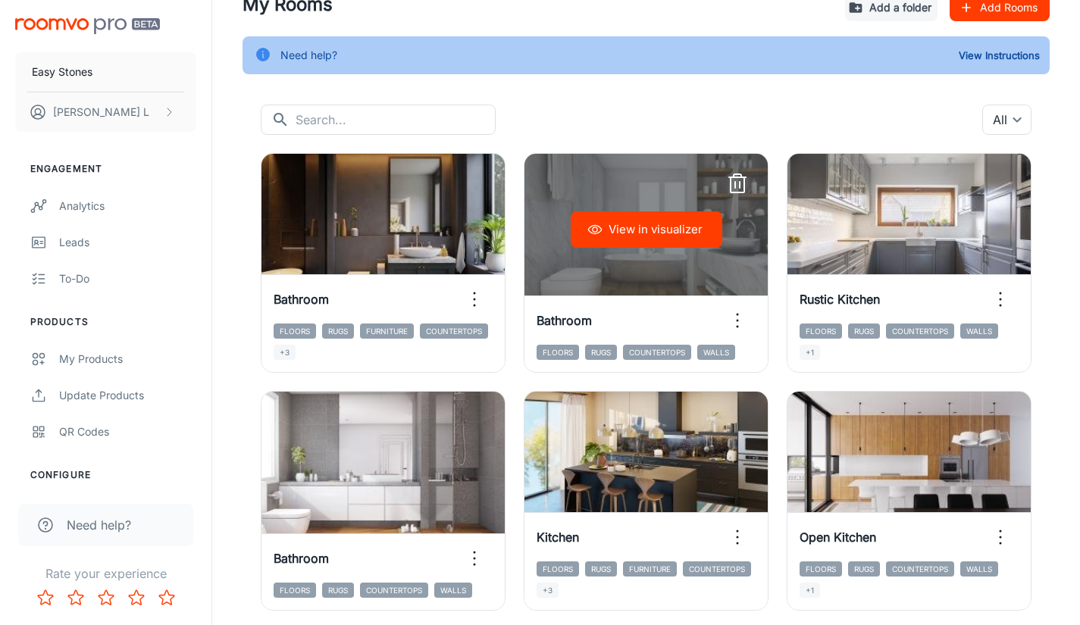
scroll to position [0, 0]
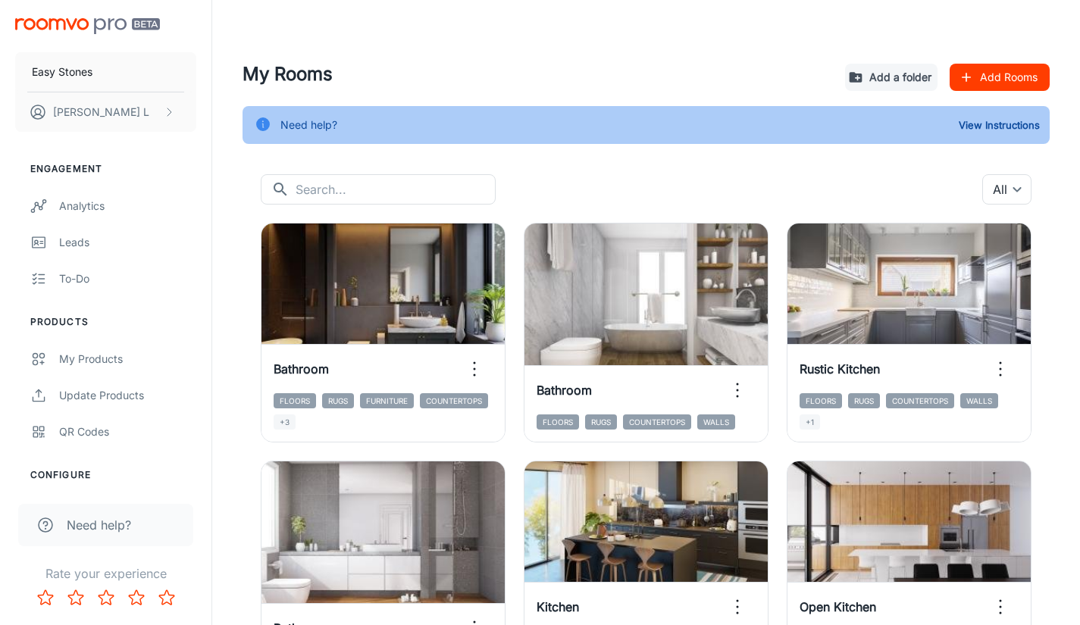
click at [653, 61] on h4 "My Rooms" at bounding box center [538, 74] width 591 height 27
click at [581, 61] on h4 "My Rooms" at bounding box center [538, 74] width 591 height 27
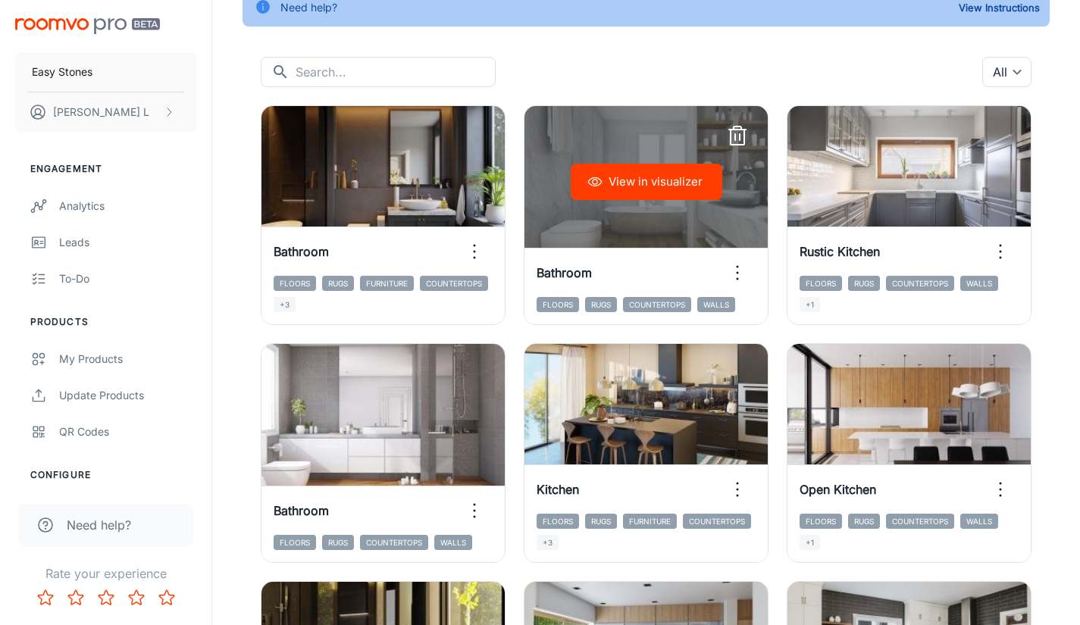
scroll to position [152, 0]
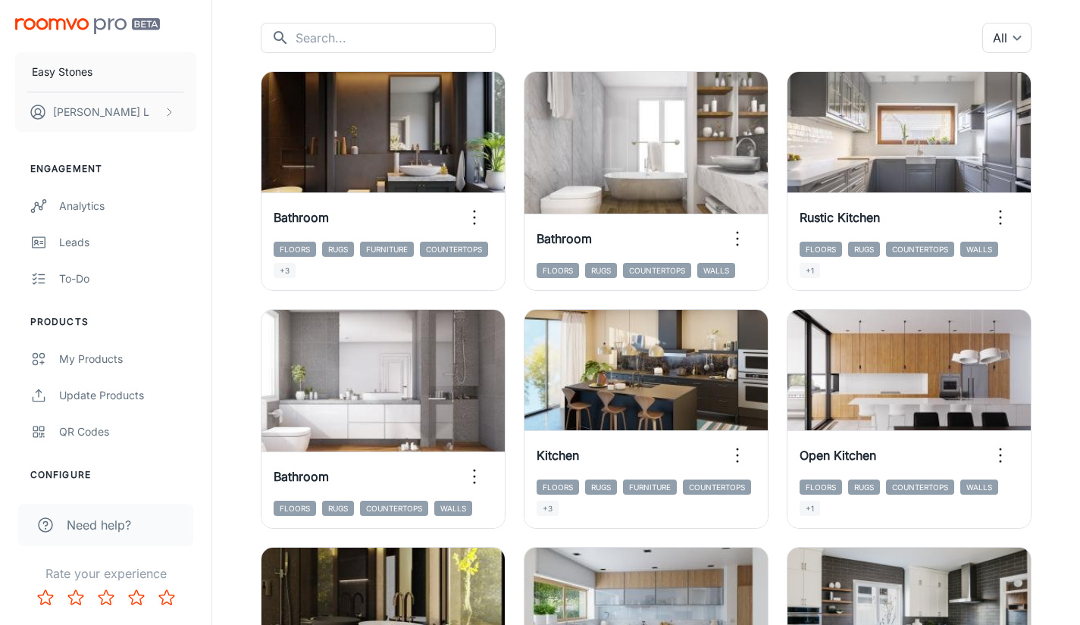
click at [810, 50] on div "​ ​ All ​" at bounding box center [646, 38] width 771 height 30
click at [513, 293] on div "View in visualizer Kitchen Floors Rugs Furniture Countertops +3" at bounding box center [637, 410] width 263 height 238
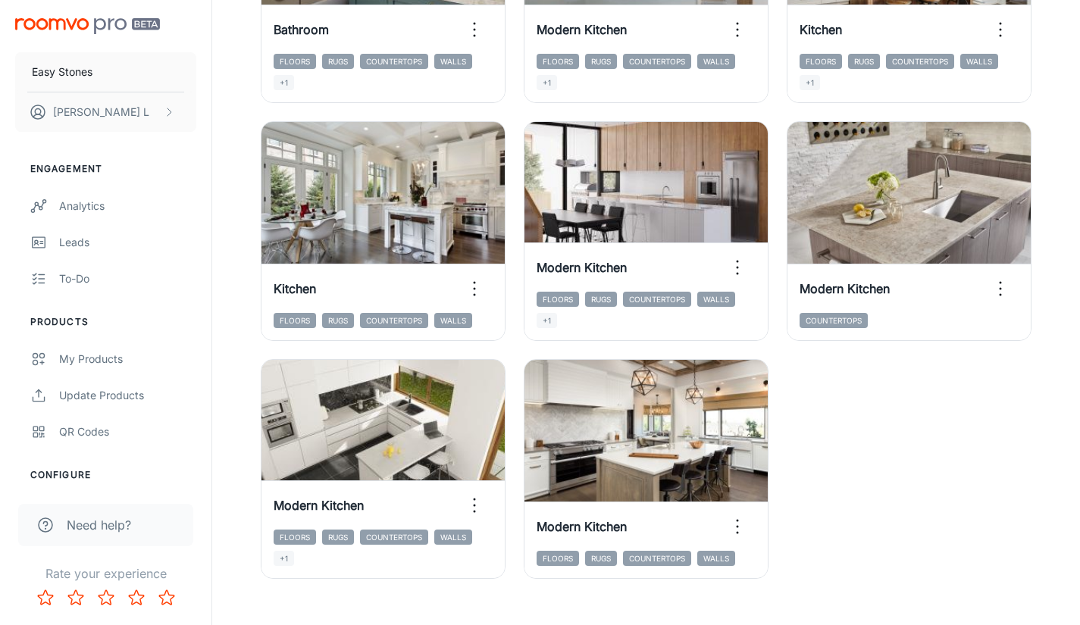
scroll to position [842, 0]
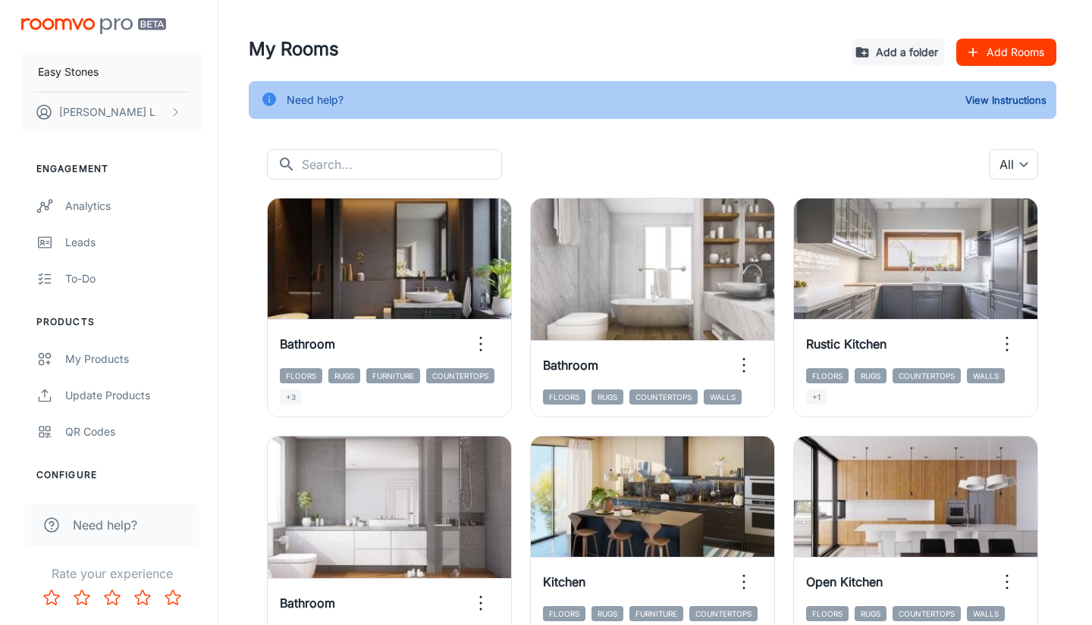
scroll to position [0, 0]
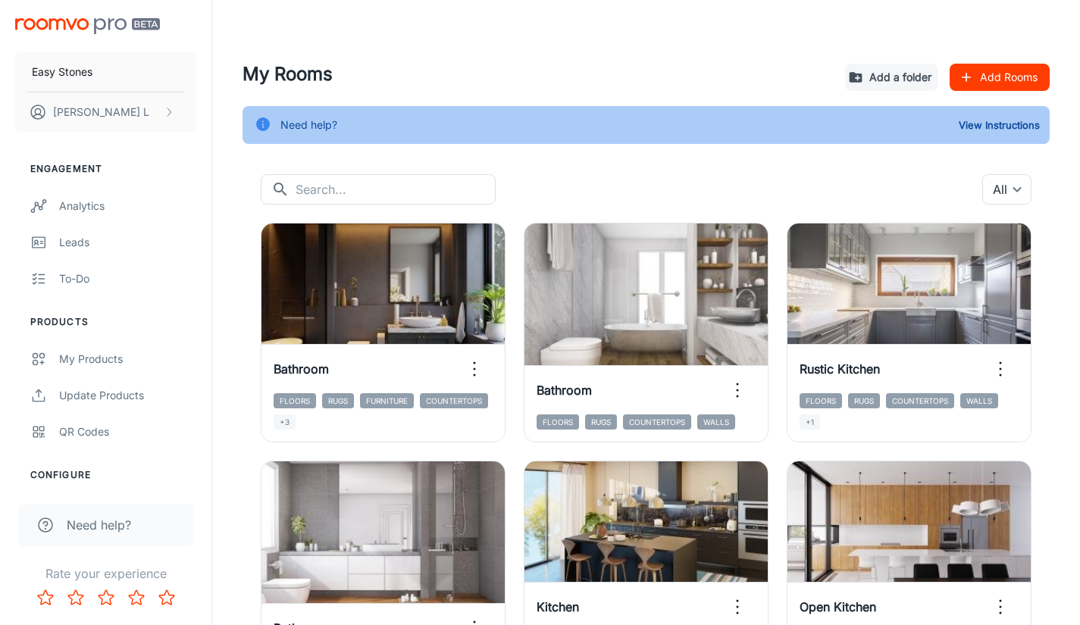
click at [674, 86] on h4 "My Rooms" at bounding box center [538, 74] width 591 height 27
click at [503, 83] on h4 "My Rooms" at bounding box center [538, 74] width 591 height 27
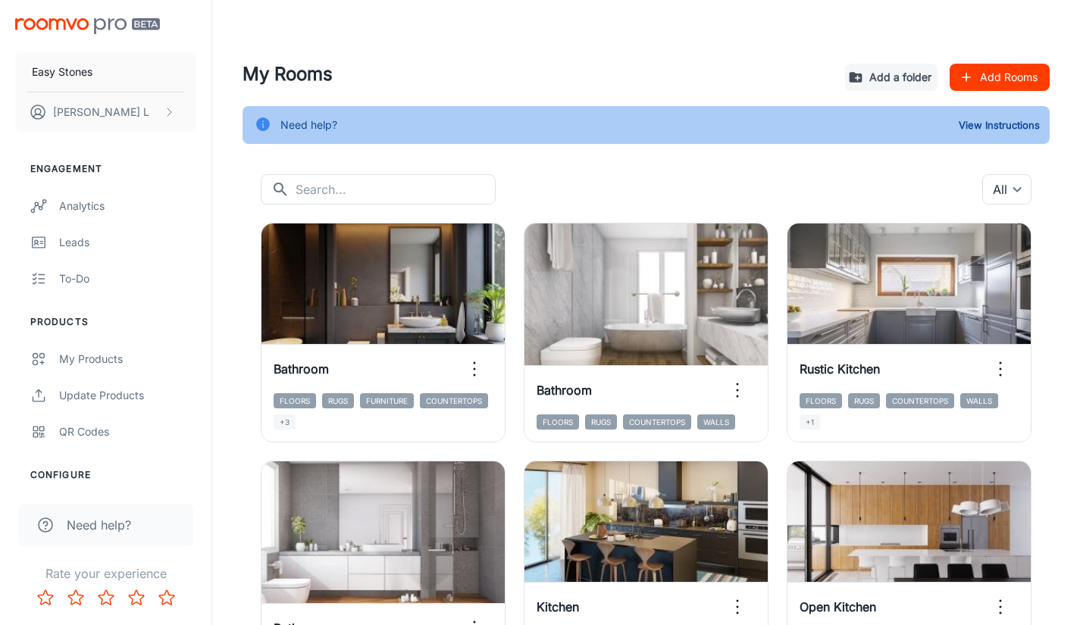
click at [503, 83] on h4 "My Rooms" at bounding box center [538, 74] width 591 height 27
click at [462, 77] on h4 "My Rooms" at bounding box center [538, 74] width 591 height 27
click at [610, 34] on header at bounding box center [646, 30] width 844 height 61
click at [92, 352] on div "My Products" at bounding box center [127, 359] width 137 height 17
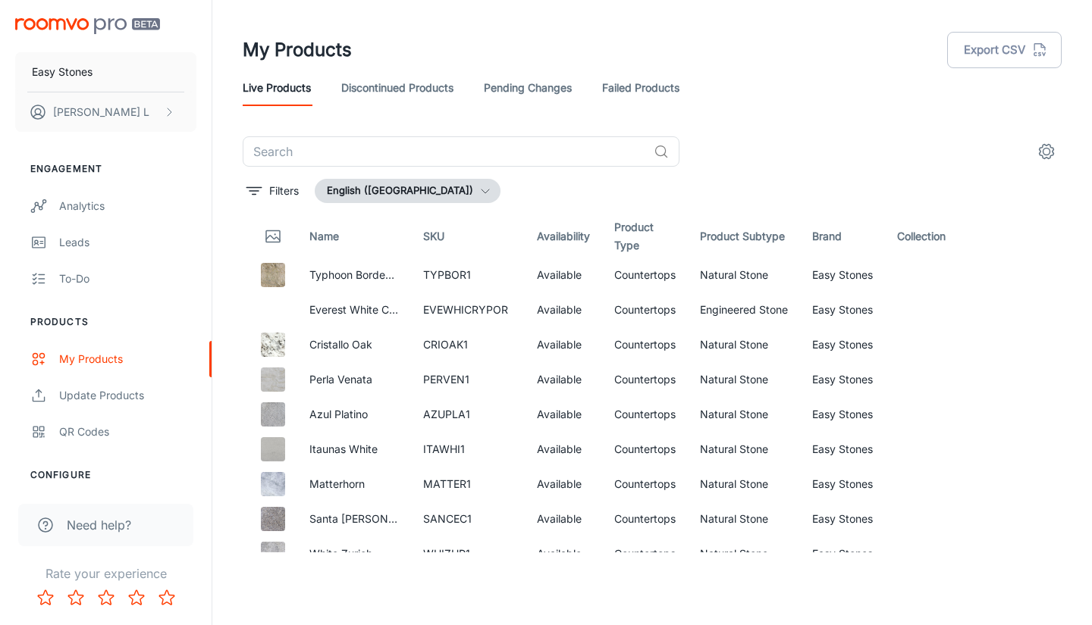
click at [817, 120] on header "My Products Export CSV Live Products Discontinued Products Pending Changes Fail…" at bounding box center [651, 68] width 855 height 136
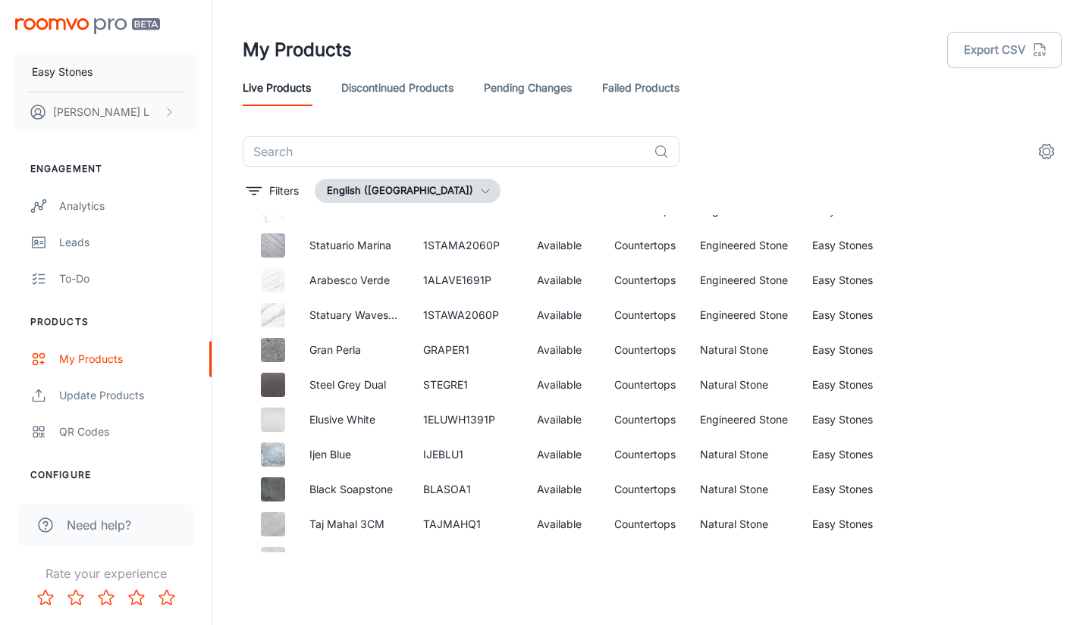
scroll to position [2403, 0]
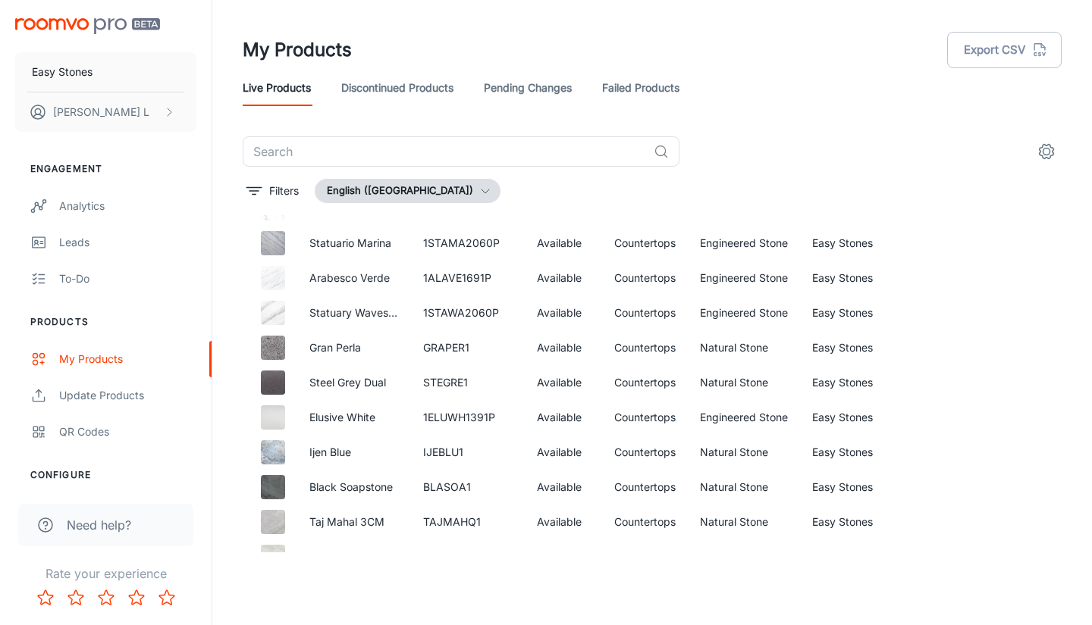
click at [789, 74] on div "Live Products Discontinued Products Pending Changes Failed Products" at bounding box center [652, 88] width 819 height 36
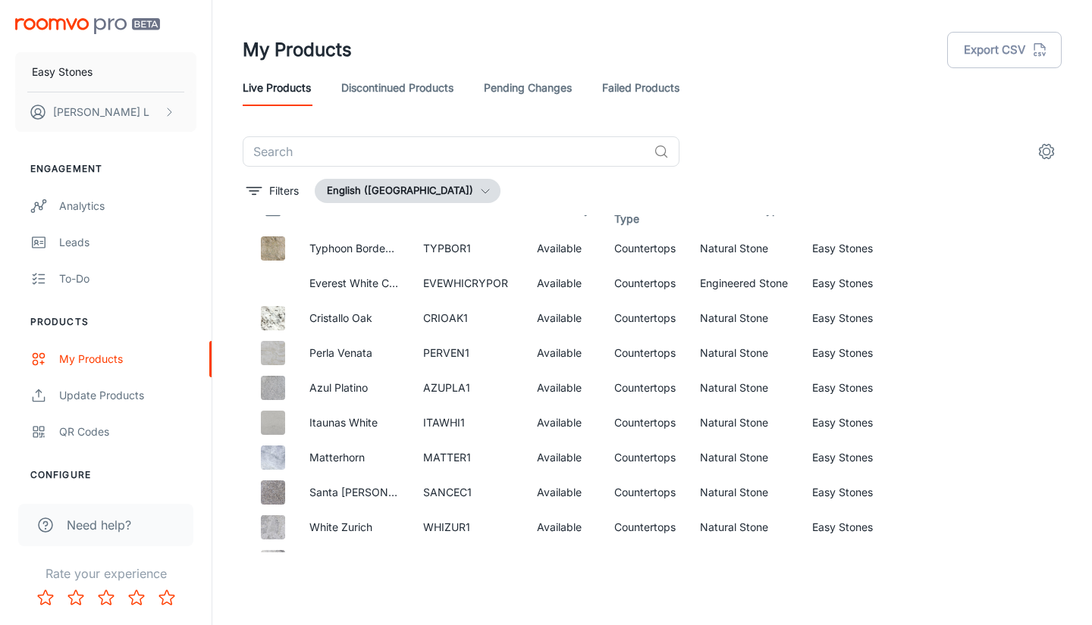
scroll to position [0, 0]
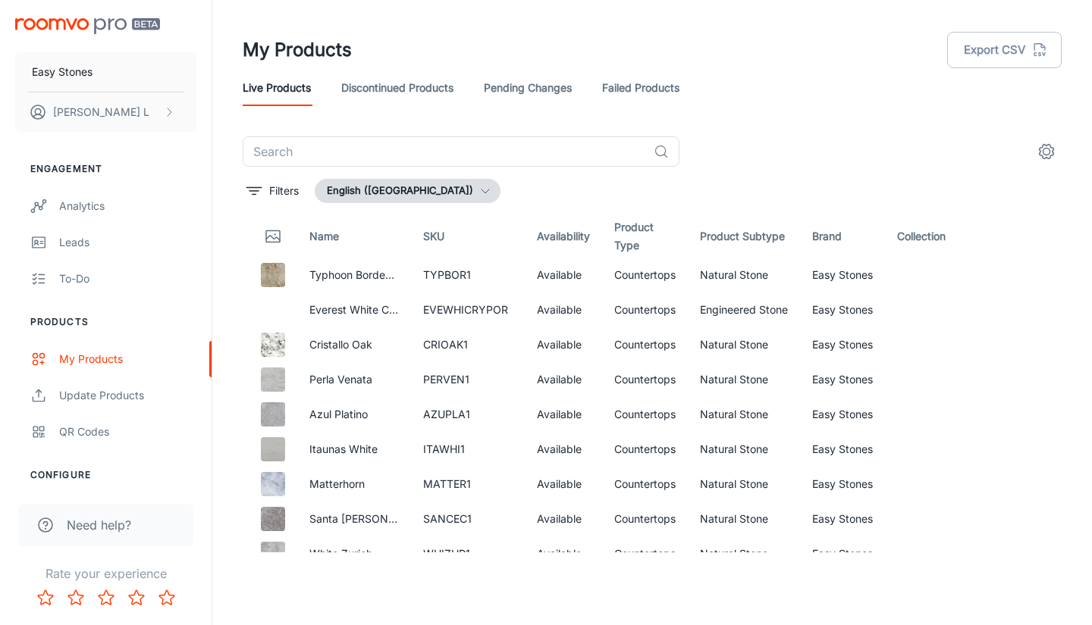
click at [791, 78] on div "Live Products Discontinued Products Pending Changes Failed Products" at bounding box center [652, 88] width 819 height 36
click at [810, 66] on div "My Products Export CSV" at bounding box center [652, 49] width 819 height 39
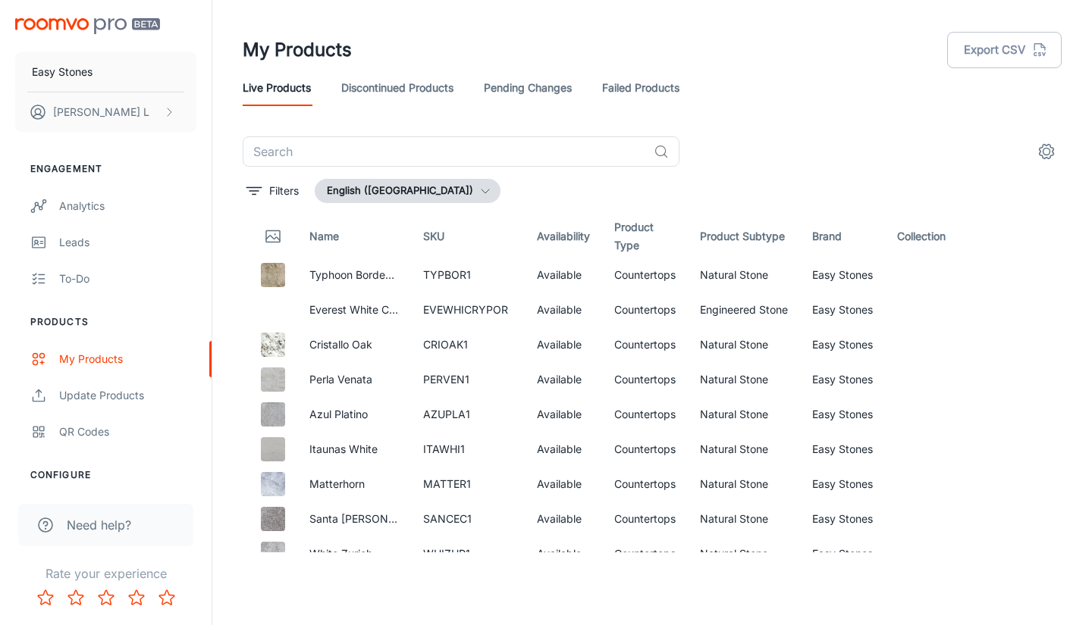
click at [810, 66] on div "My Products Export CSV" at bounding box center [652, 49] width 819 height 39
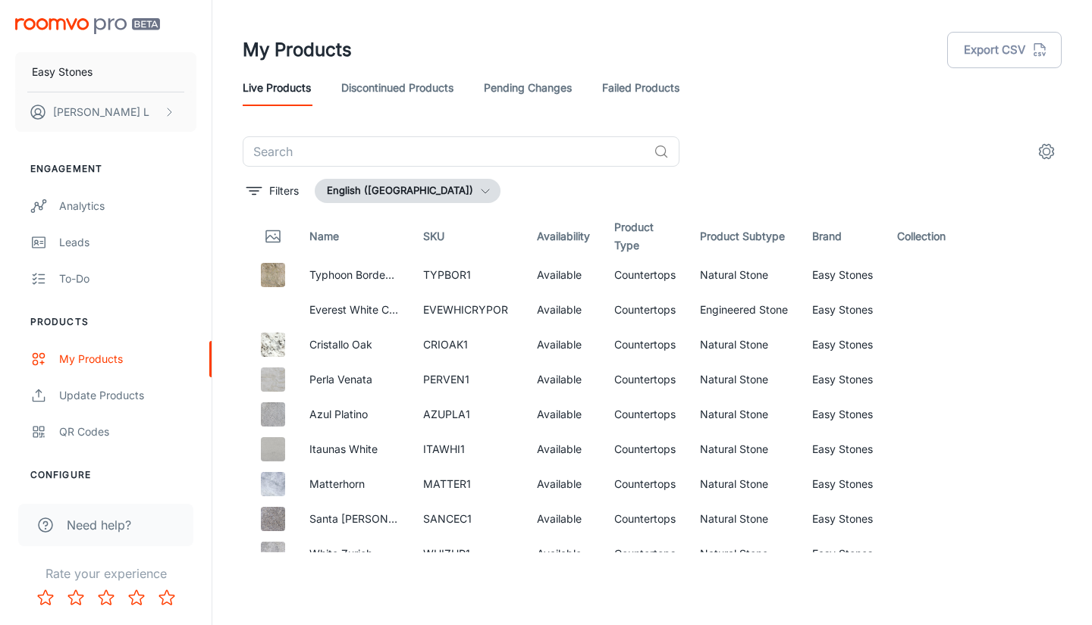
click at [894, 124] on header "My Products Export CSV Live Products Discontinued Products Pending Changes Fail…" at bounding box center [651, 68] width 855 height 136
